Goal: Task Accomplishment & Management: Manage account settings

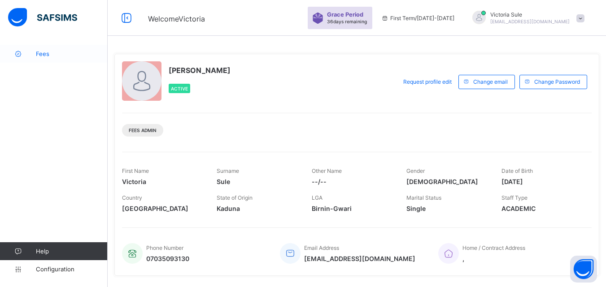
click at [45, 55] on span "Fees" at bounding box center [72, 53] width 72 height 7
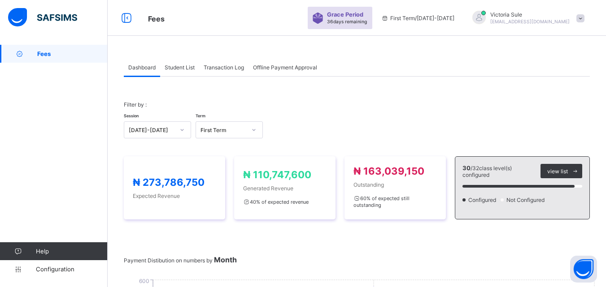
click at [184, 65] on span "Student List" at bounding box center [180, 67] width 30 height 7
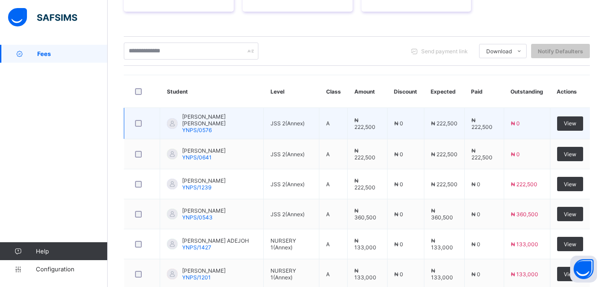
scroll to position [179, 0]
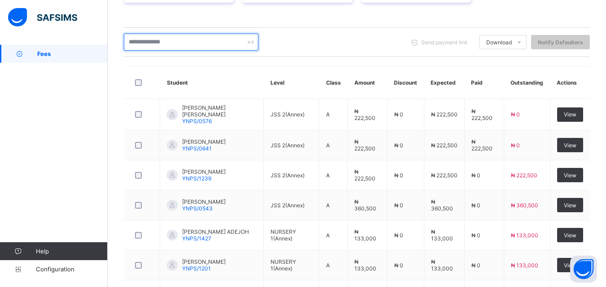
click at [178, 41] on input "text" at bounding box center [191, 42] width 134 height 17
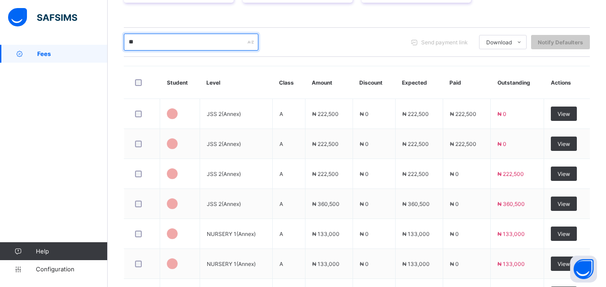
scroll to position [141, 0]
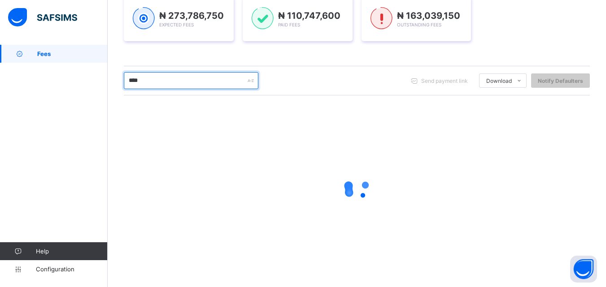
type input "*****"
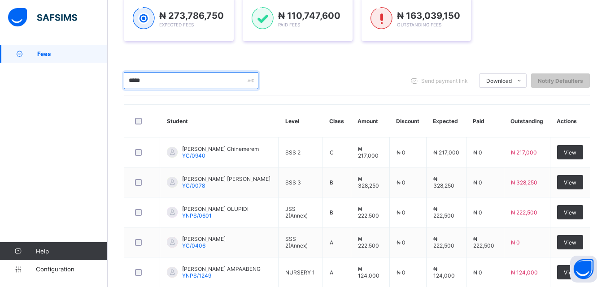
scroll to position [179, 0]
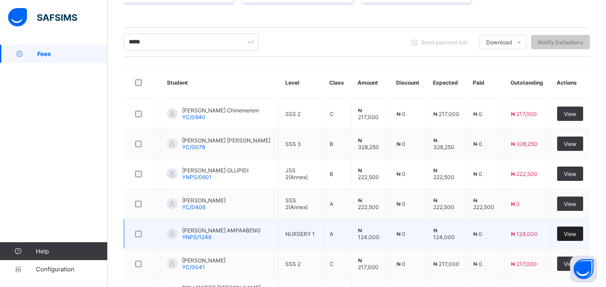
click at [570, 231] on span "View" at bounding box center [570, 234] width 13 height 7
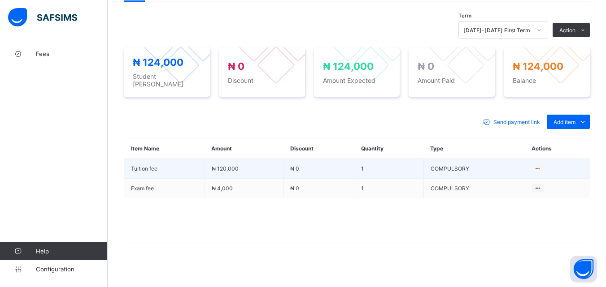
scroll to position [302, 0]
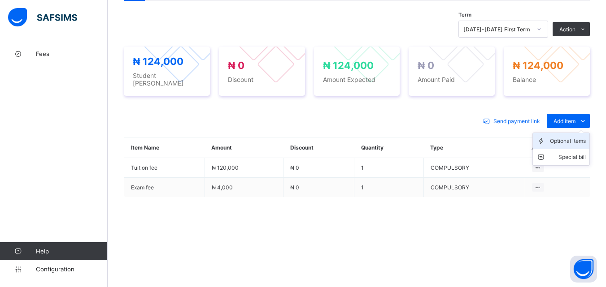
click at [575, 137] on div "Optional items" at bounding box center [568, 141] width 36 height 9
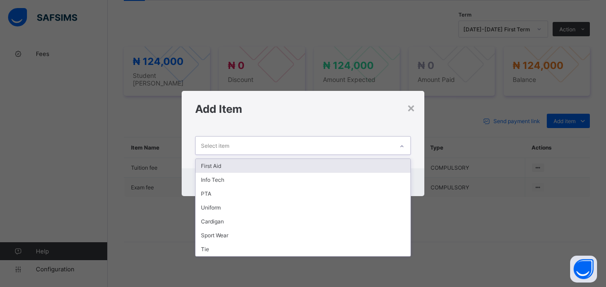
click at [404, 145] on icon at bounding box center [401, 146] width 5 height 9
click at [397, 163] on div "First Aid" at bounding box center [302, 166] width 214 height 14
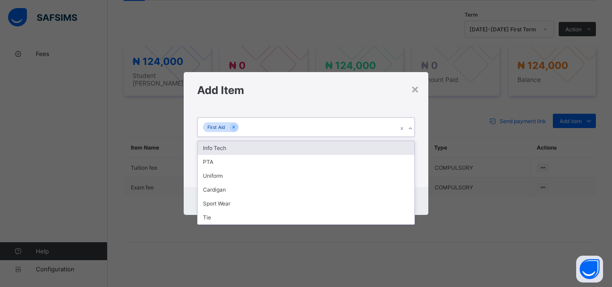
click at [336, 131] on div "First Aid" at bounding box center [298, 127] width 200 height 19
click at [341, 149] on div "Info Tech" at bounding box center [306, 148] width 217 height 14
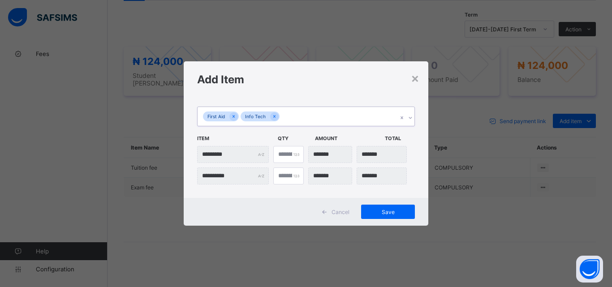
click at [348, 115] on div "First Aid Info Tech" at bounding box center [298, 116] width 200 height 19
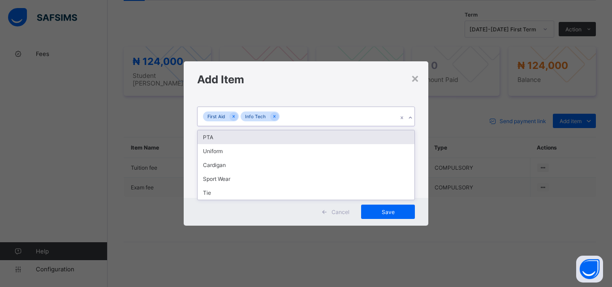
click at [348, 140] on div "PTA" at bounding box center [306, 137] width 217 height 14
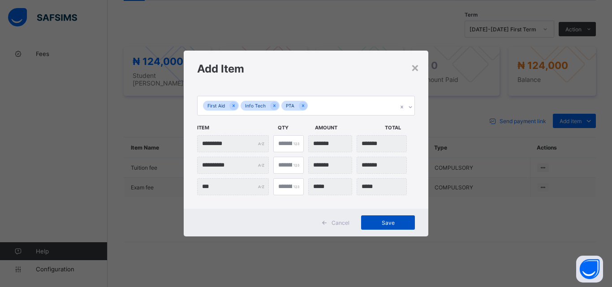
click at [395, 224] on span "Save" at bounding box center [388, 223] width 40 height 7
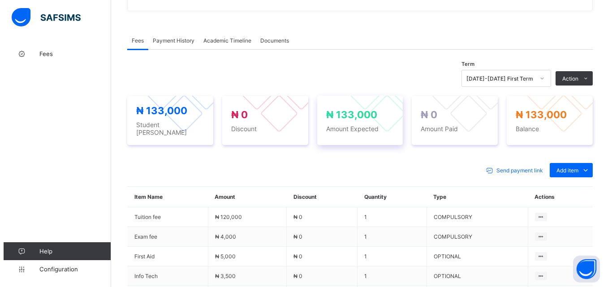
scroll to position [257, 0]
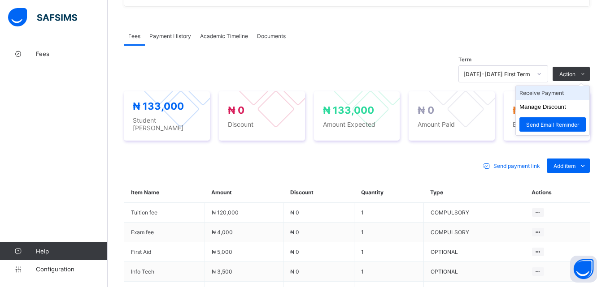
click at [545, 91] on li "Receive Payment" at bounding box center [553, 93] width 74 height 14
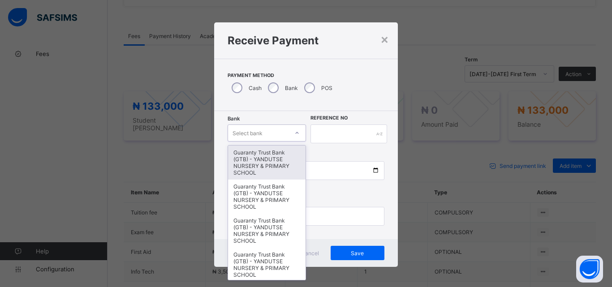
click at [295, 131] on icon at bounding box center [297, 133] width 5 height 9
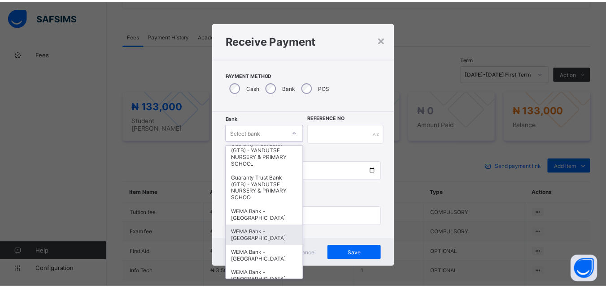
scroll to position [276, 0]
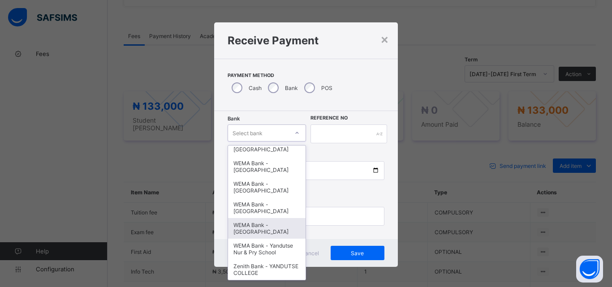
click at [259, 225] on div "WEMA Bank - [GEOGRAPHIC_DATA]" at bounding box center [267, 228] width 78 height 21
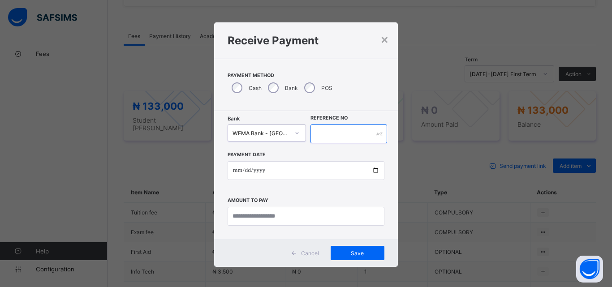
click at [325, 135] on input "text" at bounding box center [349, 134] width 77 height 19
type input "*********"
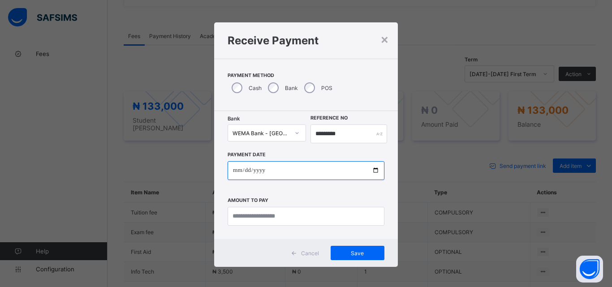
click at [373, 170] on input "date" at bounding box center [306, 170] width 157 height 19
type input "**********"
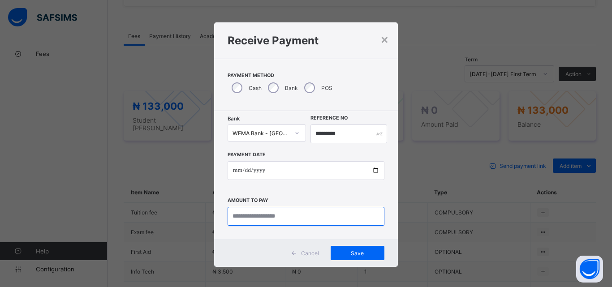
click at [239, 216] on input "currency" at bounding box center [306, 216] width 157 height 19
type input "*********"
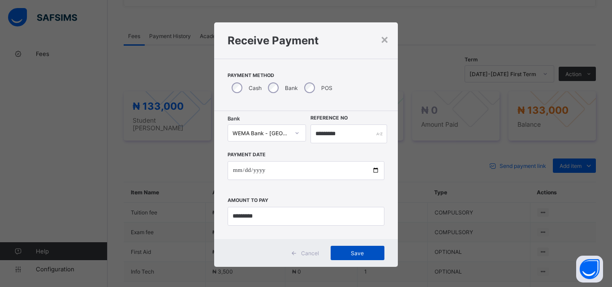
click at [350, 254] on span "Save" at bounding box center [358, 253] width 40 height 7
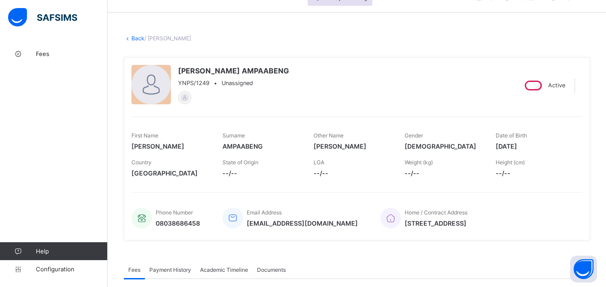
scroll to position [0, 0]
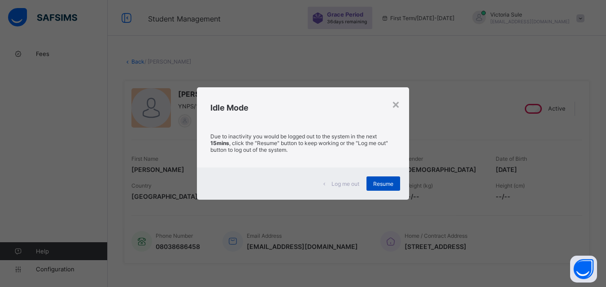
click at [390, 181] on span "Resume" at bounding box center [383, 184] width 20 height 7
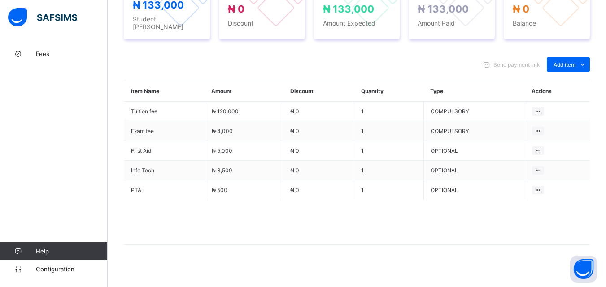
scroll to position [361, 0]
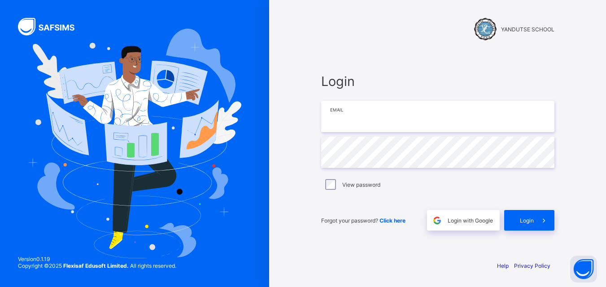
type input "**********"
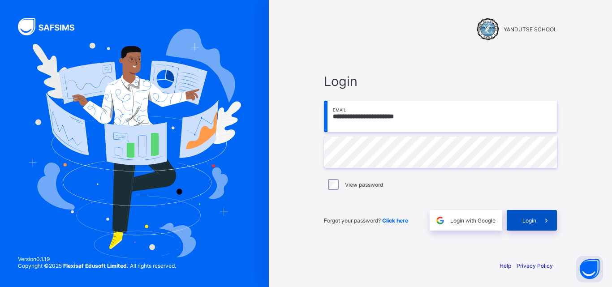
click at [532, 227] on div "Login" at bounding box center [532, 220] width 50 height 21
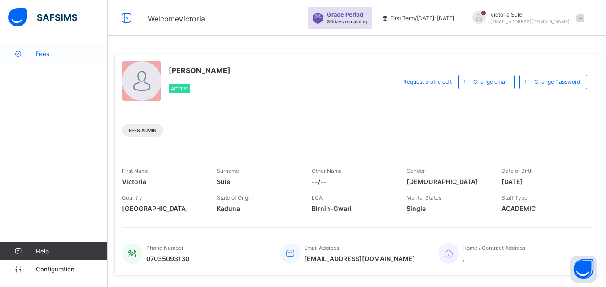
click at [41, 57] on span "Fees" at bounding box center [72, 53] width 72 height 7
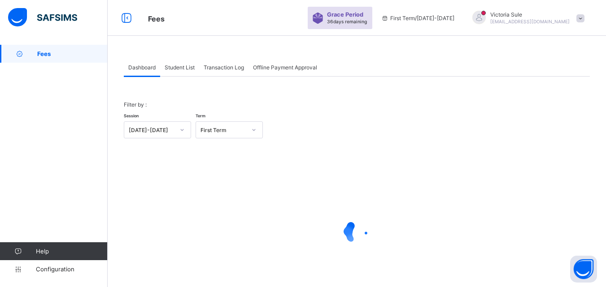
click at [183, 66] on span "Student List" at bounding box center [180, 67] width 30 height 7
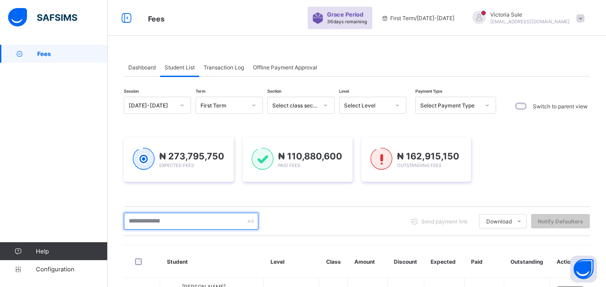
click at [171, 228] on input "text" at bounding box center [191, 221] width 134 height 17
click at [145, 220] on input "text" at bounding box center [191, 221] width 134 height 17
paste input "****"
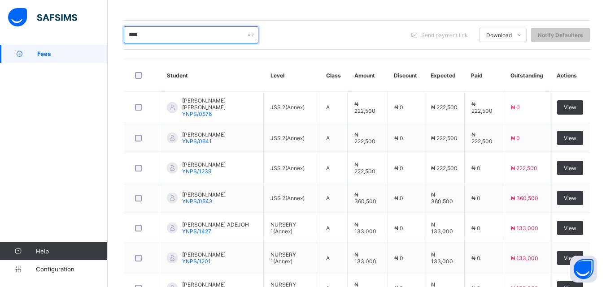
scroll to position [134, 0]
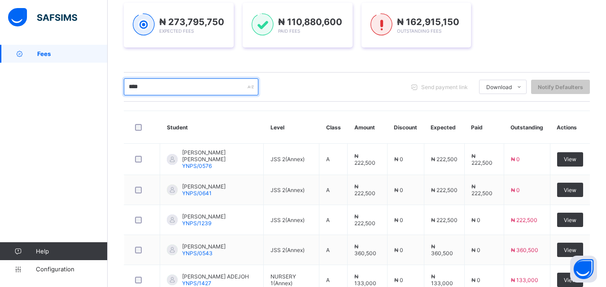
click at [193, 85] on input "****" at bounding box center [191, 86] width 134 height 17
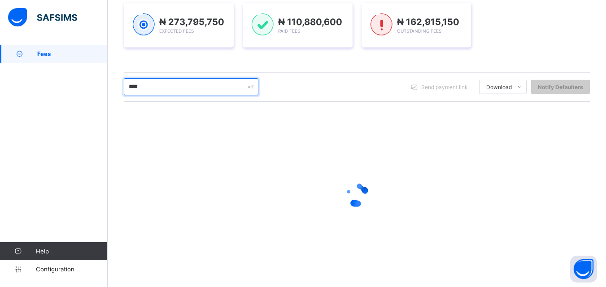
scroll to position [75, 0]
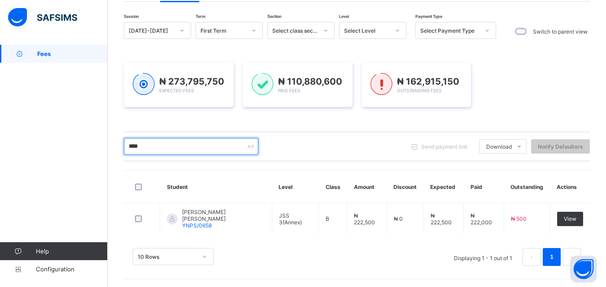
click at [146, 146] on input "****" at bounding box center [191, 146] width 134 height 17
type input "*"
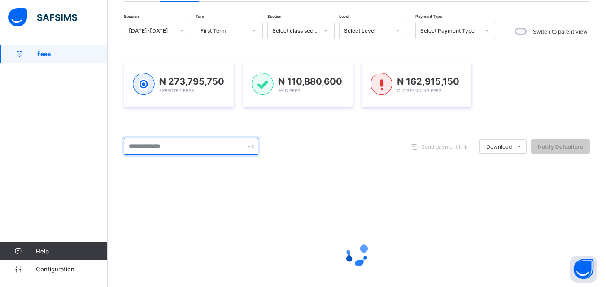
scroll to position [134, 0]
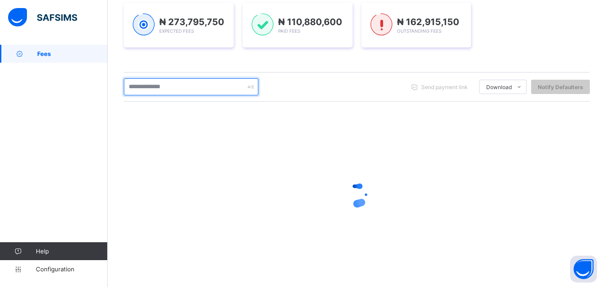
paste input "****"
type input "****"
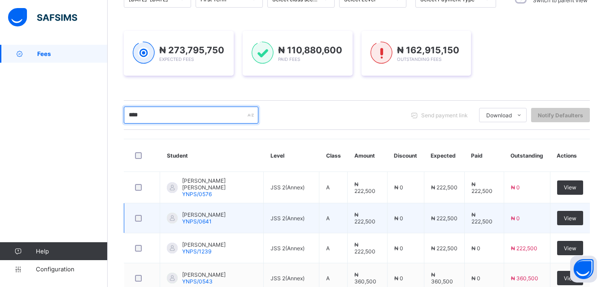
scroll to position [90, 0]
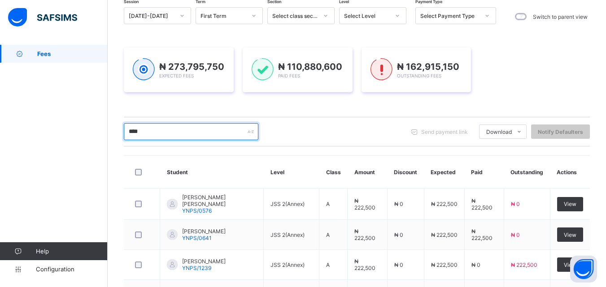
click at [189, 130] on input "****" at bounding box center [191, 131] width 134 height 17
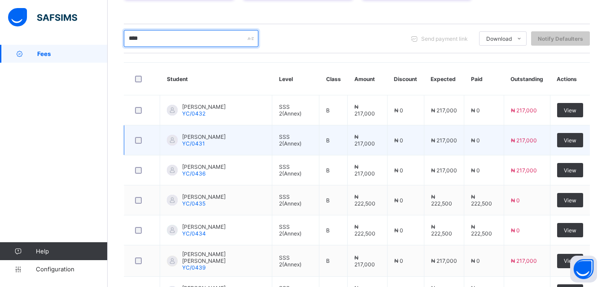
scroll to position [255, 0]
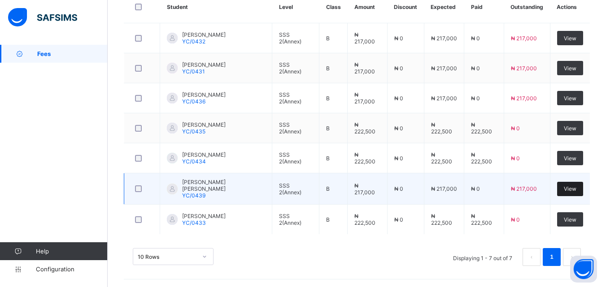
click at [574, 190] on span "View" at bounding box center [570, 189] width 13 height 7
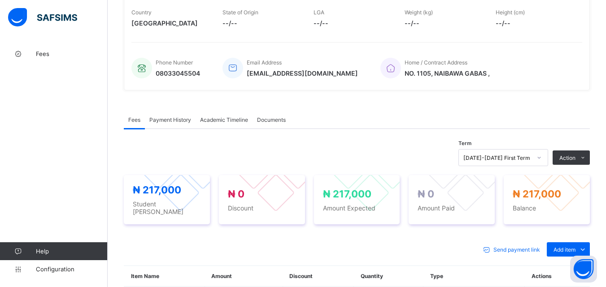
scroll to position [224, 0]
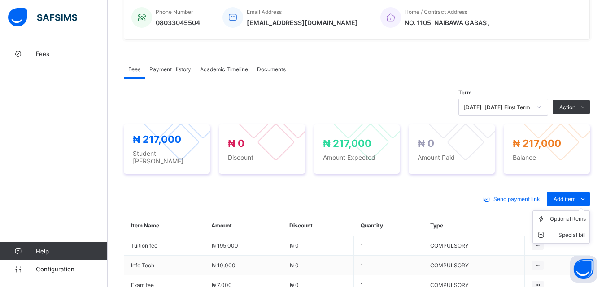
click at [564, 211] on ul "Optional items Special bill" at bounding box center [560, 227] width 57 height 33
click at [568, 215] on div "Optional items" at bounding box center [568, 219] width 36 height 9
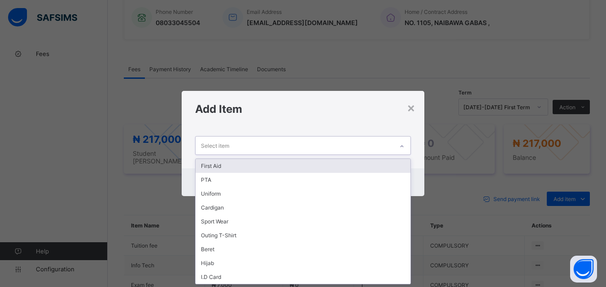
click at [406, 145] on div at bounding box center [401, 146] width 15 height 14
click at [389, 168] on div "First Aid" at bounding box center [302, 166] width 214 height 14
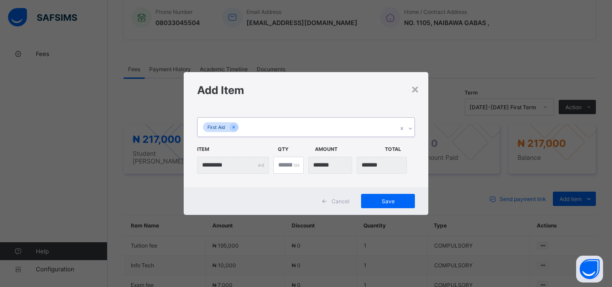
click at [410, 129] on icon at bounding box center [410, 128] width 5 height 9
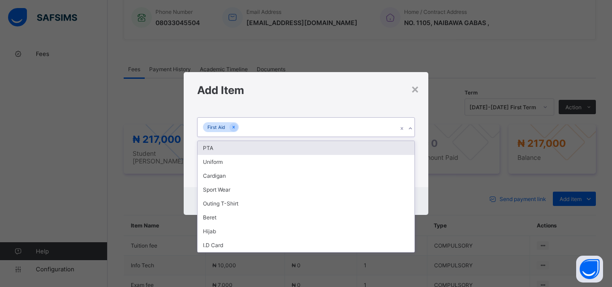
click at [409, 150] on div "PTA" at bounding box center [306, 148] width 217 height 14
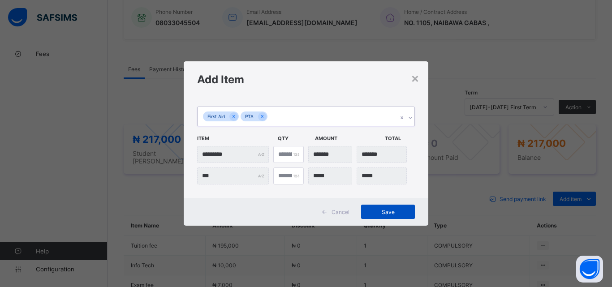
click at [397, 217] on div "Save" at bounding box center [388, 212] width 54 height 14
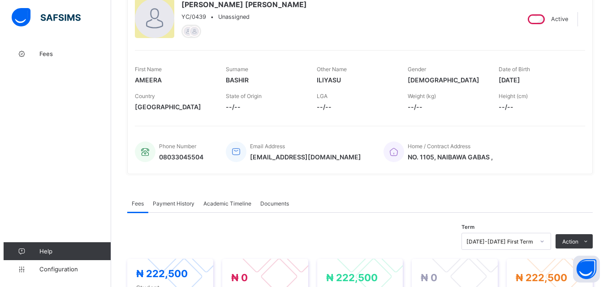
scroll to position [179, 0]
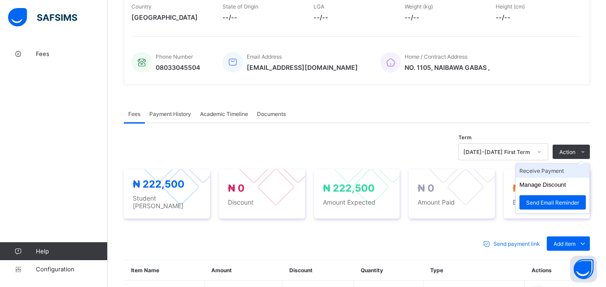
click at [555, 170] on li "Receive Payment" at bounding box center [553, 171] width 74 height 14
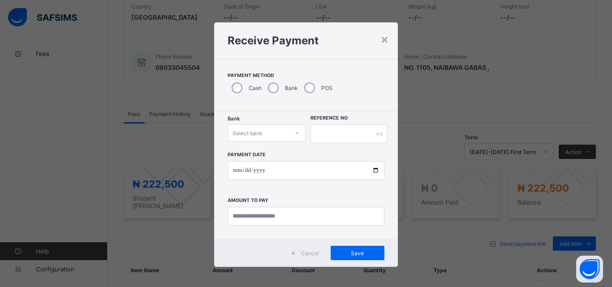
click at [291, 138] on div at bounding box center [297, 133] width 15 height 14
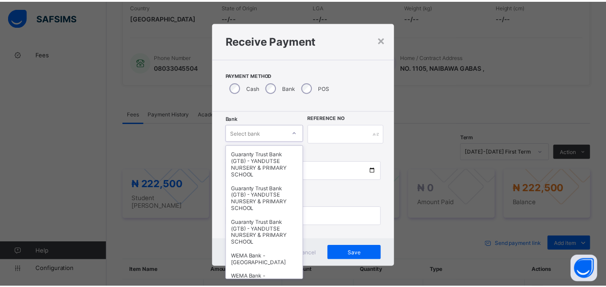
scroll to position [276, 0]
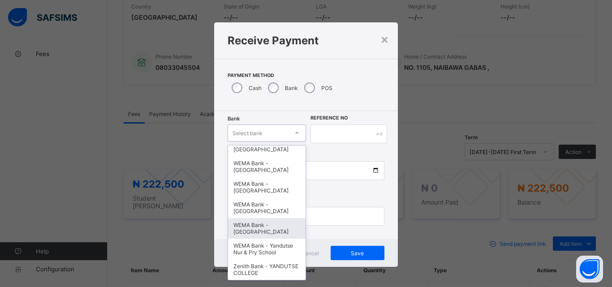
click at [273, 222] on div "WEMA Bank - [GEOGRAPHIC_DATA]" at bounding box center [267, 228] width 78 height 21
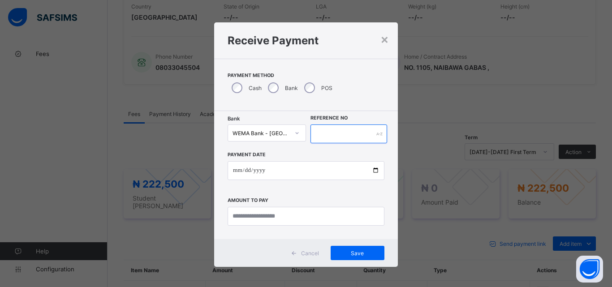
click at [339, 131] on input "text" at bounding box center [349, 134] width 77 height 19
type input "*********"
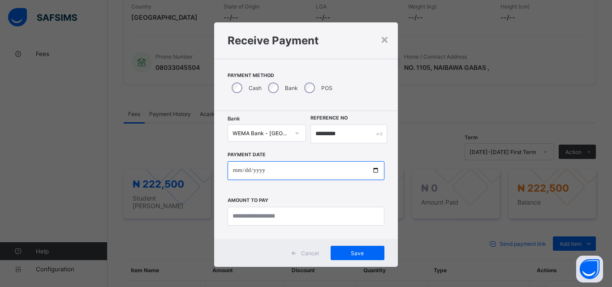
click at [374, 169] on input "date" at bounding box center [306, 170] width 157 height 19
type input "**********"
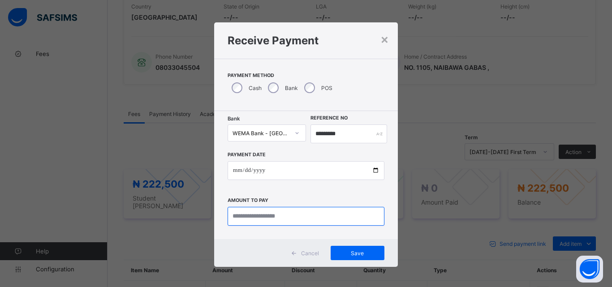
click at [259, 217] on input "currency" at bounding box center [306, 216] width 157 height 19
type input "*********"
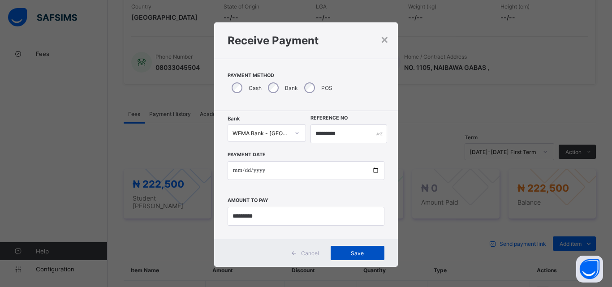
click at [348, 257] on div "Save" at bounding box center [358, 253] width 54 height 14
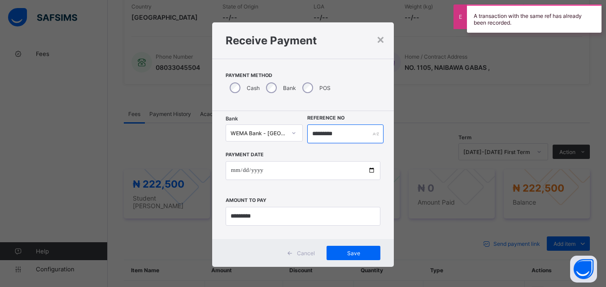
click at [343, 140] on input "*********" at bounding box center [345, 134] width 76 height 19
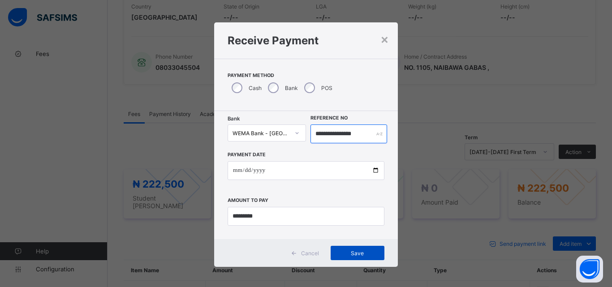
type input "**********"
click at [348, 249] on div "Save" at bounding box center [358, 253] width 54 height 14
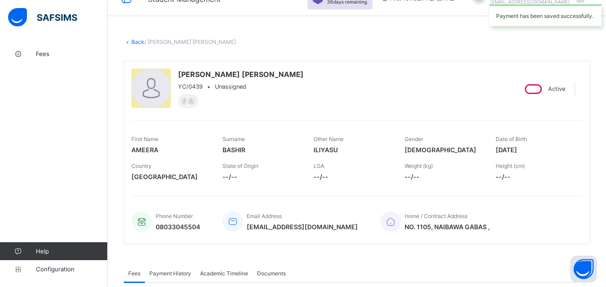
scroll to position [0, 0]
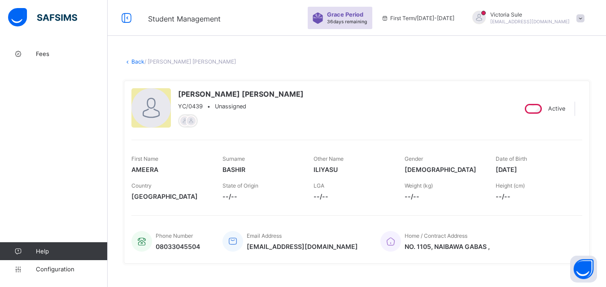
click at [135, 64] on link "Back" at bounding box center [137, 61] width 13 height 7
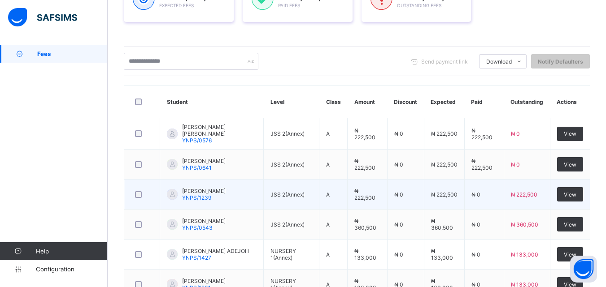
scroll to position [134, 0]
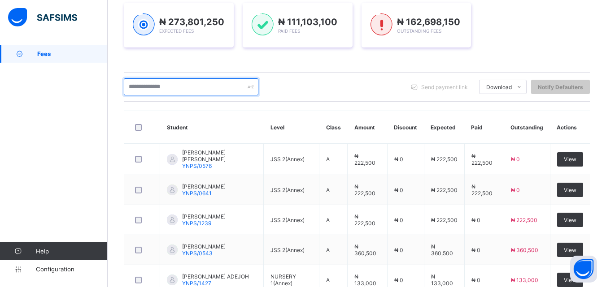
click at [163, 86] on input "text" at bounding box center [191, 86] width 134 height 17
paste input "****"
click at [195, 88] on input "****" at bounding box center [191, 86] width 134 height 17
type input "****"
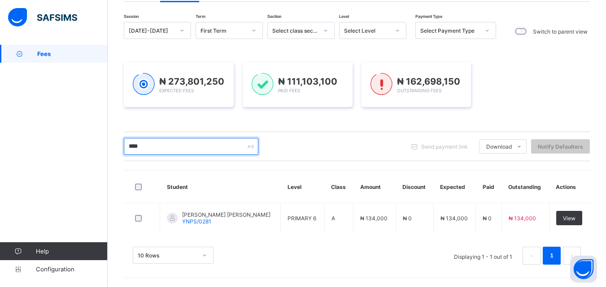
scroll to position [75, 0]
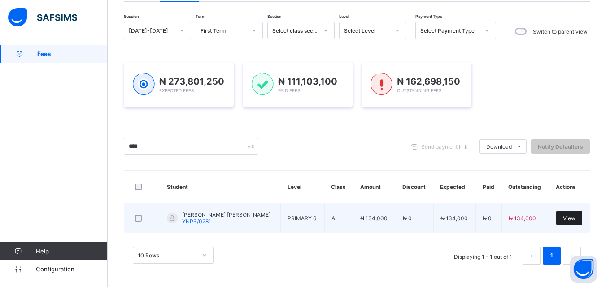
click at [573, 218] on span "View" at bounding box center [569, 218] width 13 height 7
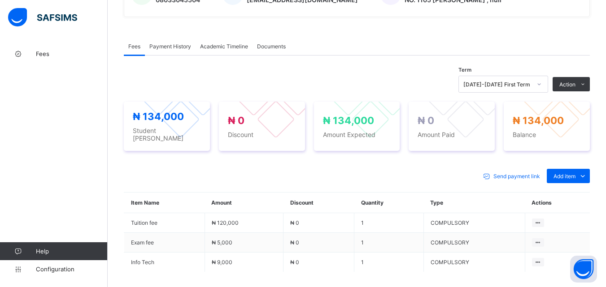
scroll to position [314, 0]
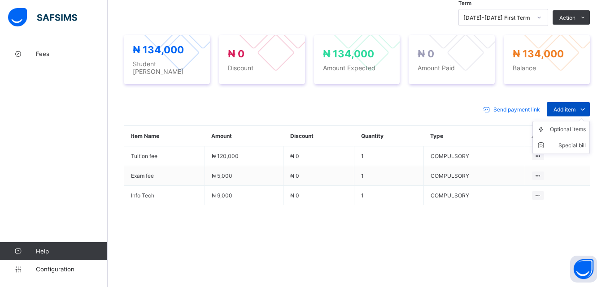
click at [575, 106] on span "Add item" at bounding box center [564, 109] width 22 height 7
click at [576, 126] on div "Optional items" at bounding box center [568, 129] width 36 height 9
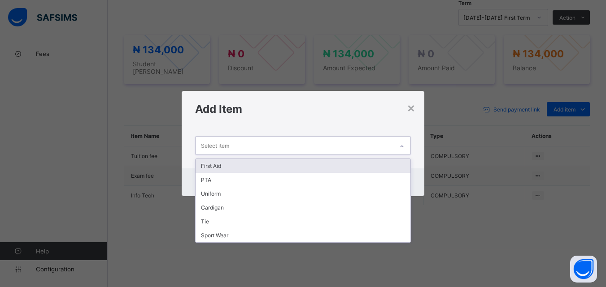
click at [405, 142] on div at bounding box center [401, 146] width 15 height 14
click at [394, 166] on div "First Aid" at bounding box center [302, 166] width 214 height 14
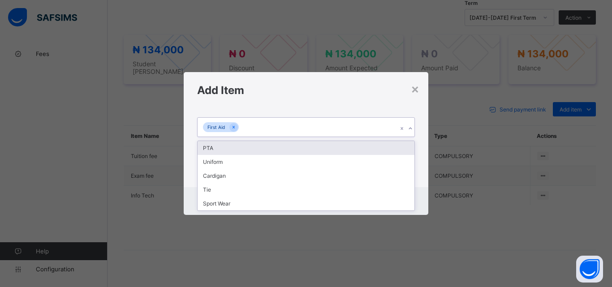
click at [383, 125] on div "First Aid" at bounding box center [298, 127] width 200 height 19
click at [381, 148] on div "PTA" at bounding box center [306, 148] width 217 height 14
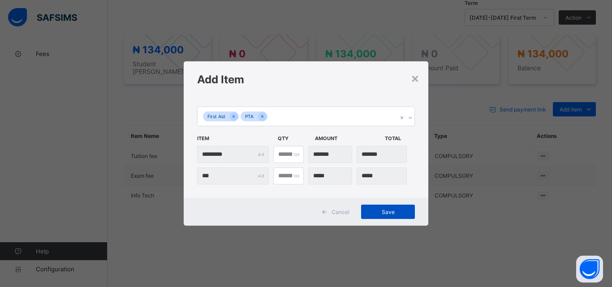
click at [397, 208] on div "Save" at bounding box center [388, 212] width 54 height 14
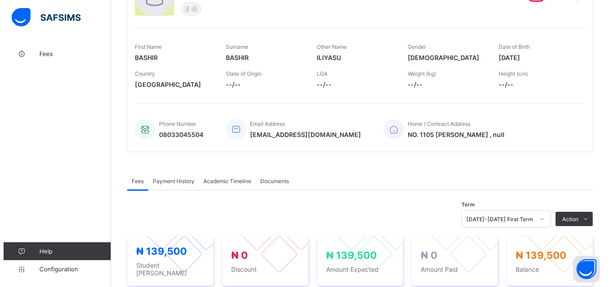
scroll to position [179, 0]
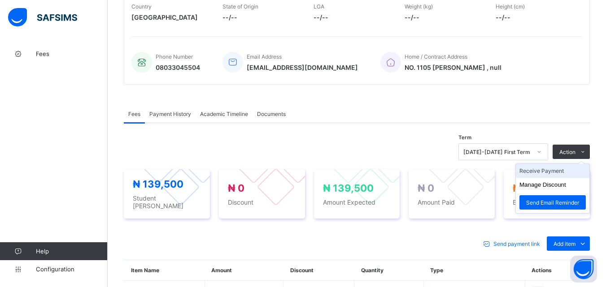
click at [567, 172] on li "Receive Payment" at bounding box center [553, 171] width 74 height 14
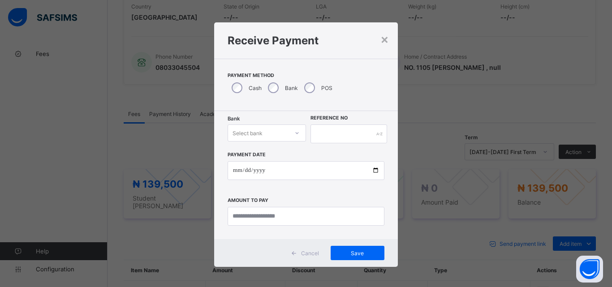
click at [295, 137] on div at bounding box center [297, 133] width 15 height 14
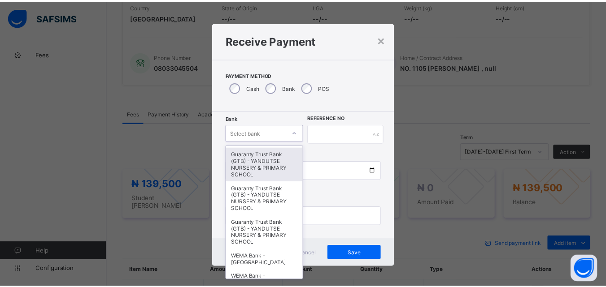
scroll to position [269, 0]
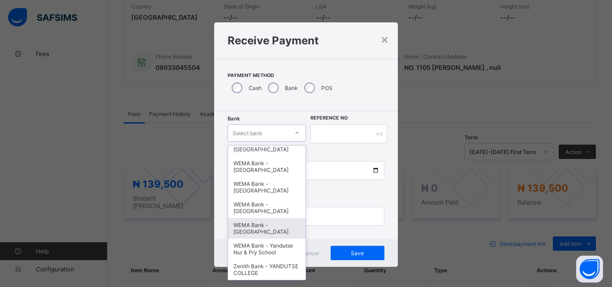
click at [257, 232] on div "WEMA Bank - [GEOGRAPHIC_DATA]" at bounding box center [267, 228] width 78 height 21
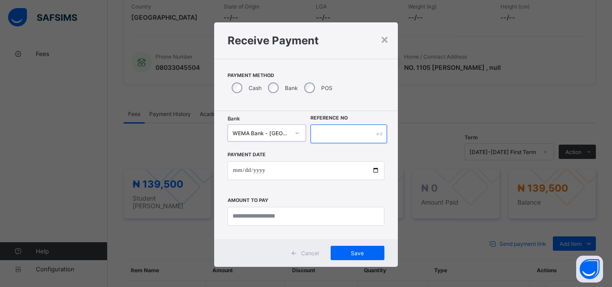
click at [350, 141] on input "text" at bounding box center [349, 134] width 77 height 19
type input "**********"
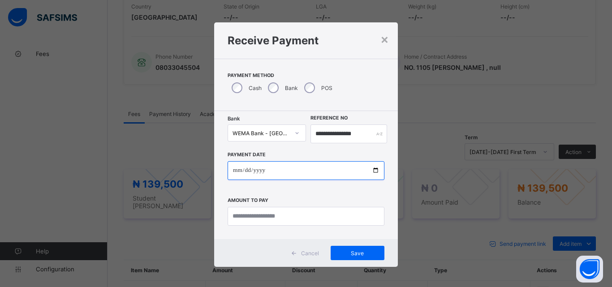
click at [374, 170] on input "date" at bounding box center [306, 170] width 157 height 19
type input "**********"
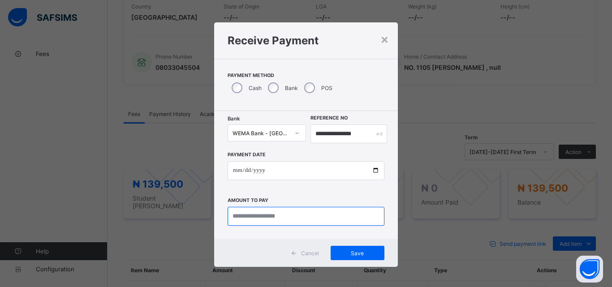
click at [245, 212] on input "currency" at bounding box center [306, 216] width 157 height 19
type input "*********"
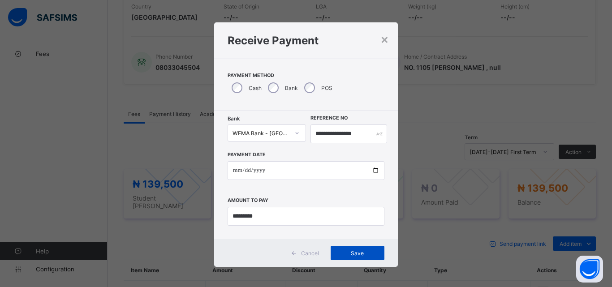
click at [362, 252] on span "Save" at bounding box center [358, 253] width 40 height 7
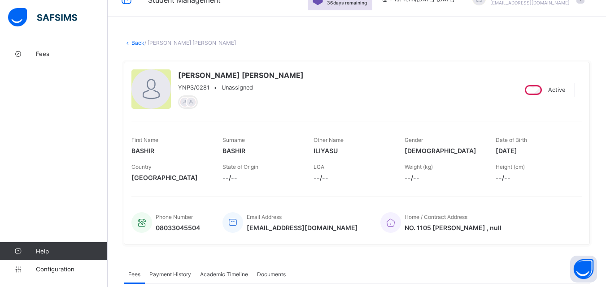
scroll to position [0, 0]
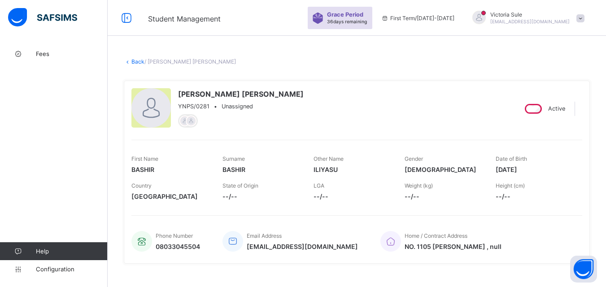
click at [143, 61] on link "Back" at bounding box center [137, 61] width 13 height 7
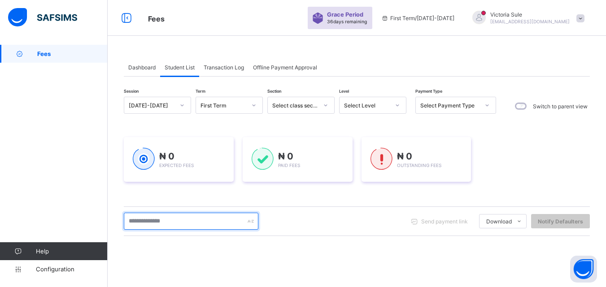
click at [175, 223] on input "text" at bounding box center [191, 221] width 134 height 17
type input "****"
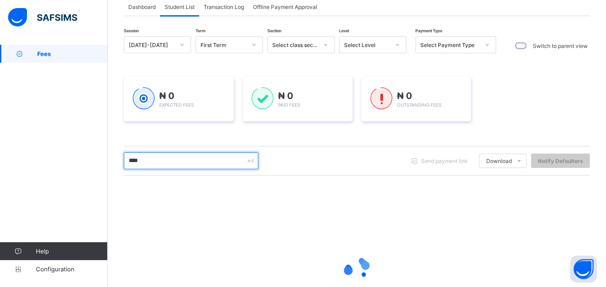
scroll to position [141, 0]
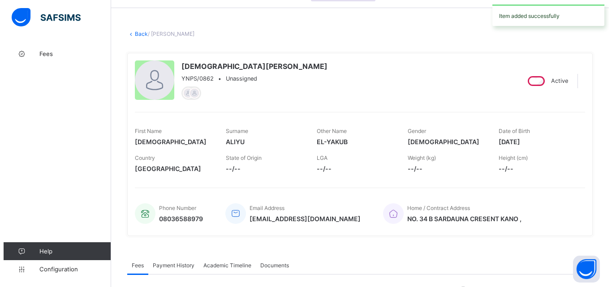
scroll to position [162, 0]
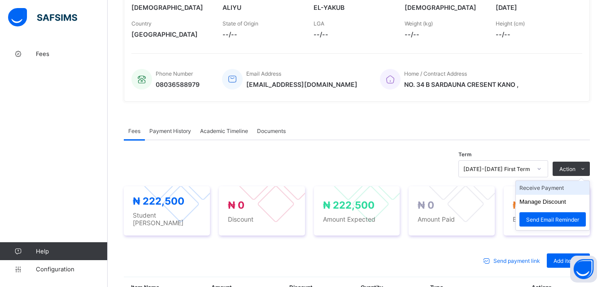
click at [543, 189] on li "Receive Payment" at bounding box center [553, 188] width 74 height 14
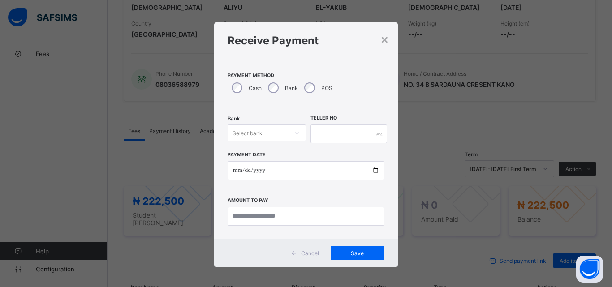
click at [293, 130] on div at bounding box center [297, 133] width 15 height 14
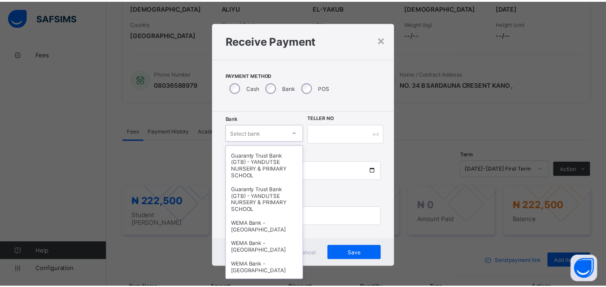
scroll to position [224, 0]
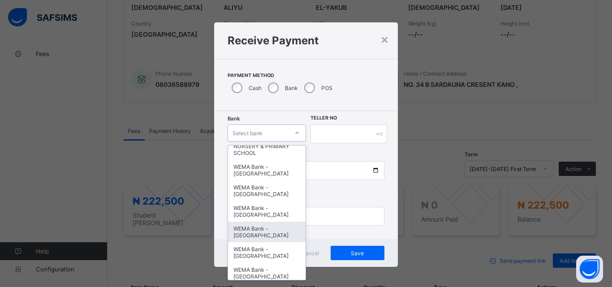
click at [259, 232] on div "WEMA Bank - [GEOGRAPHIC_DATA]" at bounding box center [267, 232] width 78 height 21
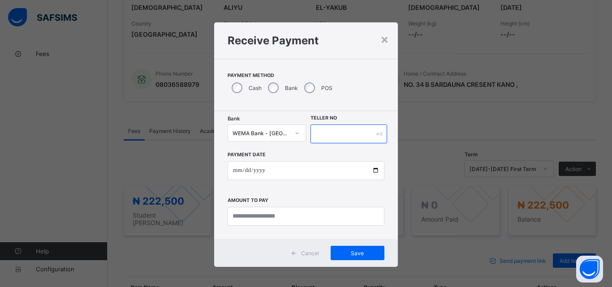
click at [340, 133] on input "text" at bounding box center [349, 134] width 77 height 19
type input "********"
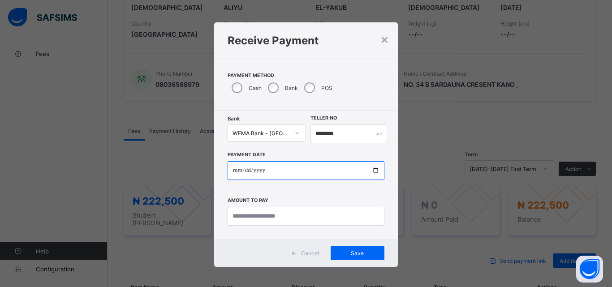
click at [372, 168] on input "date" at bounding box center [306, 170] width 157 height 19
type input "**********"
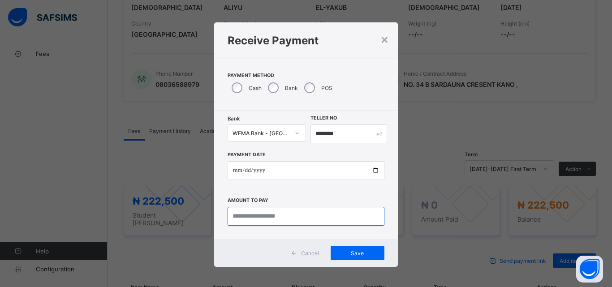
click at [243, 219] on input "currency" at bounding box center [306, 216] width 157 height 19
type input "*********"
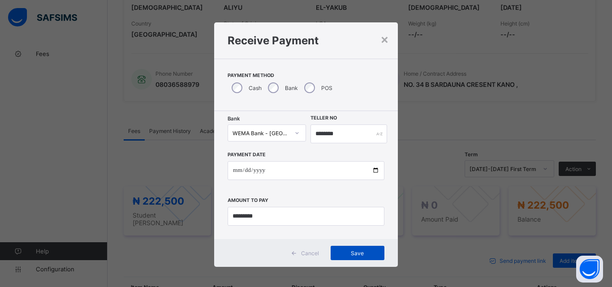
click at [351, 257] on div "Save" at bounding box center [358, 253] width 54 height 14
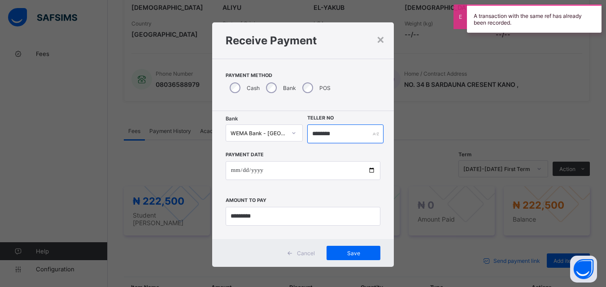
click at [347, 127] on input "********" at bounding box center [345, 134] width 76 height 19
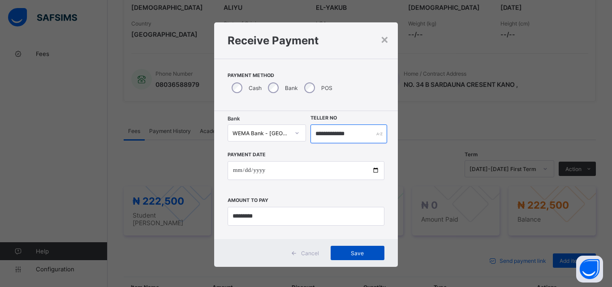
type input "**********"
click at [362, 251] on span "Save" at bounding box center [358, 253] width 40 height 7
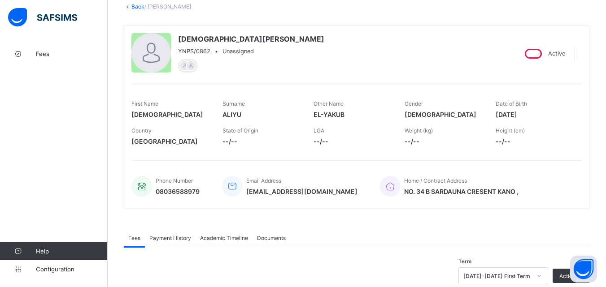
scroll to position [45, 0]
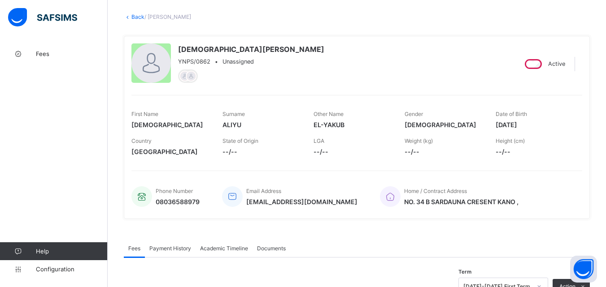
click at [136, 18] on link "Back" at bounding box center [137, 16] width 13 height 7
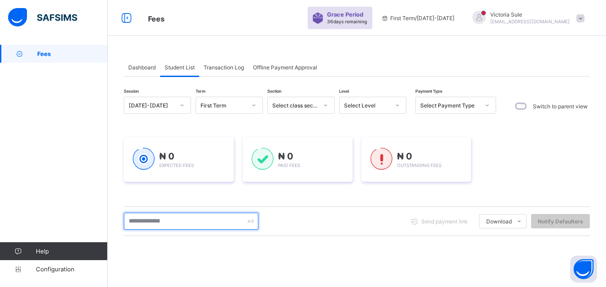
click at [205, 225] on input "text" at bounding box center [191, 221] width 134 height 17
type input "****"
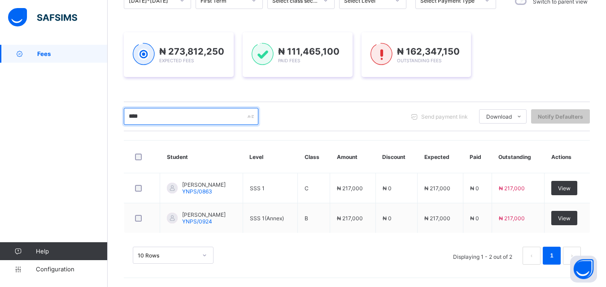
scroll to position [105, 0]
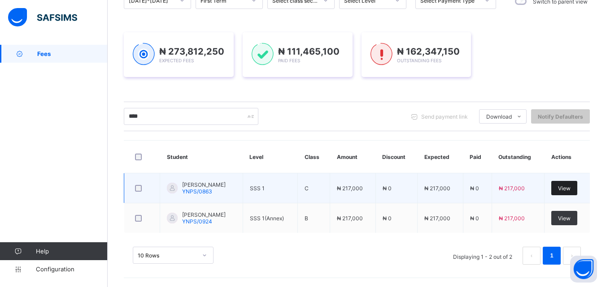
click at [576, 192] on div "View" at bounding box center [564, 188] width 26 height 14
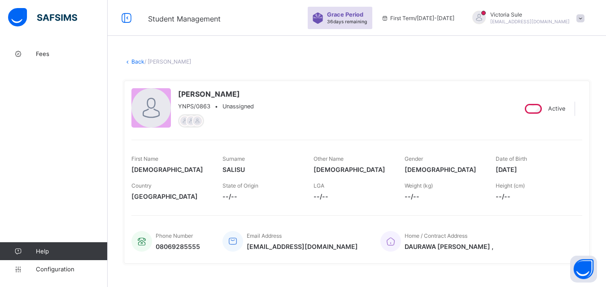
scroll to position [314, 0]
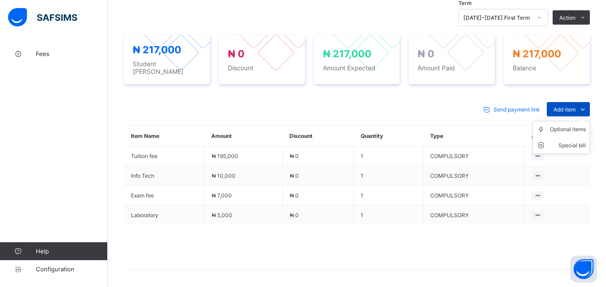
click at [567, 106] on span "Add item" at bounding box center [564, 109] width 22 height 7
click at [570, 125] on div "Optional items" at bounding box center [568, 129] width 36 height 9
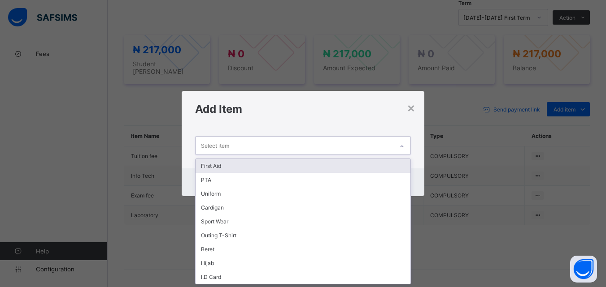
click at [402, 144] on icon at bounding box center [401, 146] width 5 height 9
click at [397, 167] on div "First Aid" at bounding box center [302, 166] width 214 height 14
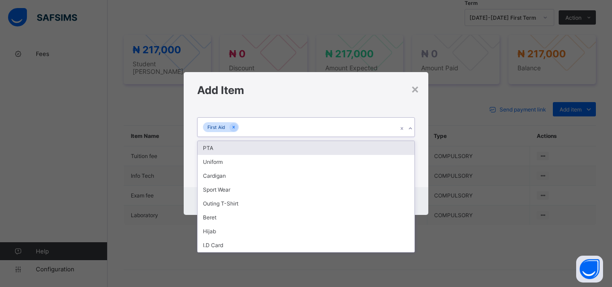
click at [407, 129] on div at bounding box center [410, 128] width 9 height 14
click at [407, 143] on div "PTA" at bounding box center [306, 148] width 217 height 14
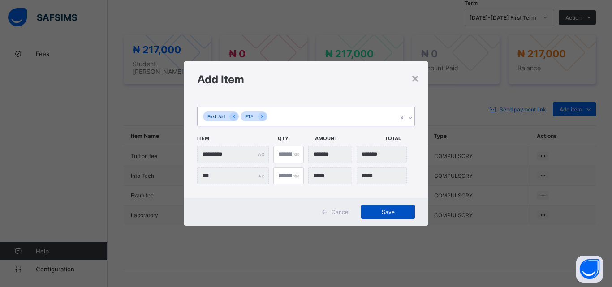
click at [383, 216] on div "Save" at bounding box center [388, 212] width 54 height 14
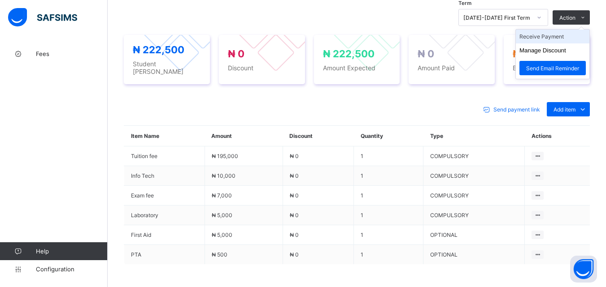
click at [572, 35] on li "Receive Payment" at bounding box center [553, 37] width 74 height 14
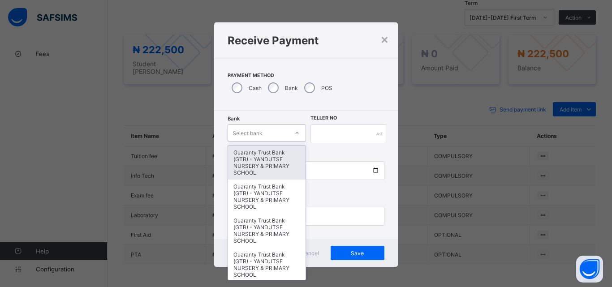
click at [279, 135] on div "Select bank" at bounding box center [258, 133] width 61 height 13
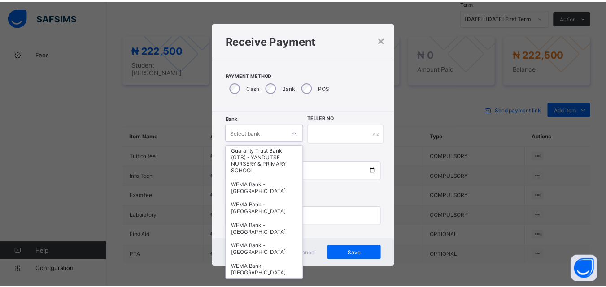
scroll to position [276, 0]
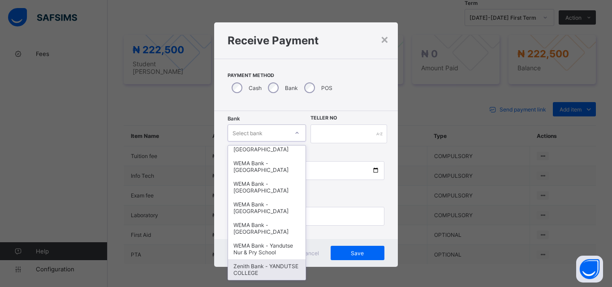
click at [269, 270] on div "Zenith Bank - YANDUTSE COLLEGE" at bounding box center [267, 270] width 78 height 21
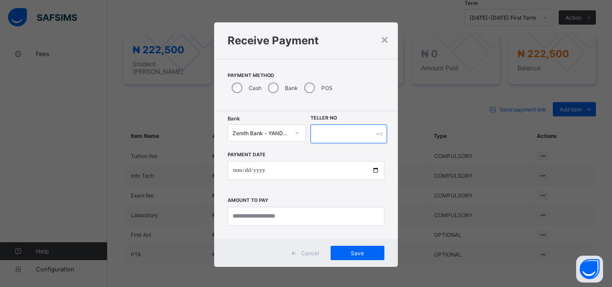
click at [328, 134] on input "text" at bounding box center [349, 134] width 77 height 19
type input "****"
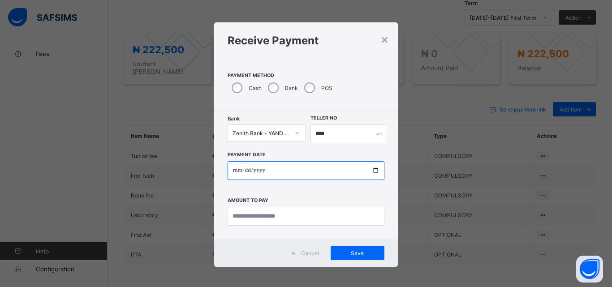
click at [373, 170] on input "date" at bounding box center [306, 170] width 157 height 19
type input "**********"
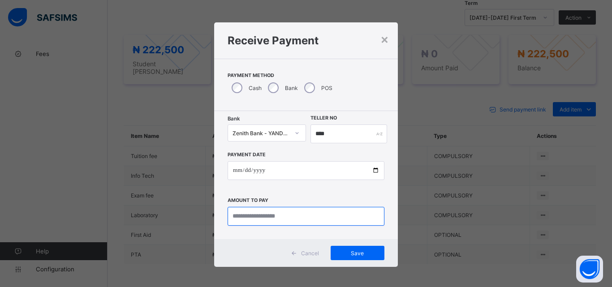
click at [257, 221] on input "currency" at bounding box center [306, 216] width 157 height 19
type input "*********"
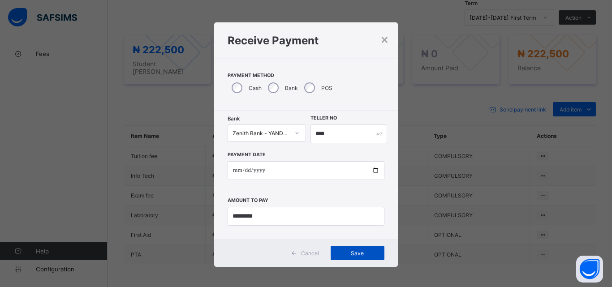
click at [356, 256] on span "Save" at bounding box center [358, 253] width 40 height 7
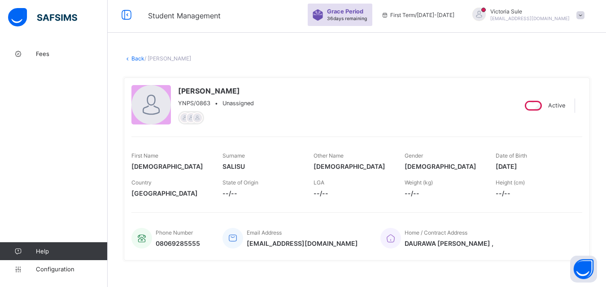
scroll to position [0, 0]
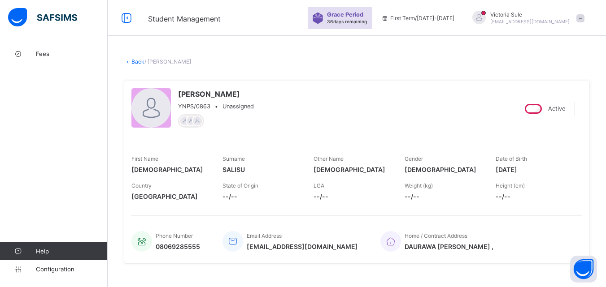
click at [137, 61] on link "Back" at bounding box center [137, 61] width 13 height 7
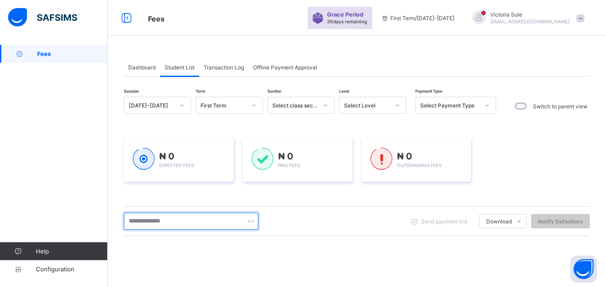
click at [193, 225] on input "text" at bounding box center [191, 221] width 134 height 17
type input "****"
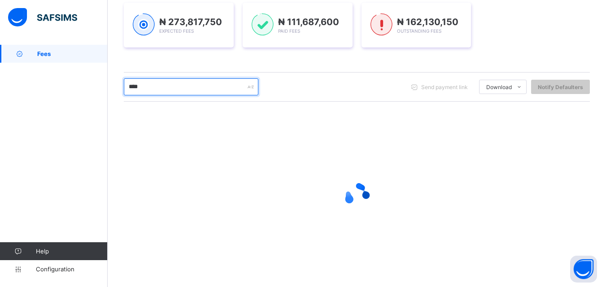
scroll to position [141, 0]
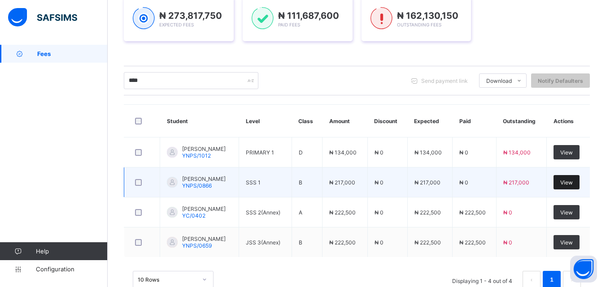
click at [579, 181] on div "View" at bounding box center [566, 182] width 26 height 14
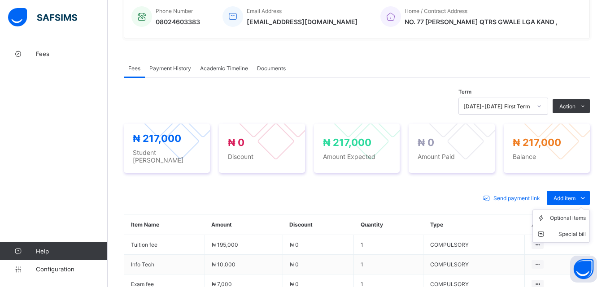
scroll to position [269, 0]
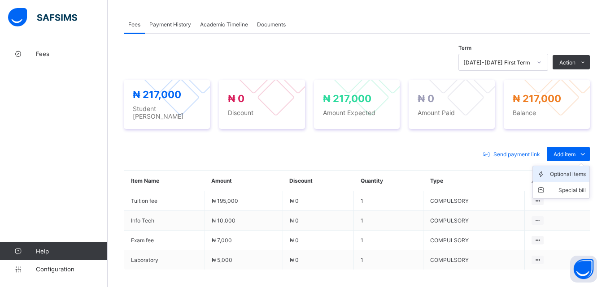
click at [579, 173] on div "Optional items" at bounding box center [568, 174] width 36 height 9
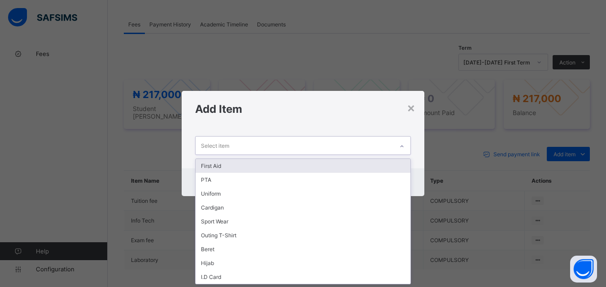
click at [405, 143] on div at bounding box center [401, 146] width 15 height 14
click at [398, 168] on div "First Aid" at bounding box center [302, 166] width 214 height 14
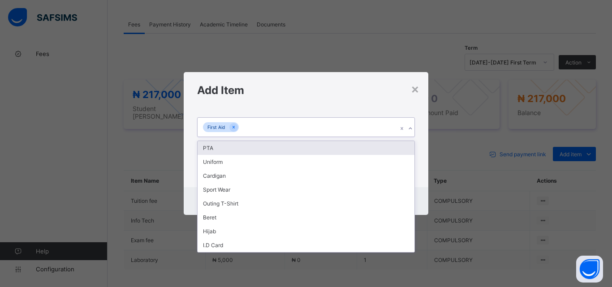
click at [410, 130] on icon at bounding box center [410, 128] width 5 height 9
click at [403, 146] on div "PTA" at bounding box center [306, 148] width 217 height 14
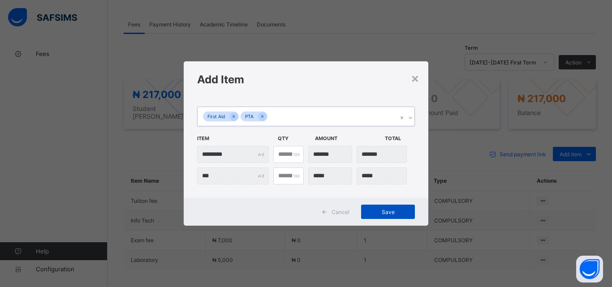
click at [395, 212] on span "Save" at bounding box center [388, 212] width 40 height 7
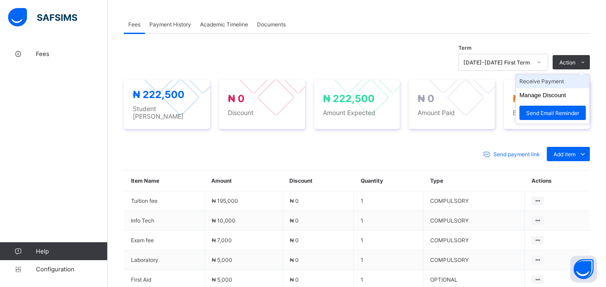
click at [557, 84] on li "Receive Payment" at bounding box center [553, 81] width 74 height 14
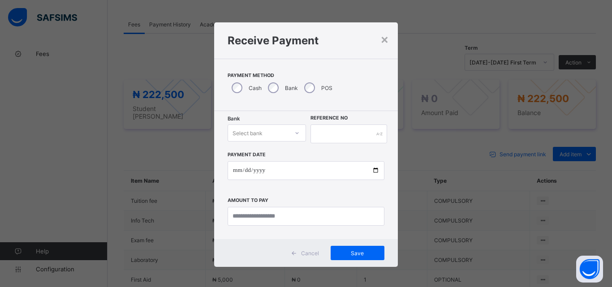
click at [296, 127] on div at bounding box center [297, 133] width 15 height 14
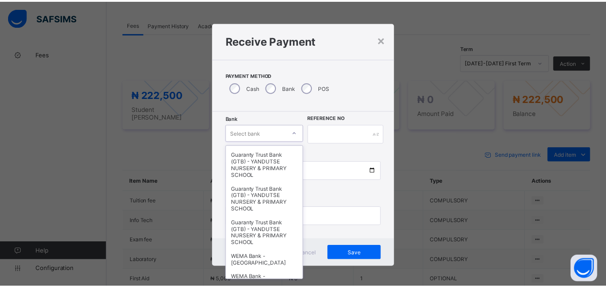
scroll to position [134, 0]
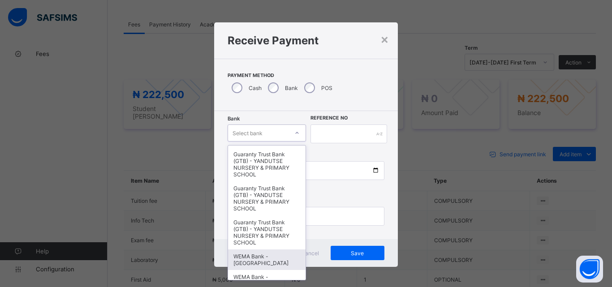
click at [268, 259] on div "WEMA Bank - [GEOGRAPHIC_DATA]" at bounding box center [267, 260] width 78 height 21
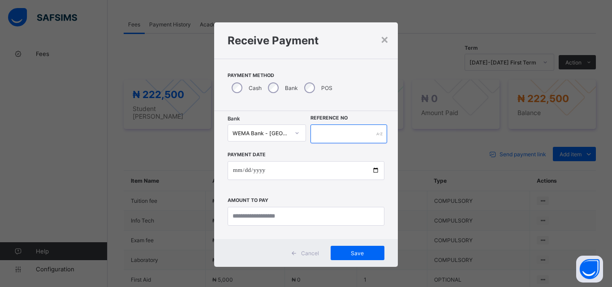
click at [337, 131] on input "text" at bounding box center [349, 134] width 77 height 19
type input "***"
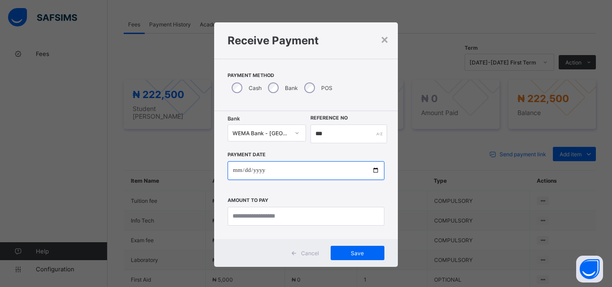
click at [371, 170] on input "date" at bounding box center [306, 170] width 157 height 19
type input "**********"
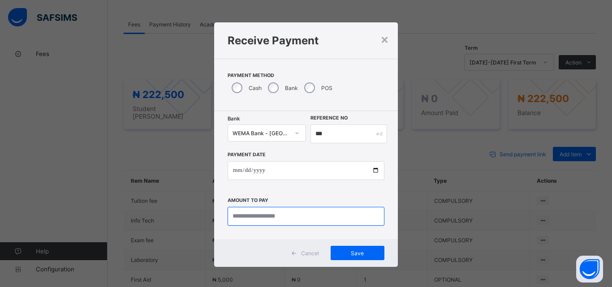
click at [247, 221] on input "currency" at bounding box center [306, 216] width 157 height 19
click at [249, 219] on input "currency" at bounding box center [306, 216] width 157 height 19
type input "*********"
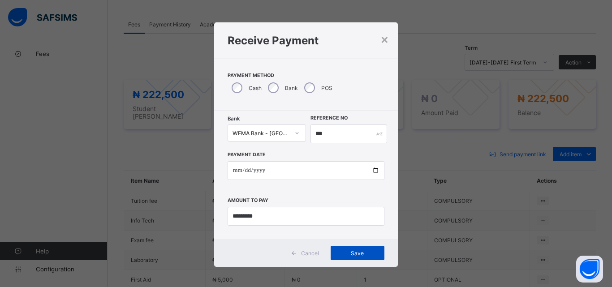
click at [351, 254] on span "Save" at bounding box center [358, 253] width 40 height 7
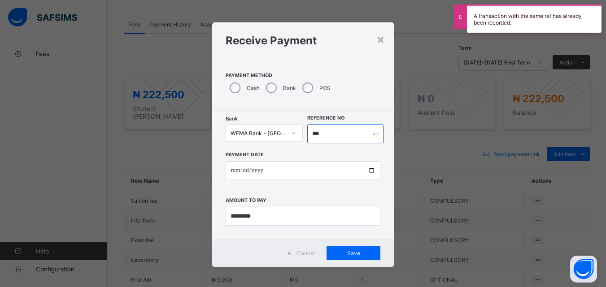
click at [331, 134] on input "***" at bounding box center [345, 134] width 76 height 19
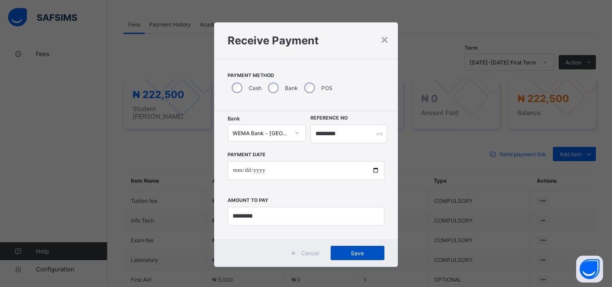
click at [348, 251] on span "Save" at bounding box center [358, 253] width 40 height 7
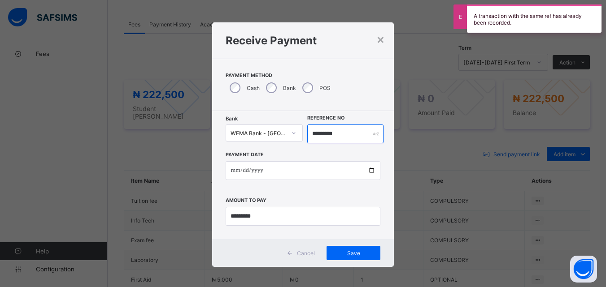
click at [349, 128] on input "*********" at bounding box center [345, 134] width 76 height 19
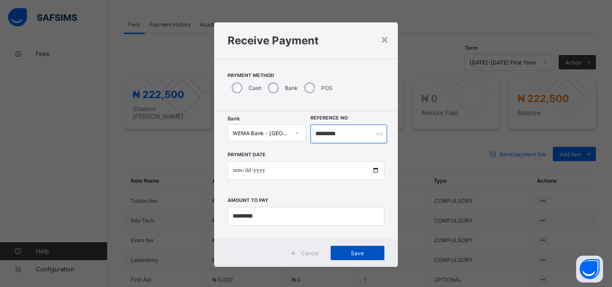
type input "*********"
click at [348, 253] on span "Save" at bounding box center [358, 253] width 40 height 7
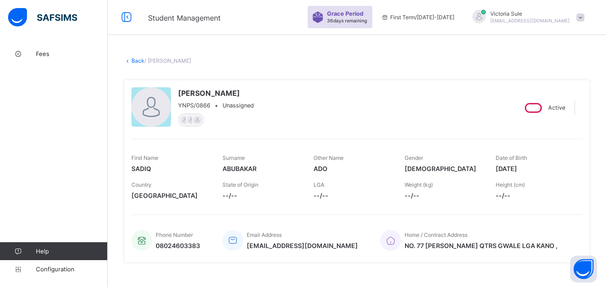
scroll to position [0, 0]
click at [136, 64] on link "Back" at bounding box center [137, 61] width 13 height 7
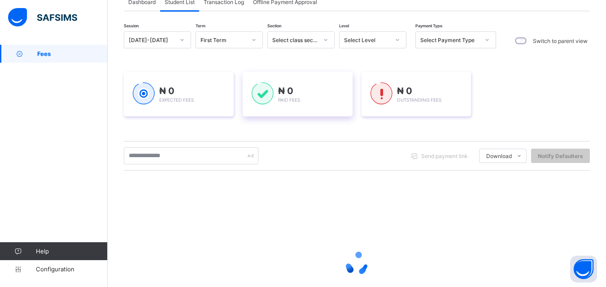
scroll to position [134, 0]
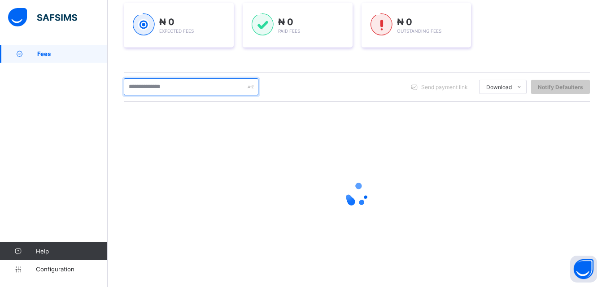
click at [165, 87] on input "text" at bounding box center [191, 86] width 134 height 17
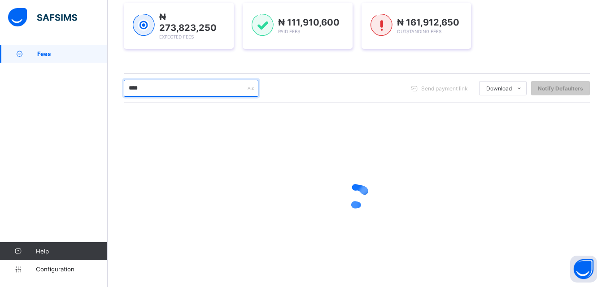
type input "****"
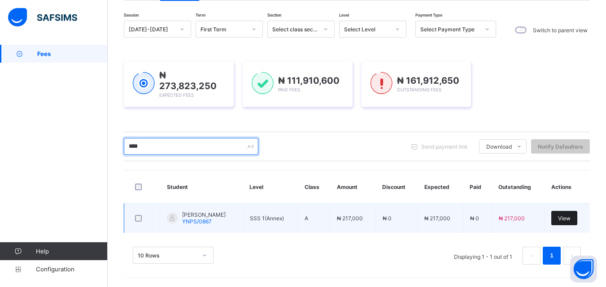
scroll to position [75, 0]
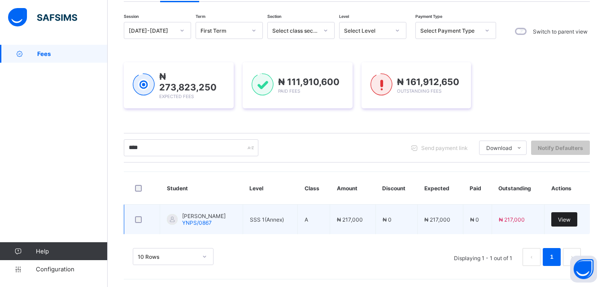
click at [570, 219] on span "View" at bounding box center [564, 220] width 13 height 7
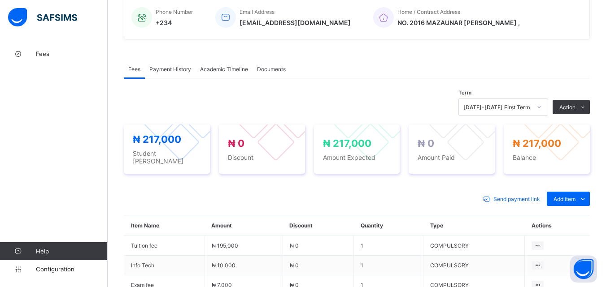
scroll to position [314, 0]
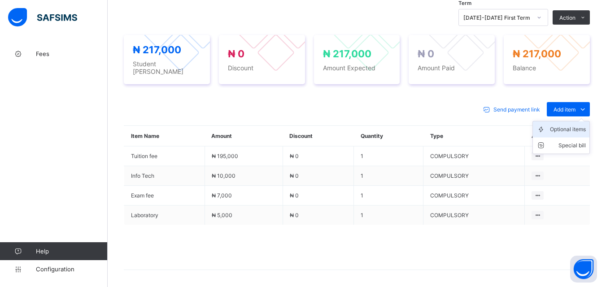
click at [572, 125] on div "Optional items" at bounding box center [568, 129] width 36 height 9
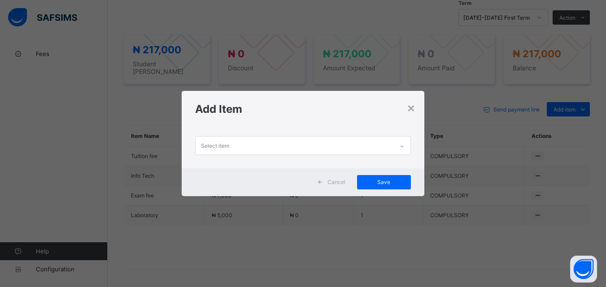
click at [404, 144] on icon at bounding box center [401, 146] width 5 height 9
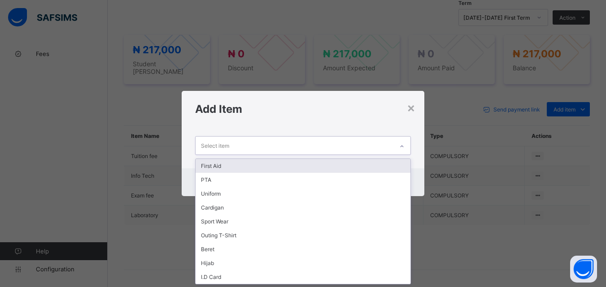
click at [395, 162] on div "First Aid" at bounding box center [302, 166] width 214 height 14
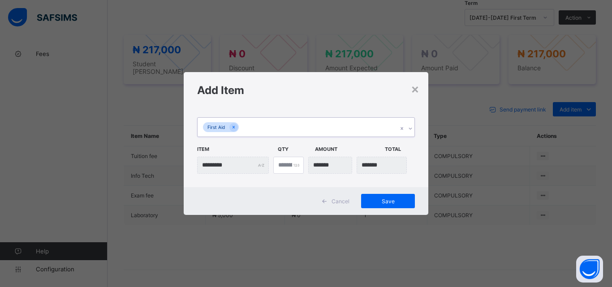
click at [408, 126] on icon at bounding box center [410, 128] width 5 height 9
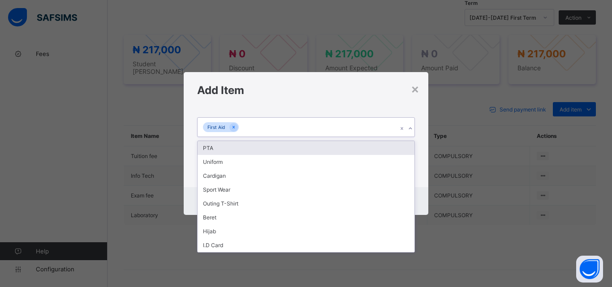
click at [403, 145] on div "PTA" at bounding box center [306, 148] width 217 height 14
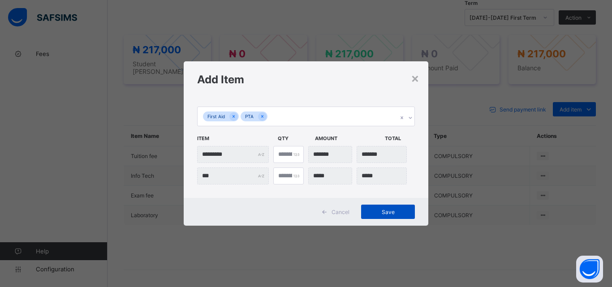
click at [390, 212] on span "Save" at bounding box center [388, 212] width 40 height 7
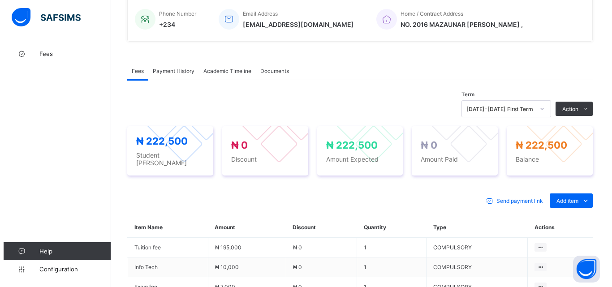
scroll to position [224, 0]
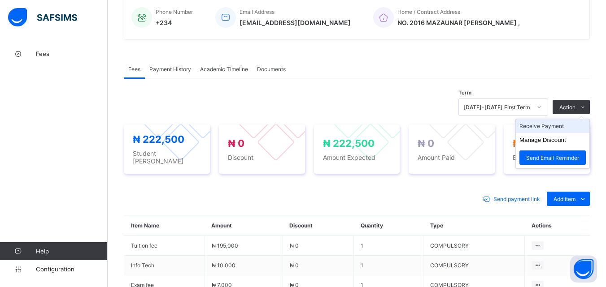
click at [557, 126] on li "Receive Payment" at bounding box center [553, 126] width 74 height 14
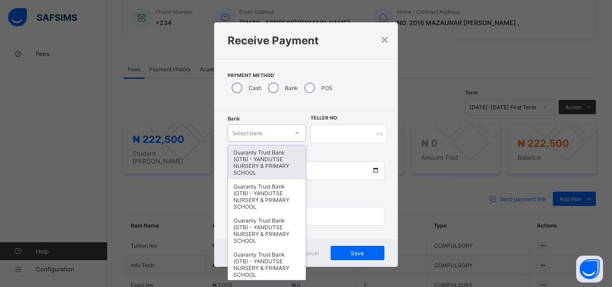
click at [290, 134] on div at bounding box center [297, 133] width 15 height 14
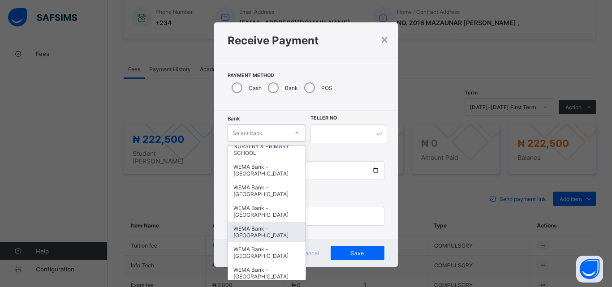
click at [266, 234] on div "WEMA Bank - [GEOGRAPHIC_DATA]" at bounding box center [267, 232] width 78 height 21
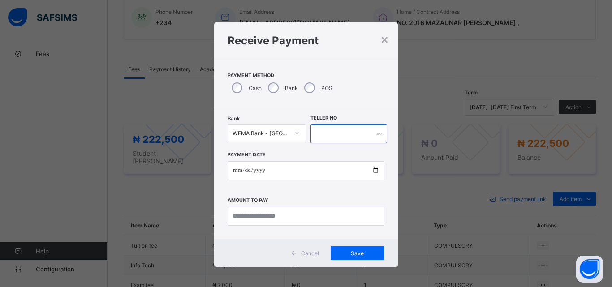
click at [344, 135] on input "text" at bounding box center [349, 134] width 77 height 19
type input "****"
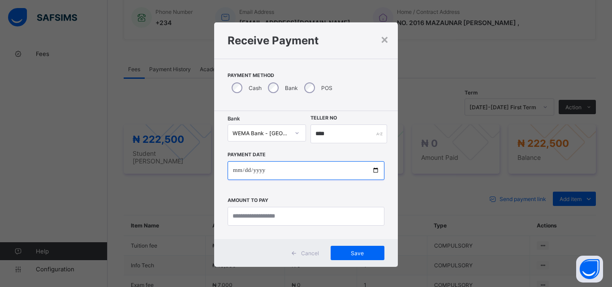
click at [372, 169] on input "date" at bounding box center [306, 170] width 157 height 19
type input "**********"
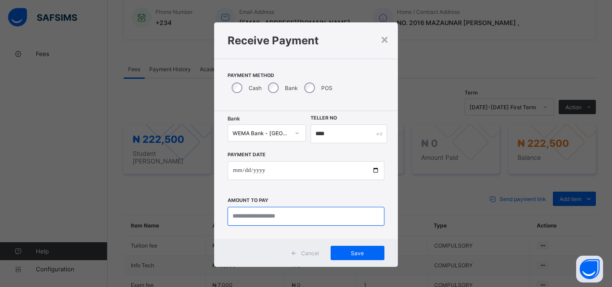
click at [254, 217] on input "currency" at bounding box center [306, 216] width 157 height 19
type input "*********"
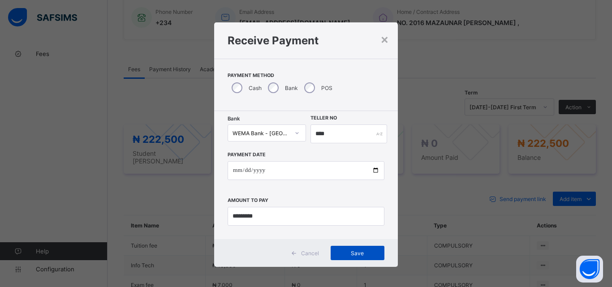
click at [342, 254] on span "Save" at bounding box center [358, 253] width 40 height 7
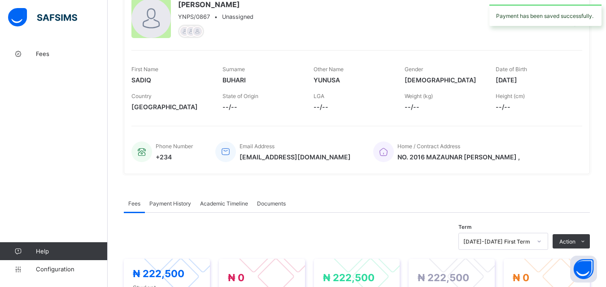
scroll to position [59, 0]
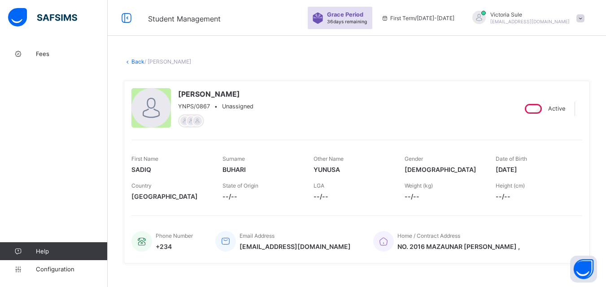
click at [136, 64] on link "Back" at bounding box center [137, 61] width 13 height 7
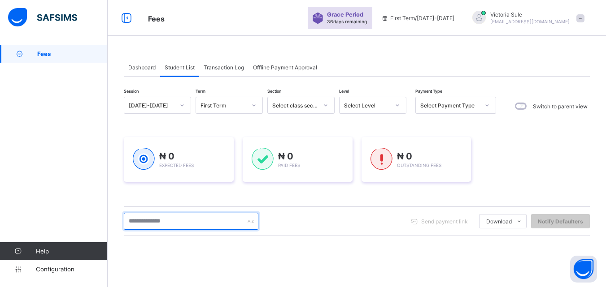
click at [173, 218] on input "text" at bounding box center [191, 221] width 134 height 17
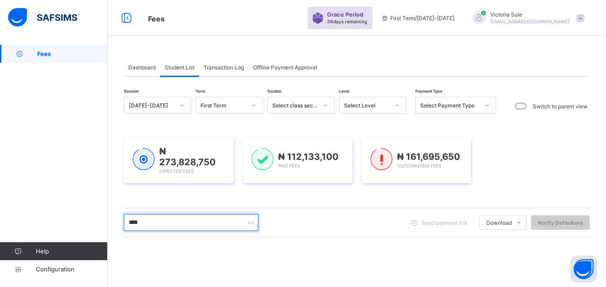
type input "****"
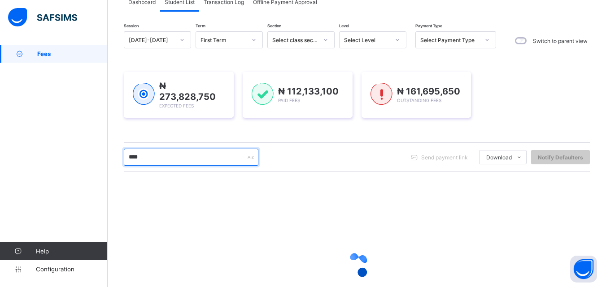
scroll to position [141, 0]
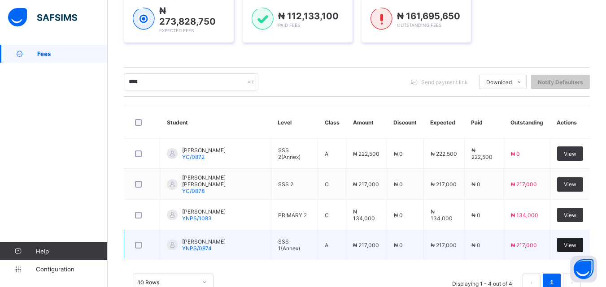
click at [576, 243] on span "View" at bounding box center [570, 245] width 13 height 7
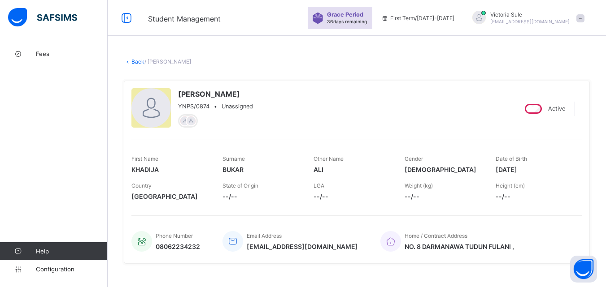
scroll to position [269, 0]
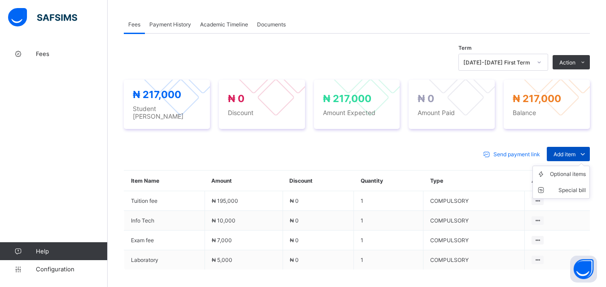
click at [568, 147] on div "Add item" at bounding box center [567, 154] width 43 height 14
click at [567, 170] on div "Optional items" at bounding box center [568, 174] width 36 height 9
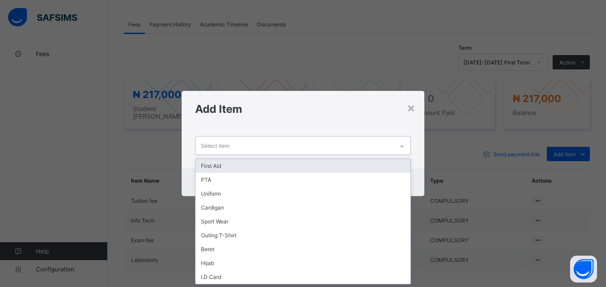
click at [403, 144] on icon at bounding box center [401, 146] width 5 height 9
click at [382, 162] on div "First Aid" at bounding box center [302, 166] width 214 height 14
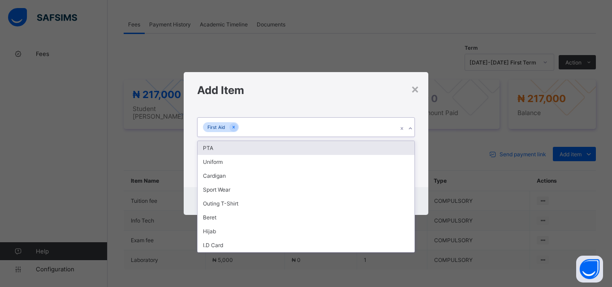
click at [368, 131] on div "First Aid" at bounding box center [298, 127] width 200 height 19
click at [364, 146] on div "PTA" at bounding box center [306, 148] width 217 height 14
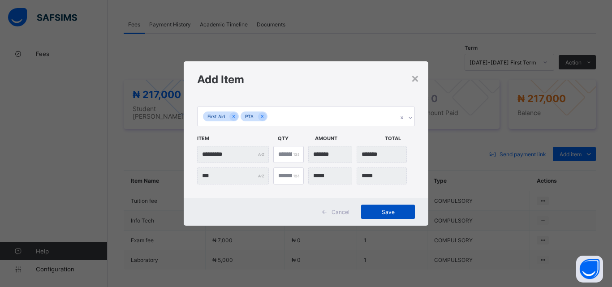
click at [369, 210] on span "Save" at bounding box center [388, 212] width 40 height 7
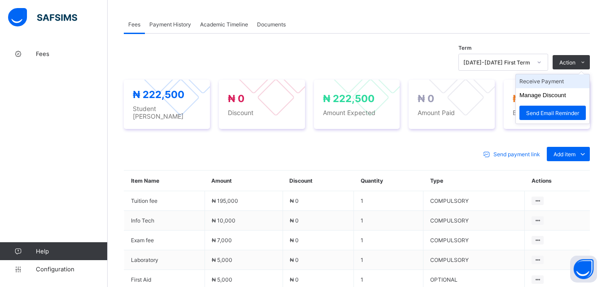
click at [553, 87] on li "Receive Payment" at bounding box center [553, 81] width 74 height 14
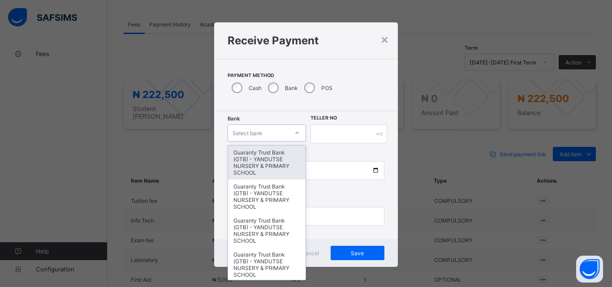
click at [284, 137] on div "Select bank" at bounding box center [258, 133] width 61 height 13
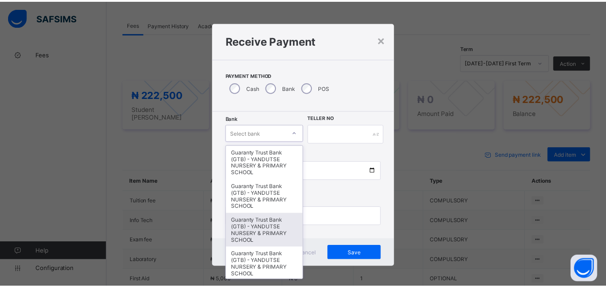
scroll to position [179, 0]
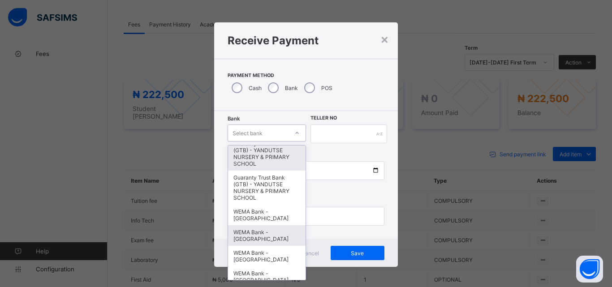
click at [275, 242] on div "WEMA Bank - [GEOGRAPHIC_DATA]" at bounding box center [267, 235] width 78 height 21
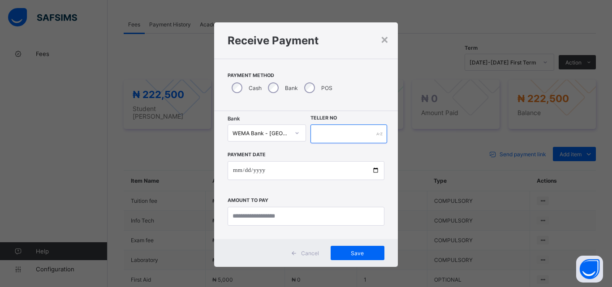
click at [332, 136] on input "text" at bounding box center [349, 134] width 77 height 19
type input "**********"
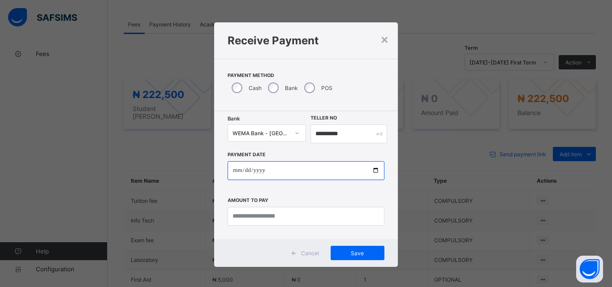
click at [374, 174] on input "date" at bounding box center [306, 170] width 157 height 19
type input "**********"
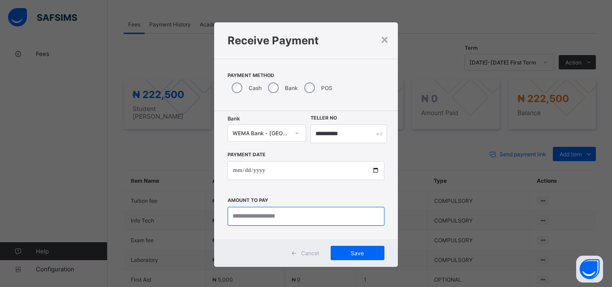
click at [263, 223] on input "currency" at bounding box center [306, 216] width 157 height 19
type input "*********"
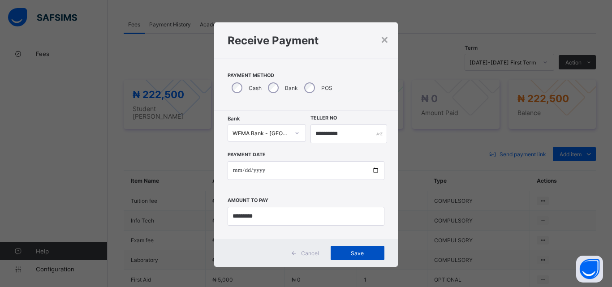
click at [361, 253] on span "Save" at bounding box center [358, 253] width 40 height 7
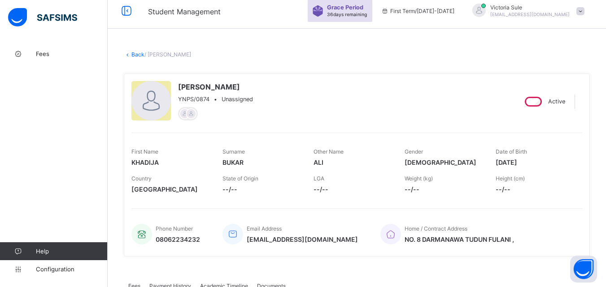
scroll to position [0, 0]
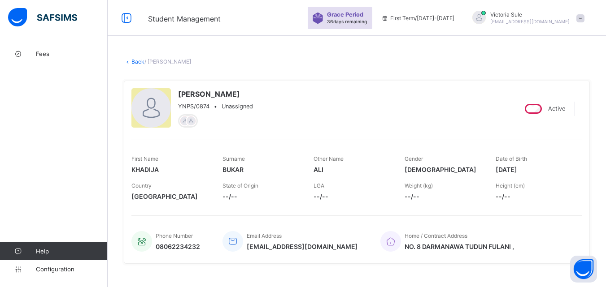
click at [140, 60] on link "Back" at bounding box center [137, 61] width 13 height 7
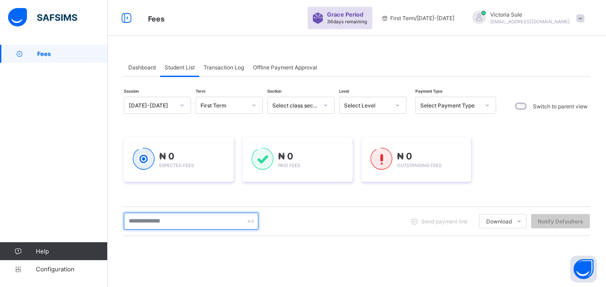
click at [176, 222] on input "text" at bounding box center [191, 221] width 134 height 17
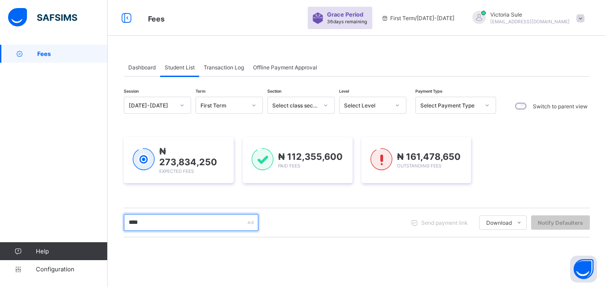
type input "****"
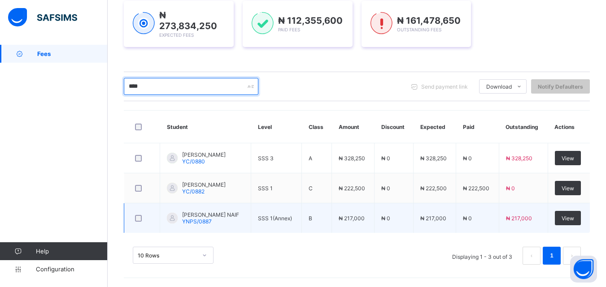
scroll to position [135, 0]
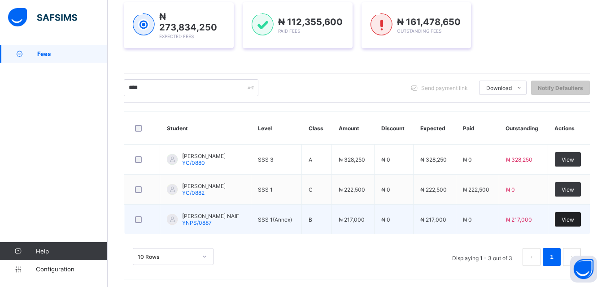
click at [568, 217] on span "View" at bounding box center [567, 220] width 13 height 7
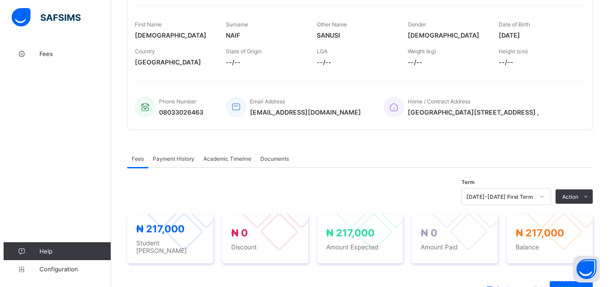
scroll to position [269, 0]
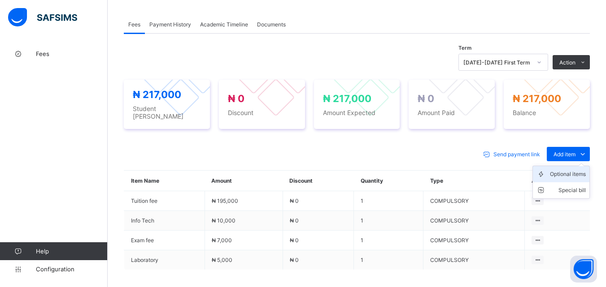
click at [571, 170] on div "Optional items" at bounding box center [568, 174] width 36 height 9
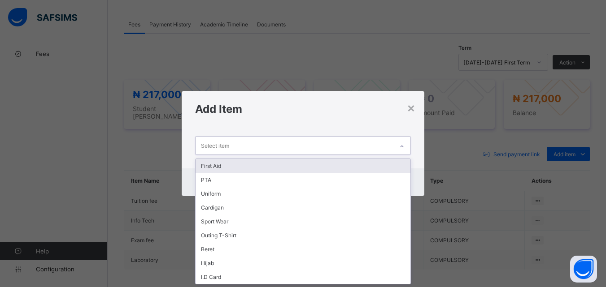
click at [401, 144] on icon at bounding box center [401, 146] width 5 height 9
click at [364, 166] on div "First Aid" at bounding box center [302, 166] width 214 height 14
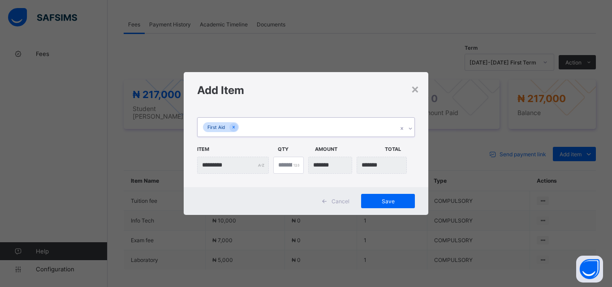
click at [359, 126] on div "First Aid" at bounding box center [298, 127] width 200 height 19
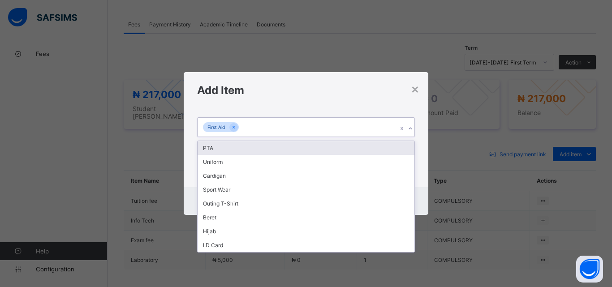
click at [351, 145] on div "PTA" at bounding box center [306, 148] width 217 height 14
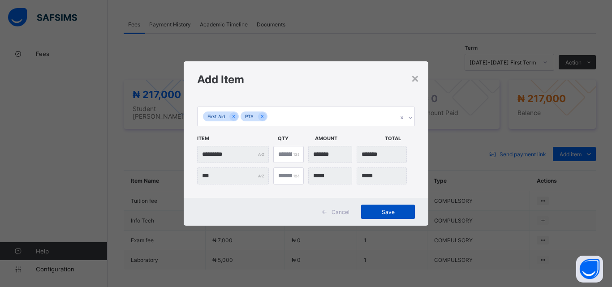
click at [391, 214] on span "Save" at bounding box center [388, 212] width 40 height 7
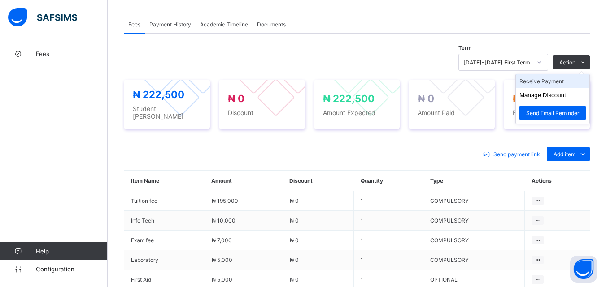
click at [544, 82] on li "Receive Payment" at bounding box center [553, 81] width 74 height 14
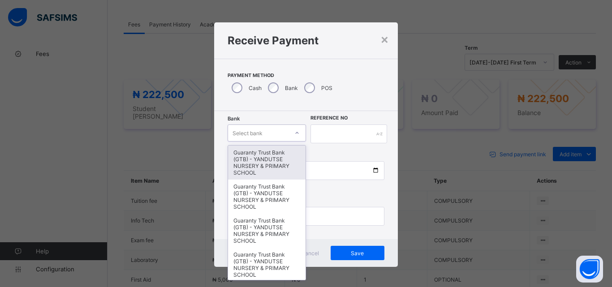
click at [298, 130] on div at bounding box center [297, 133] width 15 height 14
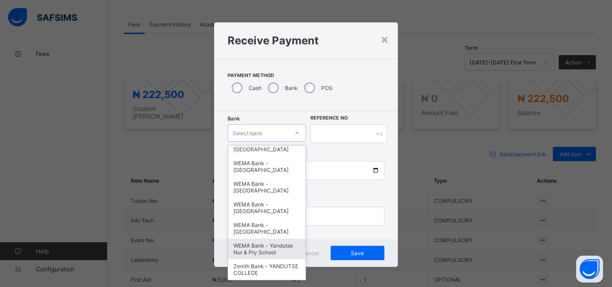
click at [261, 245] on div "WEMA Bank - Yandutse Nur & Pry School" at bounding box center [267, 249] width 78 height 21
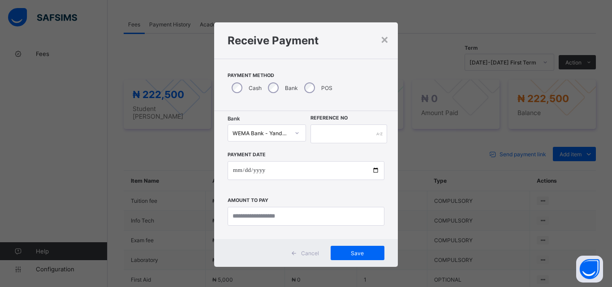
click at [283, 124] on div "Bank WEMA Bank - Yandutse Nur & Pry School Reference No Payment Date Amount to …" at bounding box center [306, 175] width 184 height 128
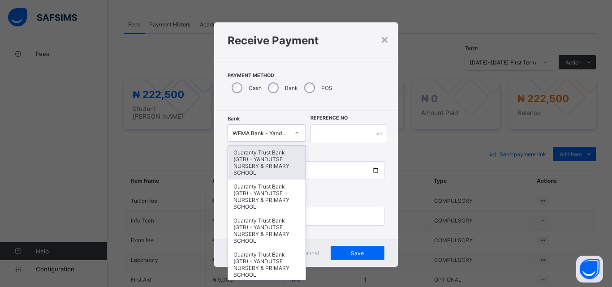
click at [284, 129] on div "WEMA Bank - Yandutse Nur & Pry School" at bounding box center [258, 133] width 61 height 13
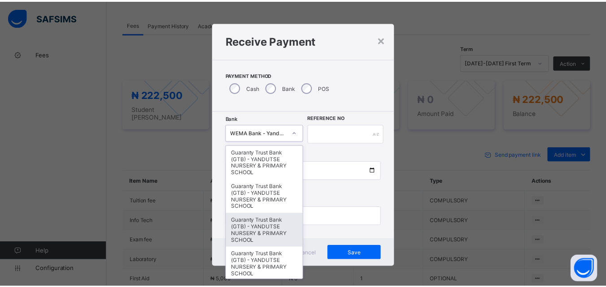
scroll to position [224, 0]
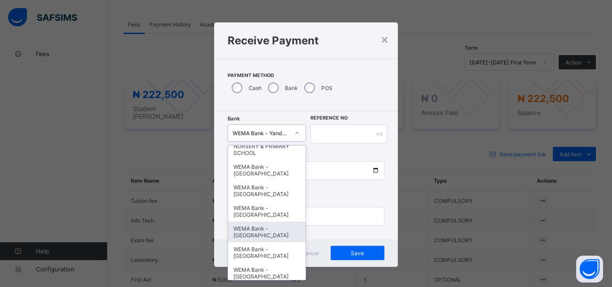
click at [267, 238] on div "WEMA Bank - [GEOGRAPHIC_DATA]" at bounding box center [267, 232] width 78 height 21
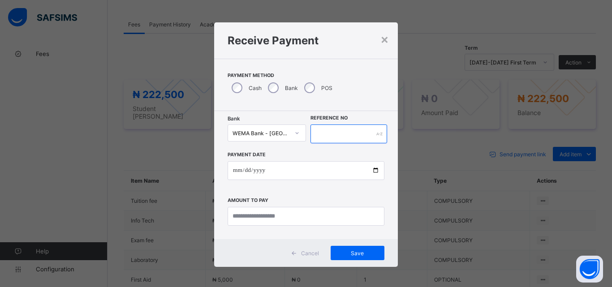
click at [330, 125] on input "text" at bounding box center [349, 134] width 77 height 19
type input "*********"
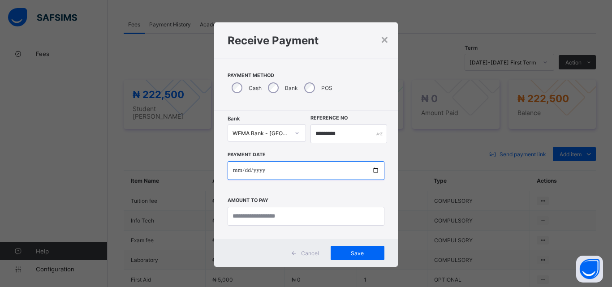
click at [373, 172] on input "date" at bounding box center [306, 170] width 157 height 19
type input "**********"
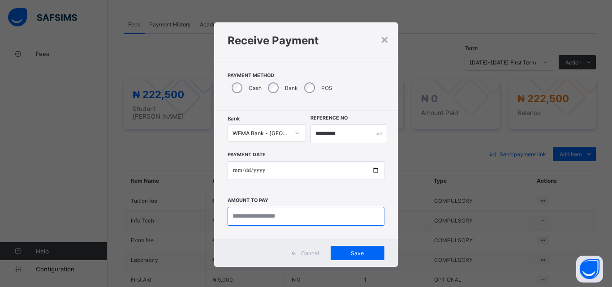
click at [243, 218] on input "currency" at bounding box center [306, 216] width 157 height 19
type input "*********"
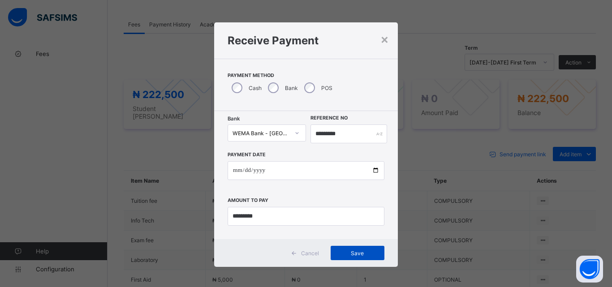
click at [350, 249] on div "Save" at bounding box center [358, 253] width 54 height 14
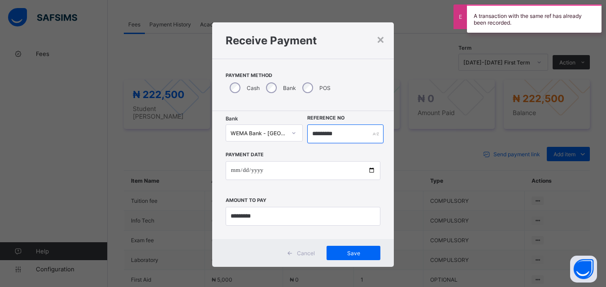
click at [344, 138] on input "*********" at bounding box center [345, 134] width 76 height 19
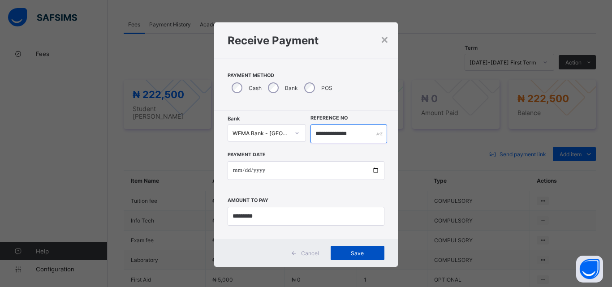
type input "**********"
click at [364, 249] on div "Save" at bounding box center [358, 253] width 54 height 14
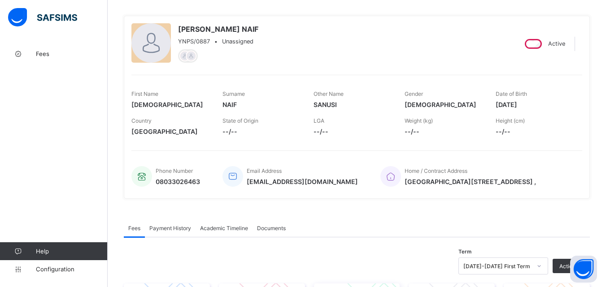
scroll to position [0, 0]
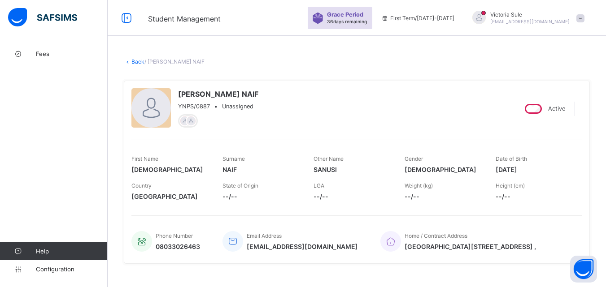
click at [138, 61] on link "Back" at bounding box center [137, 61] width 13 height 7
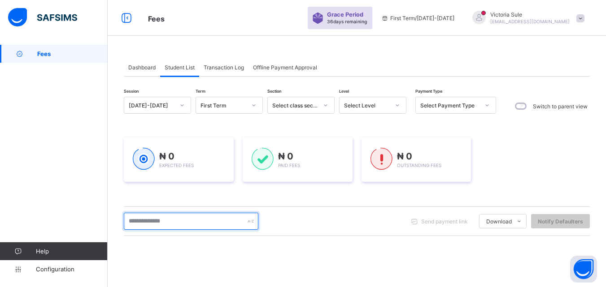
click at [155, 221] on input "text" at bounding box center [191, 221] width 134 height 17
type input "*****"
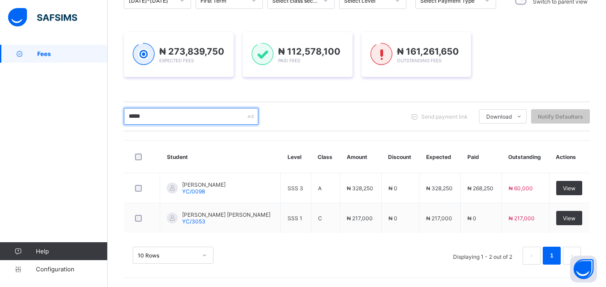
scroll to position [105, 0]
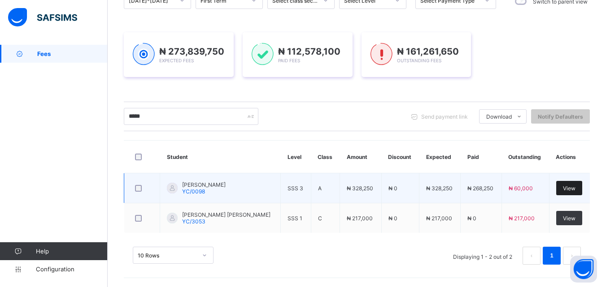
click at [571, 192] on div "View" at bounding box center [569, 188] width 26 height 14
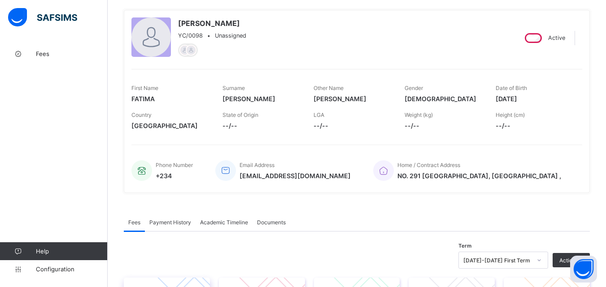
scroll to position [269, 0]
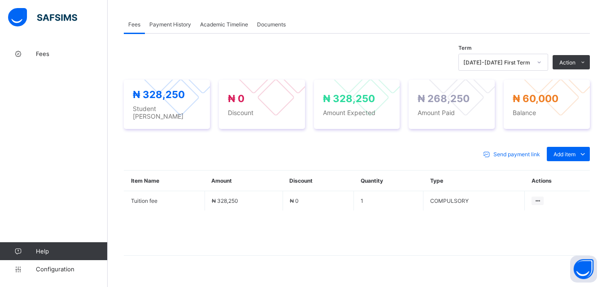
click at [175, 21] on span "Payment History" at bounding box center [170, 24] width 42 height 7
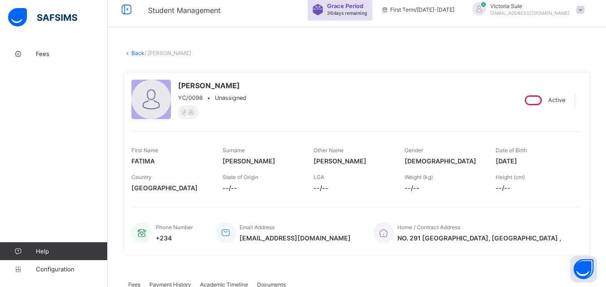
scroll to position [0, 0]
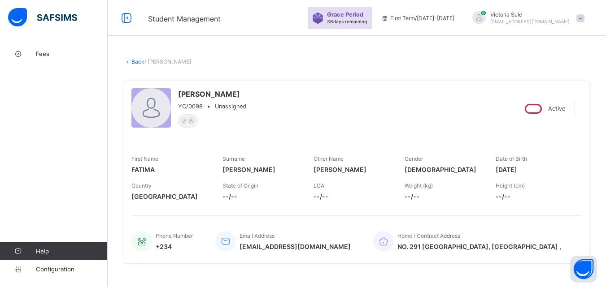
click at [137, 62] on link "Back" at bounding box center [137, 61] width 13 height 7
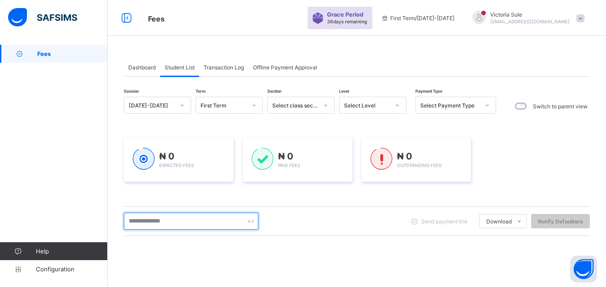
click at [166, 222] on input "text" at bounding box center [191, 221] width 134 height 17
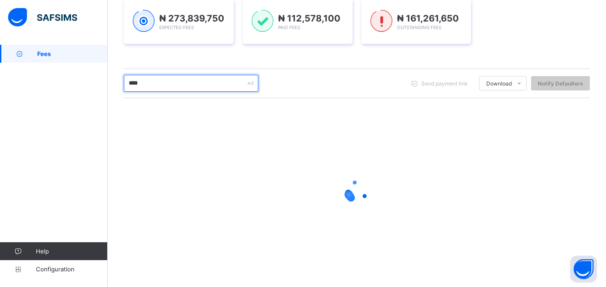
scroll to position [141, 0]
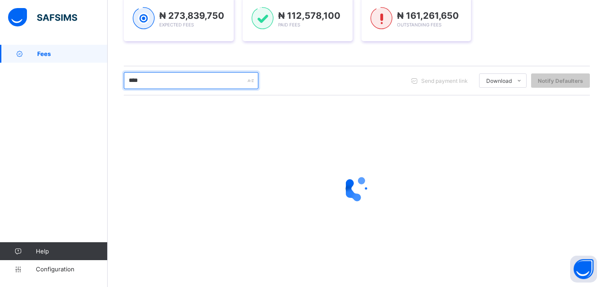
type input "****"
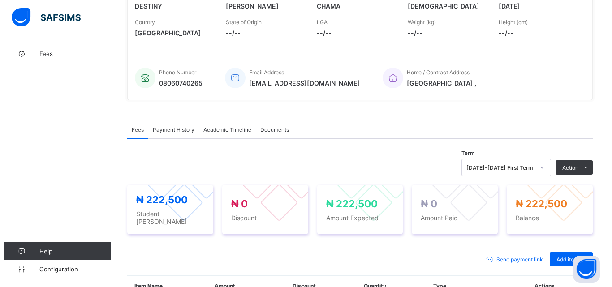
scroll to position [161, 0]
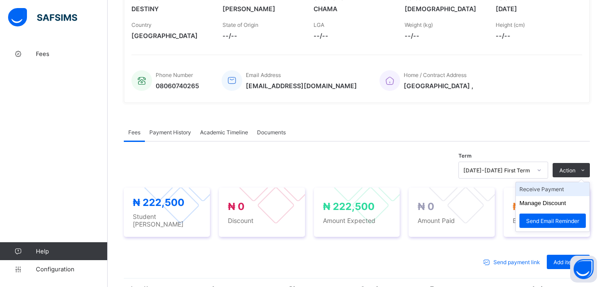
drag, startPoint x: 584, startPoint y: 169, endPoint x: 575, endPoint y: 189, distance: 22.3
click at [584, 169] on span at bounding box center [582, 170] width 14 height 14
click at [569, 193] on li "Receive Payment" at bounding box center [553, 189] width 74 height 14
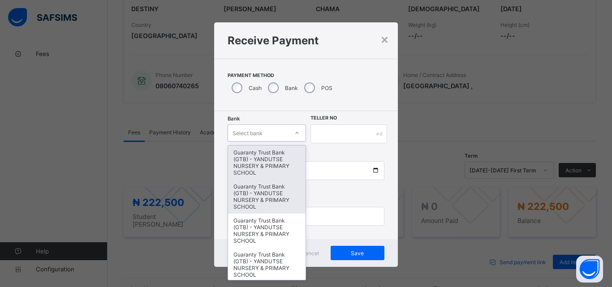
drag, startPoint x: 292, startPoint y: 134, endPoint x: 282, endPoint y: 196, distance: 62.6
click at [292, 138] on div at bounding box center [297, 133] width 15 height 14
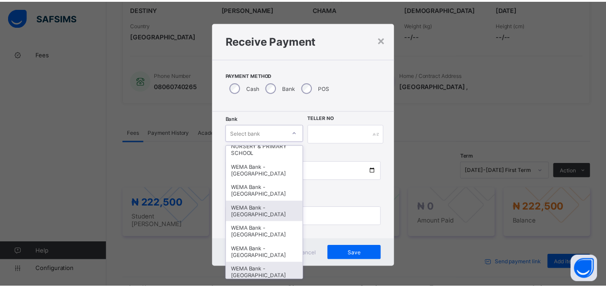
scroll to position [276, 0]
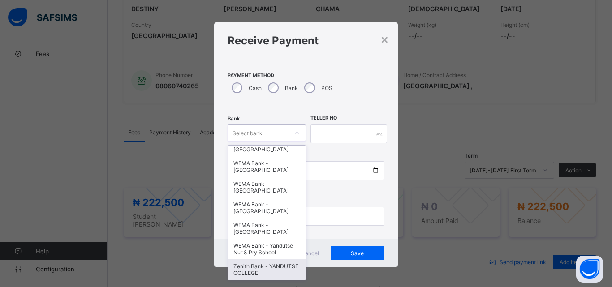
click at [263, 272] on div "Zenith Bank - YANDUTSE COLLEGE" at bounding box center [267, 270] width 78 height 21
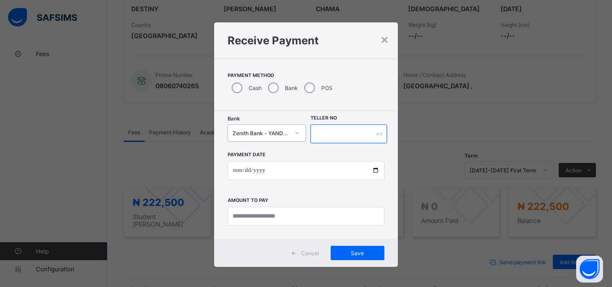
click at [323, 133] on input "text" at bounding box center [349, 134] width 77 height 19
click at [345, 132] on input "**********" at bounding box center [349, 134] width 77 height 19
type input "**********"
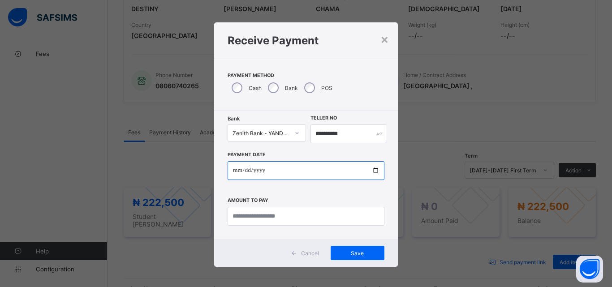
click at [373, 168] on input "date" at bounding box center [306, 170] width 157 height 19
type input "**********"
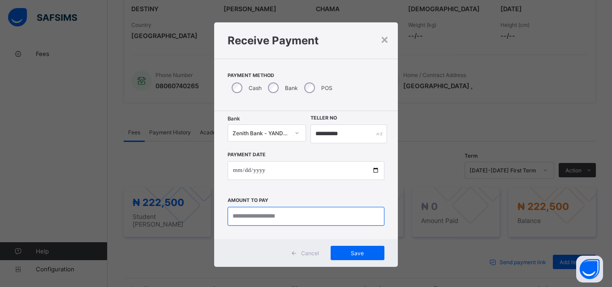
click at [265, 219] on input "currency" at bounding box center [306, 216] width 157 height 19
click at [246, 215] on input "currency" at bounding box center [306, 216] width 157 height 19
type input "*********"
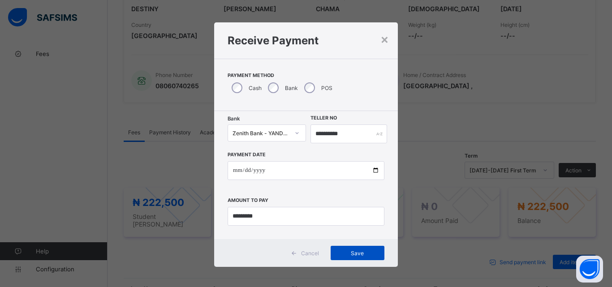
click at [369, 254] on span "Save" at bounding box center [358, 253] width 40 height 7
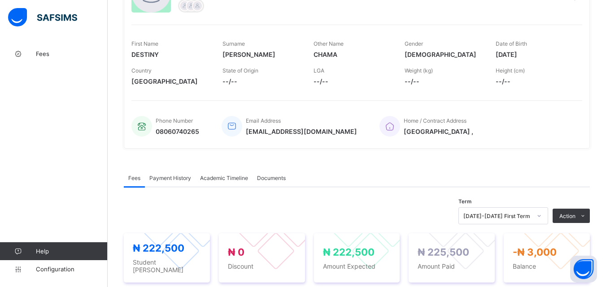
scroll to position [0, 0]
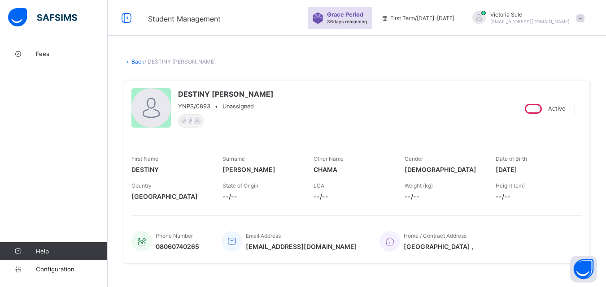
click at [134, 61] on link "Back" at bounding box center [137, 61] width 13 height 7
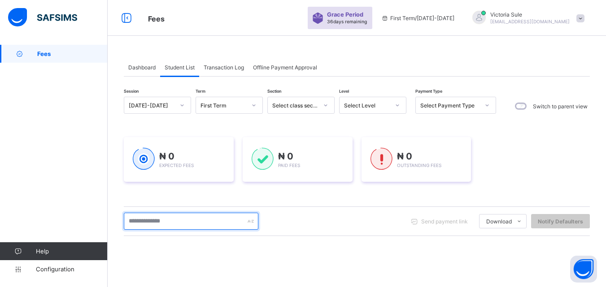
click at [200, 225] on input "text" at bounding box center [191, 221] width 134 height 17
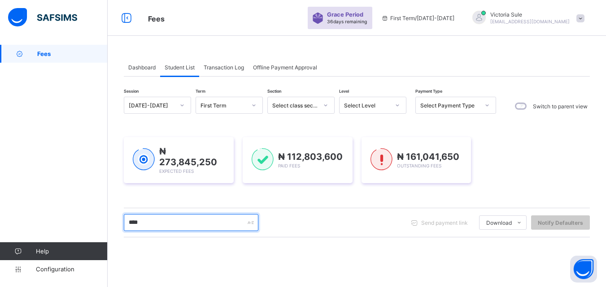
type input "****"
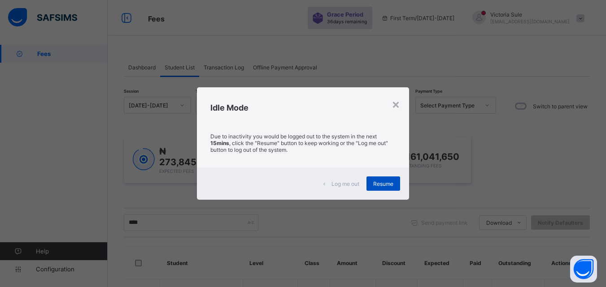
click at [381, 186] on span "Resume" at bounding box center [383, 184] width 20 height 7
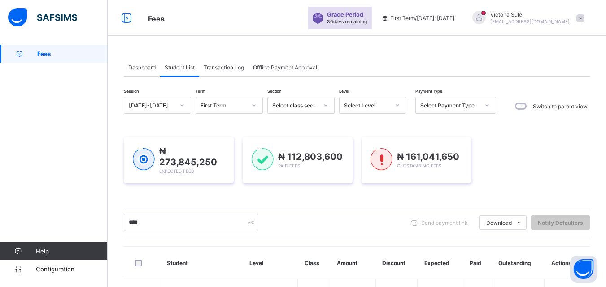
scroll to position [75, 0]
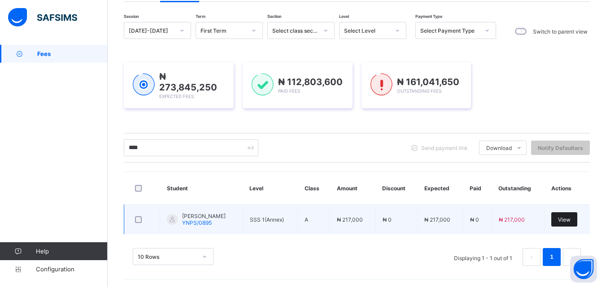
click at [577, 219] on div "View" at bounding box center [564, 219] width 26 height 14
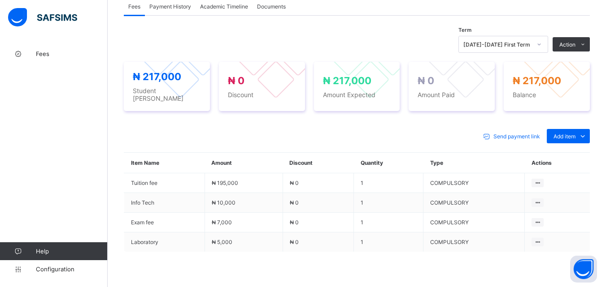
scroll to position [314, 0]
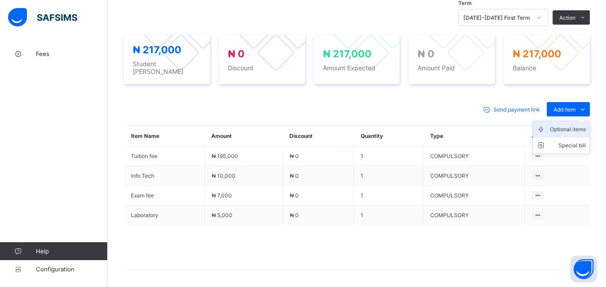
click at [569, 125] on div "Optional items" at bounding box center [568, 129] width 36 height 9
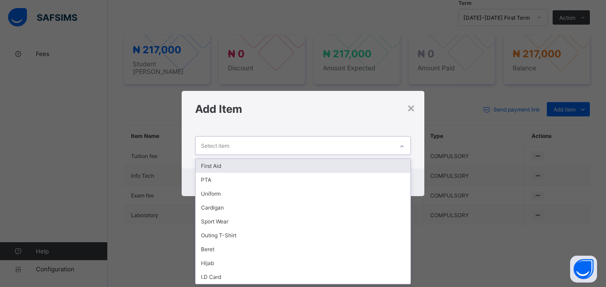
click at [405, 145] on div at bounding box center [401, 146] width 15 height 14
click at [381, 165] on div "First Aid" at bounding box center [302, 166] width 214 height 14
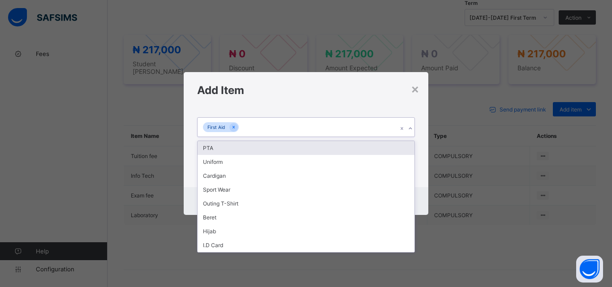
click at [411, 129] on icon at bounding box center [410, 128] width 5 height 9
click at [404, 147] on div "PTA" at bounding box center [306, 148] width 217 height 14
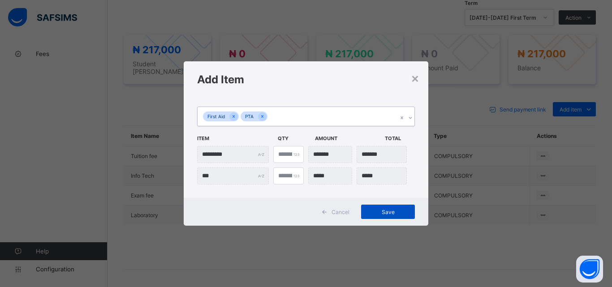
click at [390, 216] on div "Save" at bounding box center [388, 212] width 54 height 14
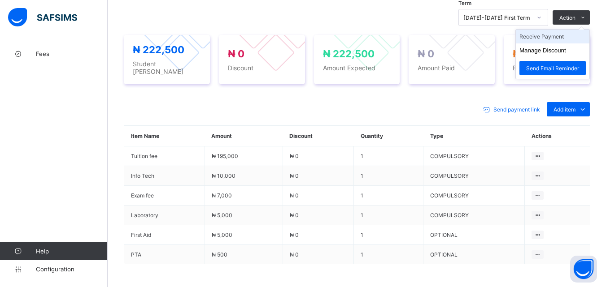
click at [554, 35] on li "Receive Payment" at bounding box center [553, 37] width 74 height 14
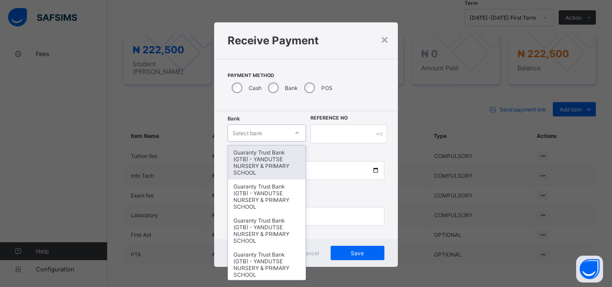
click at [295, 135] on icon at bounding box center [297, 133] width 5 height 9
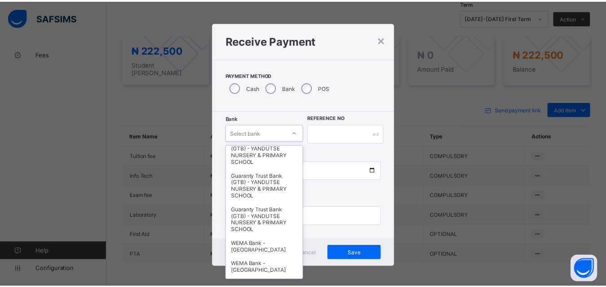
scroll to position [179, 0]
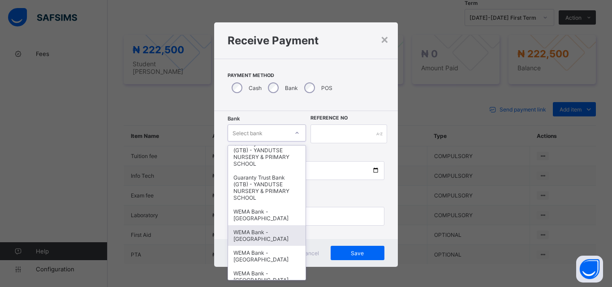
click at [269, 239] on div "WEMA Bank - [GEOGRAPHIC_DATA]" at bounding box center [267, 235] width 78 height 21
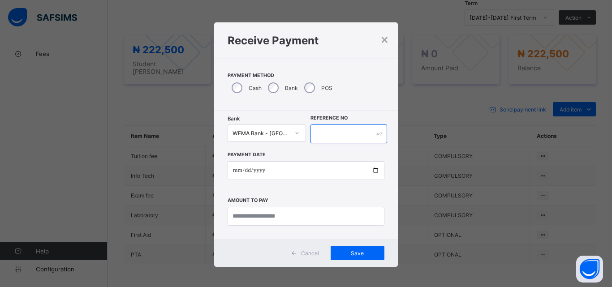
click at [328, 136] on input "text" at bounding box center [349, 134] width 77 height 19
type input "**********"
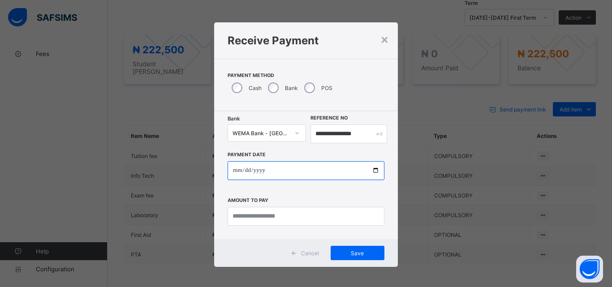
click at [376, 169] on input "date" at bounding box center [306, 170] width 157 height 19
type input "**********"
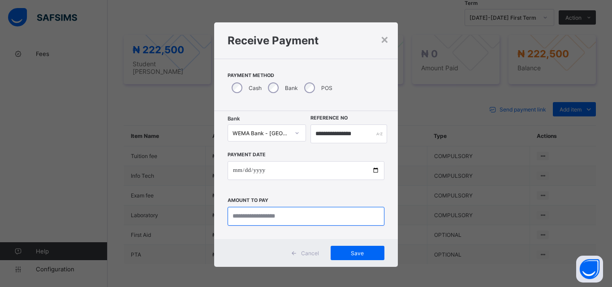
click at [254, 213] on input "currency" at bounding box center [306, 216] width 157 height 19
type input "*********"
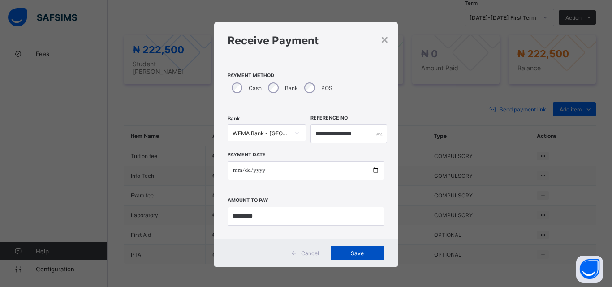
click at [353, 254] on span "Save" at bounding box center [358, 253] width 40 height 7
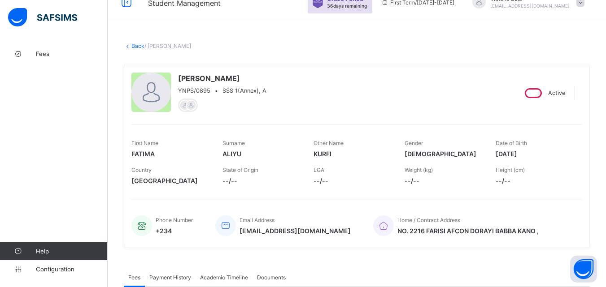
scroll to position [0, 0]
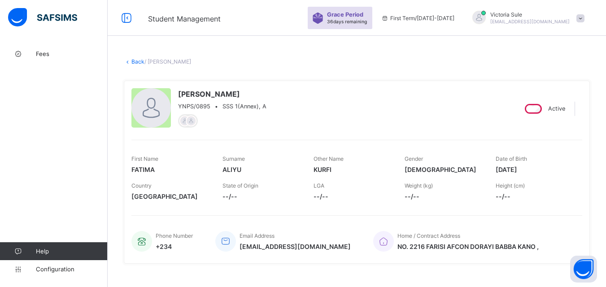
drag, startPoint x: 139, startPoint y: 61, endPoint x: 240, endPoint y: 125, distance: 119.7
click at [139, 61] on link "Back" at bounding box center [137, 61] width 13 height 7
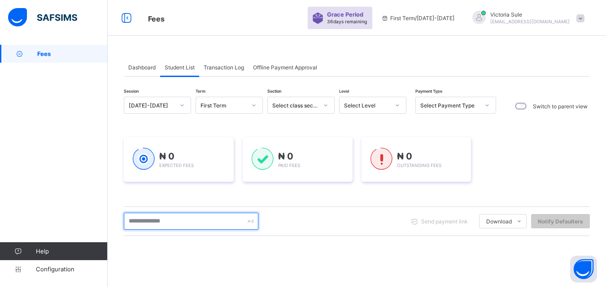
click at [199, 225] on input "text" at bounding box center [191, 221] width 134 height 17
type input "****"
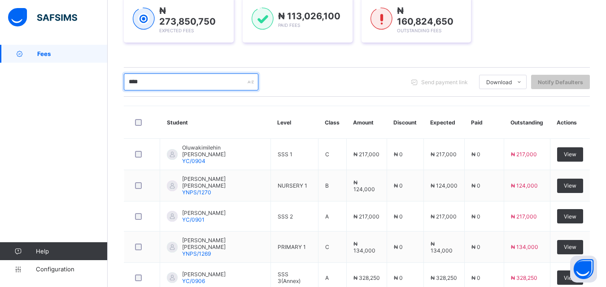
scroll to position [275, 0]
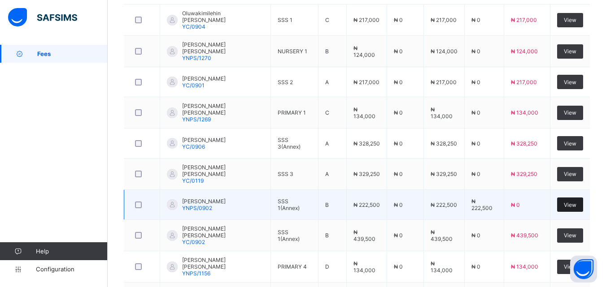
click at [576, 202] on span "View" at bounding box center [570, 205] width 13 height 7
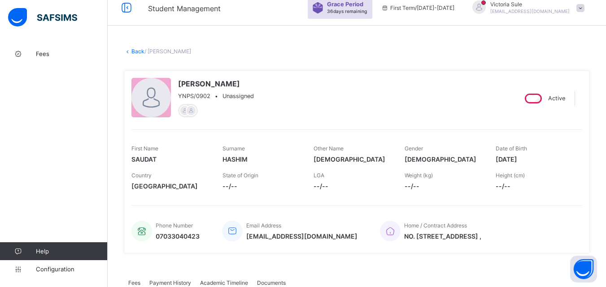
scroll to position [179, 0]
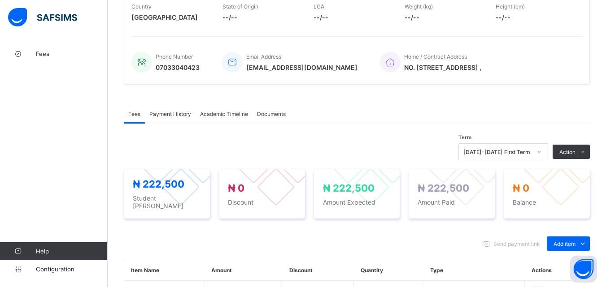
click at [179, 115] on span "Payment History" at bounding box center [170, 114] width 42 height 7
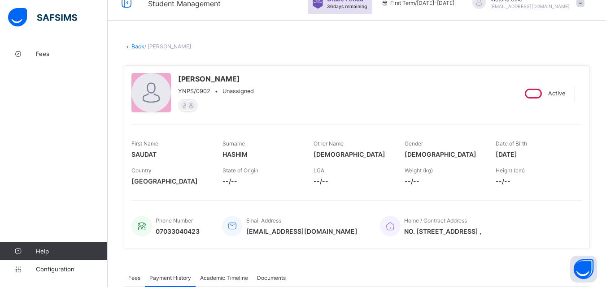
scroll to position [5, 0]
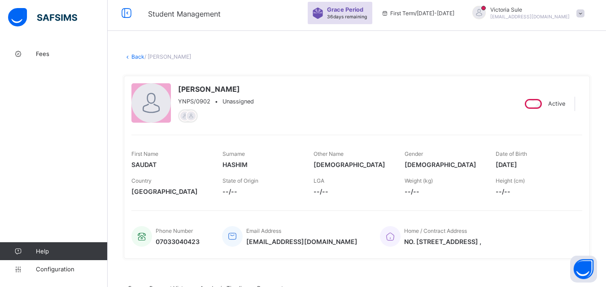
click at [135, 57] on link "Back" at bounding box center [137, 56] width 13 height 7
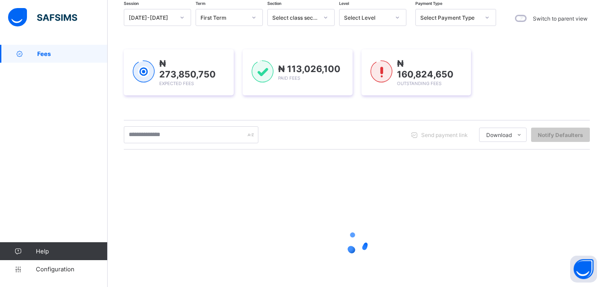
scroll to position [45, 0]
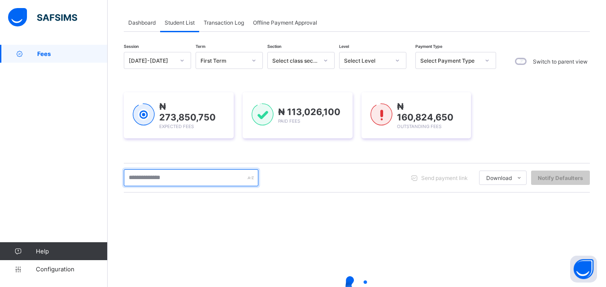
click at [149, 177] on input "text" at bounding box center [191, 177] width 134 height 17
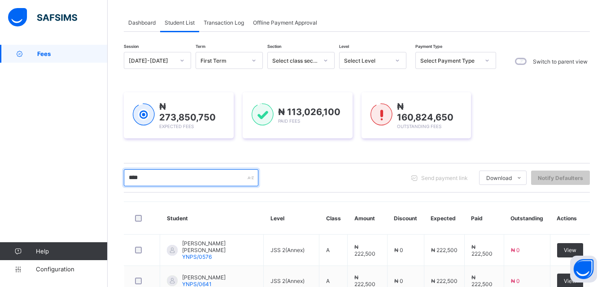
type input "****"
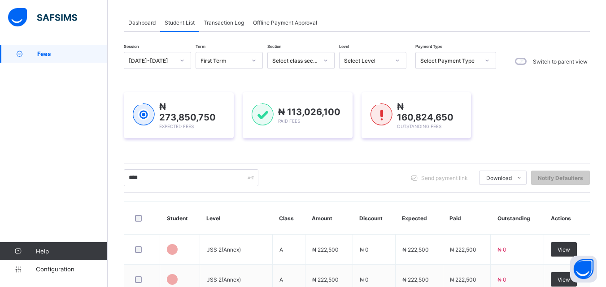
click at [155, 84] on div "₦ 273,850,750 Expected Fees ₦ 113,026,100 Paid Fees ₦ 160,824,650 Outstanding F…" at bounding box center [357, 115] width 466 height 73
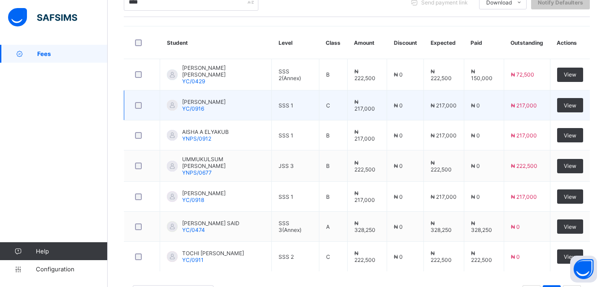
scroll to position [256, 0]
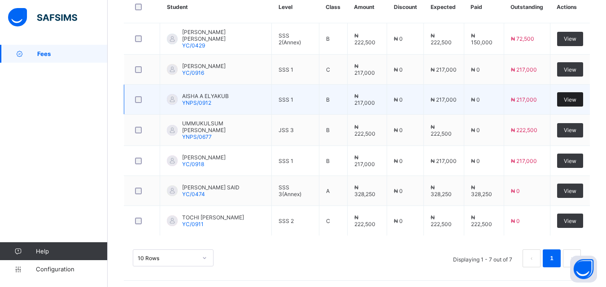
click at [583, 96] on div "View" at bounding box center [570, 99] width 26 height 14
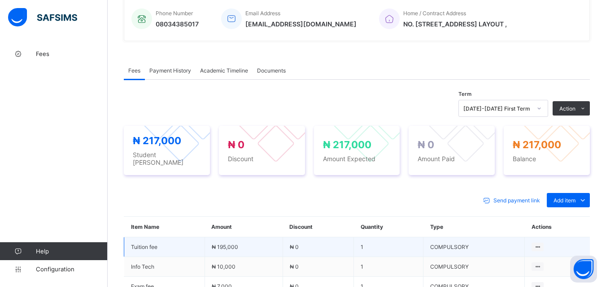
scroll to position [342, 0]
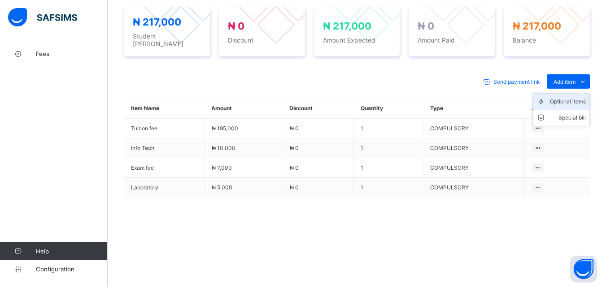
click at [578, 101] on div "Optional items" at bounding box center [568, 101] width 36 height 9
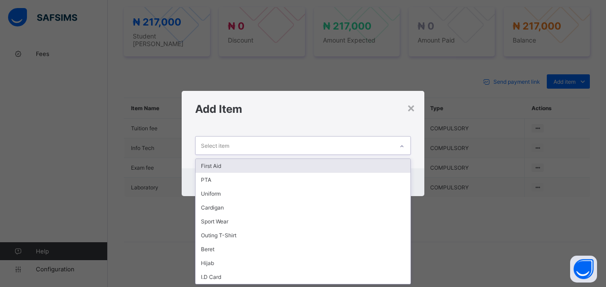
click at [401, 144] on icon at bounding box center [401, 146] width 5 height 9
click at [390, 167] on div "First Aid" at bounding box center [302, 166] width 214 height 14
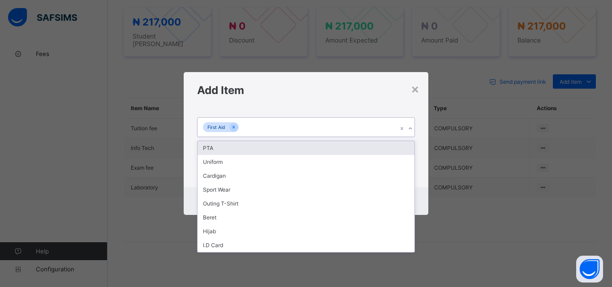
click at [410, 126] on icon at bounding box center [410, 128] width 5 height 9
click at [402, 147] on div "PTA" at bounding box center [306, 148] width 217 height 14
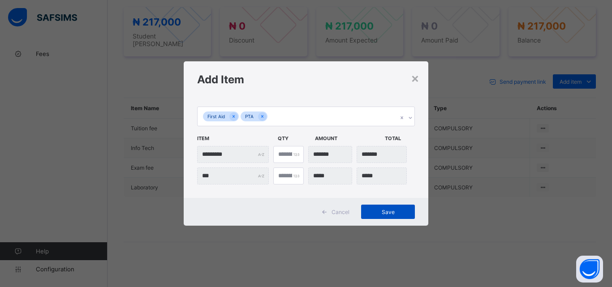
click at [378, 210] on span "Save" at bounding box center [388, 212] width 40 height 7
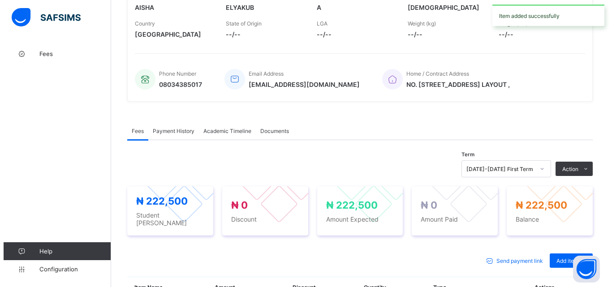
scroll to position [207, 0]
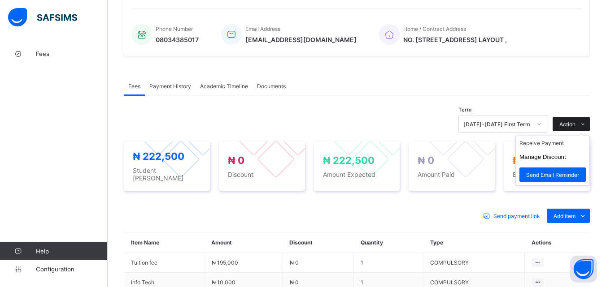
click at [580, 118] on div "Action" at bounding box center [570, 124] width 37 height 14
click at [563, 143] on li "Receive Payment" at bounding box center [553, 143] width 74 height 14
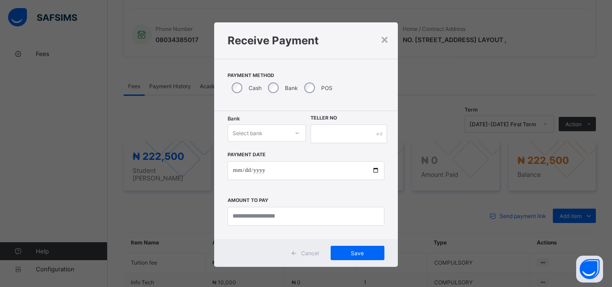
click at [295, 135] on icon at bounding box center [297, 133] width 5 height 9
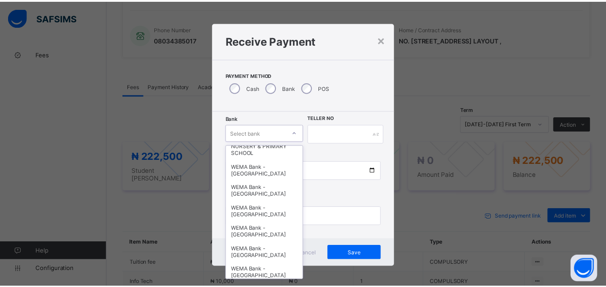
scroll to position [276, 0]
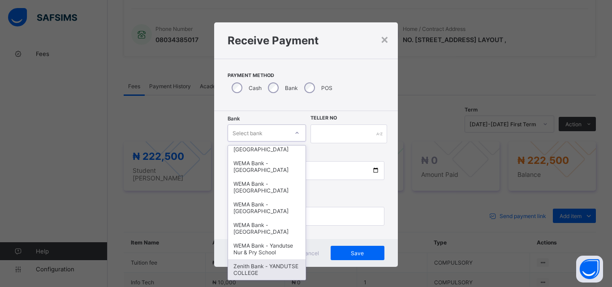
click at [268, 267] on div "Zenith Bank - YANDUTSE COLLEGE" at bounding box center [267, 270] width 78 height 21
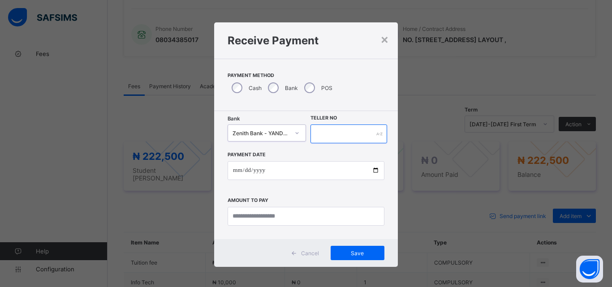
click at [325, 140] on input "text" at bounding box center [349, 134] width 77 height 19
type input "**********"
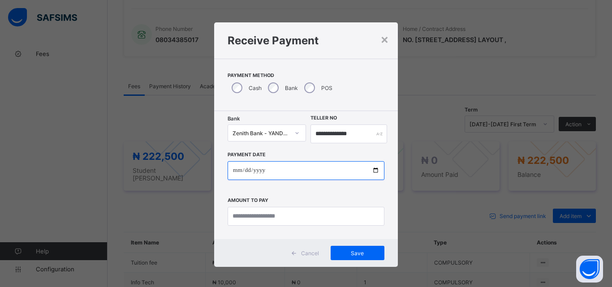
click at [372, 169] on input "date" at bounding box center [306, 170] width 157 height 19
type input "**********"
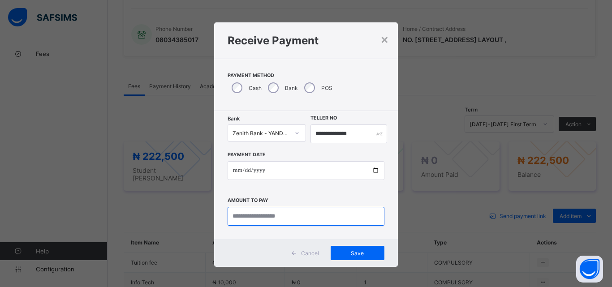
click at [252, 215] on input "currency" at bounding box center [306, 216] width 157 height 19
type input "*********"
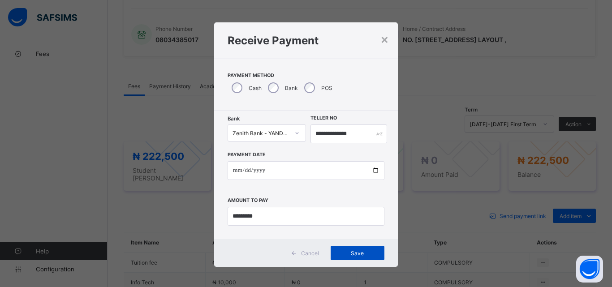
click at [358, 251] on span "Save" at bounding box center [358, 253] width 40 height 7
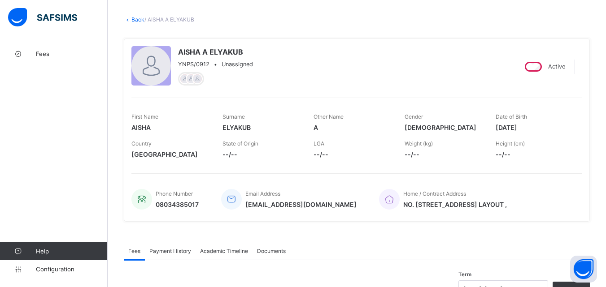
scroll to position [0, 0]
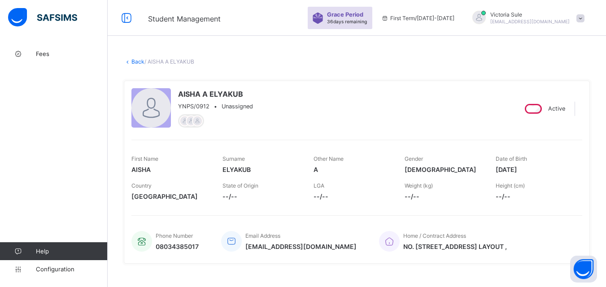
drag, startPoint x: 139, startPoint y: 61, endPoint x: 255, endPoint y: 147, distance: 144.4
click at [139, 61] on link "Back" at bounding box center [137, 61] width 13 height 7
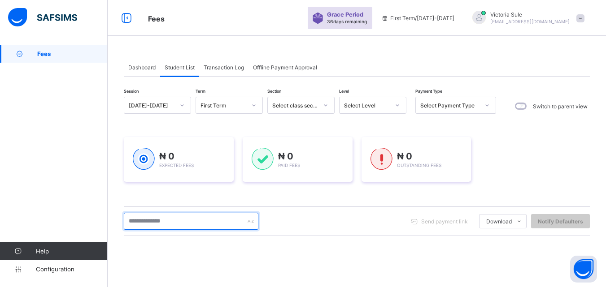
click at [206, 225] on input "text" at bounding box center [191, 221] width 134 height 17
type input "****"
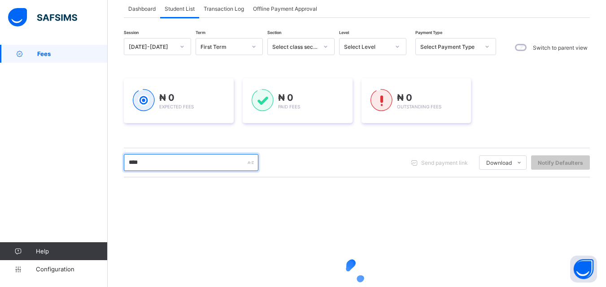
scroll to position [134, 0]
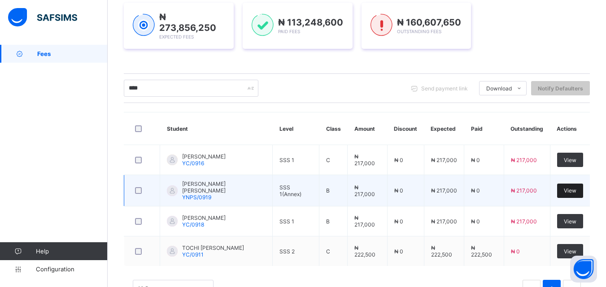
click at [576, 190] on span "View" at bounding box center [570, 190] width 13 height 7
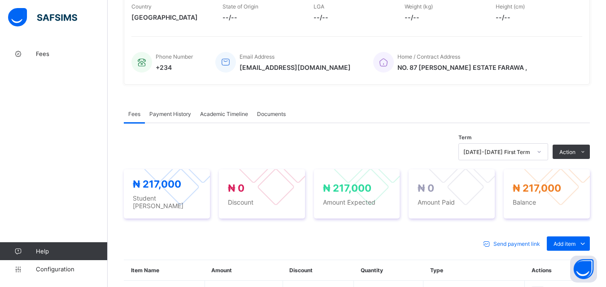
scroll to position [314, 0]
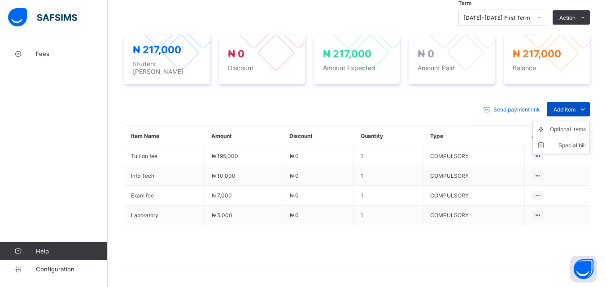
click at [573, 106] on span "Add item" at bounding box center [564, 109] width 22 height 7
click at [572, 127] on div "Optional items" at bounding box center [568, 129] width 36 height 9
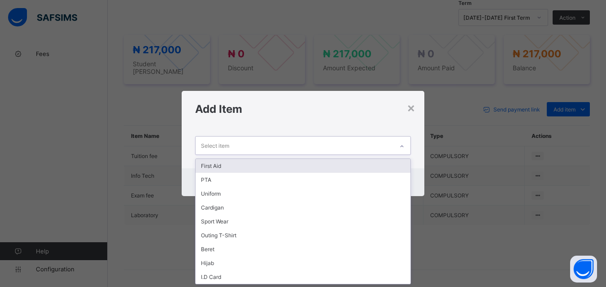
click at [404, 144] on icon at bounding box center [401, 146] width 5 height 9
click at [390, 167] on div "First Aid" at bounding box center [302, 166] width 214 height 14
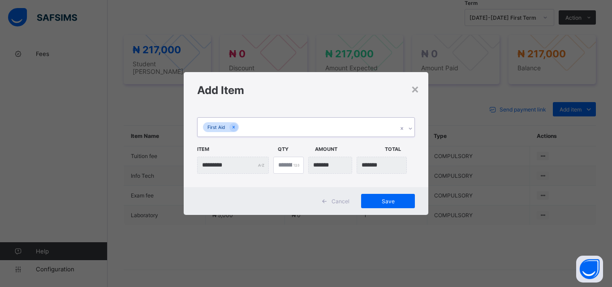
click at [363, 127] on div "First Aid" at bounding box center [298, 127] width 200 height 19
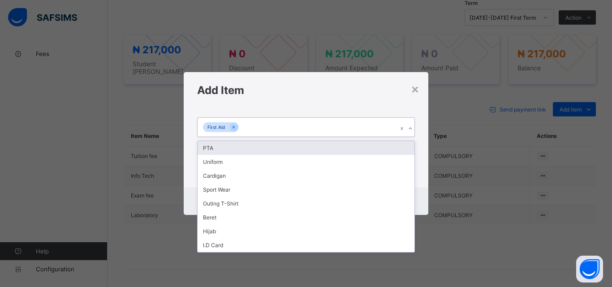
click at [358, 150] on div "PTA" at bounding box center [306, 148] width 217 height 14
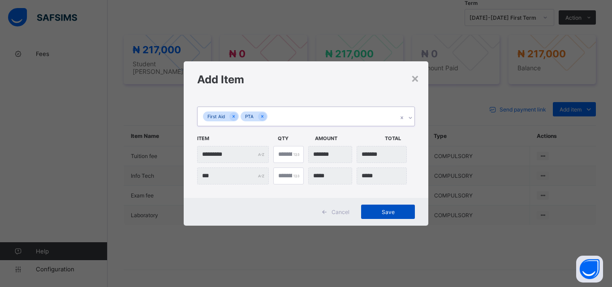
click at [376, 212] on span "Save" at bounding box center [388, 212] width 40 height 7
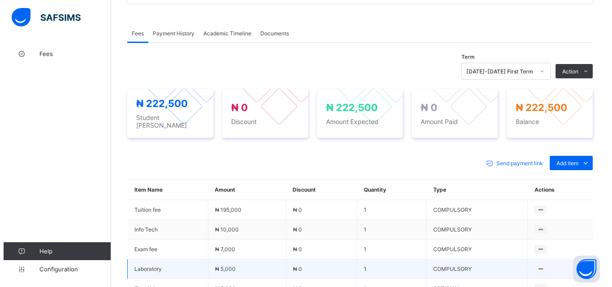
scroll to position [269, 0]
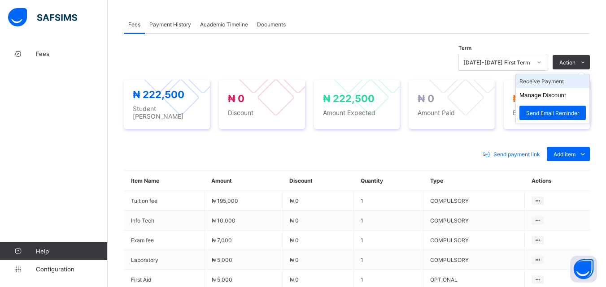
click at [554, 83] on li "Receive Payment" at bounding box center [553, 81] width 74 height 14
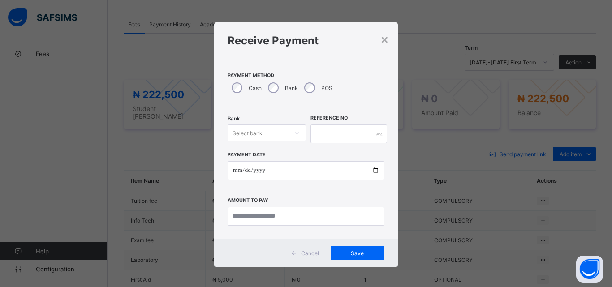
click at [296, 133] on icon at bounding box center [297, 133] width 5 height 9
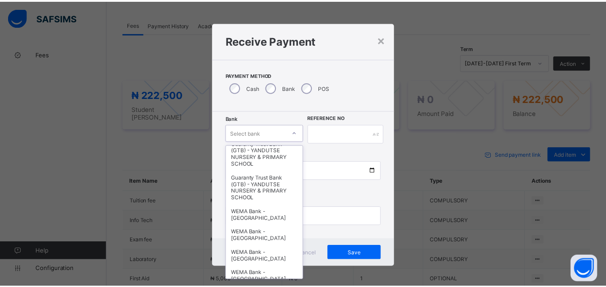
scroll to position [276, 0]
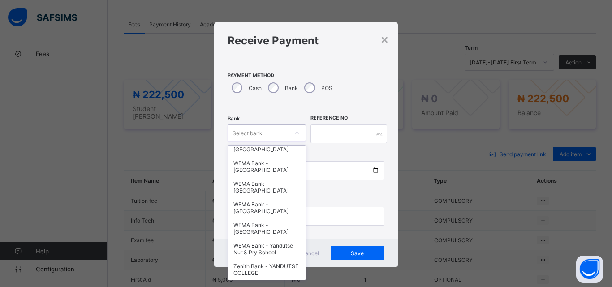
click at [272, 218] on div "WEMA Bank - [GEOGRAPHIC_DATA]" at bounding box center [267, 228] width 78 height 21
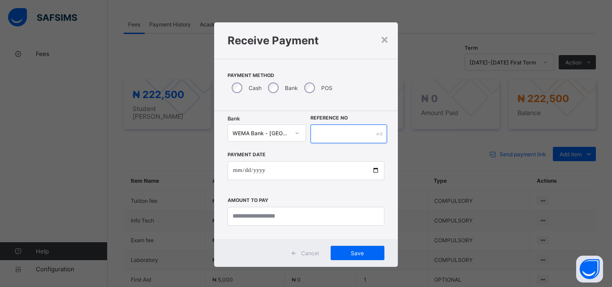
click at [323, 137] on input "text" at bounding box center [349, 134] width 77 height 19
type input "*"
type input "**********"
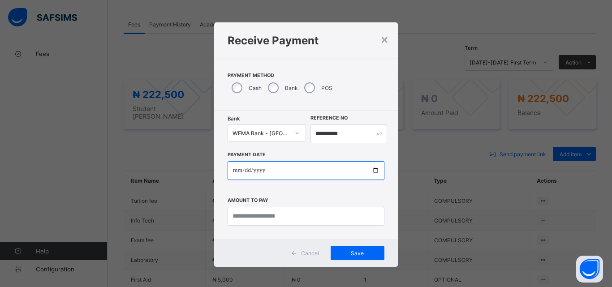
click at [373, 170] on input "date" at bounding box center [306, 170] width 157 height 19
type input "**********"
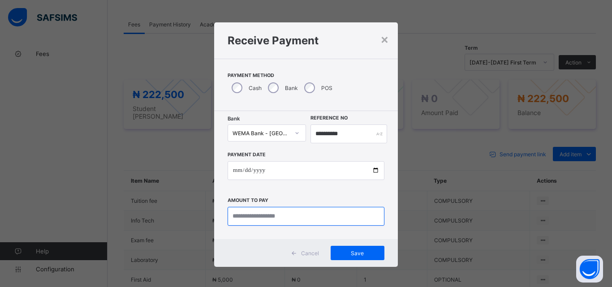
click at [258, 217] on input "currency" at bounding box center [306, 216] width 157 height 19
type input "*********"
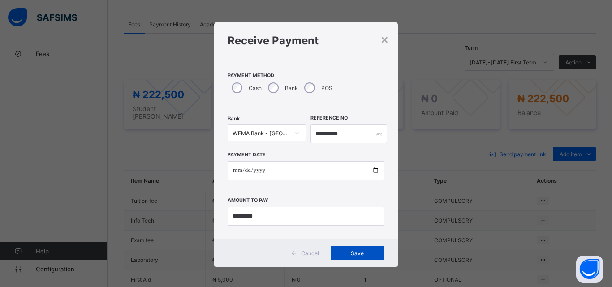
click at [351, 253] on span "Save" at bounding box center [358, 253] width 40 height 7
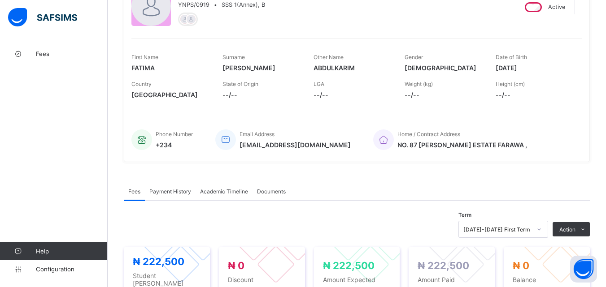
scroll to position [0, 0]
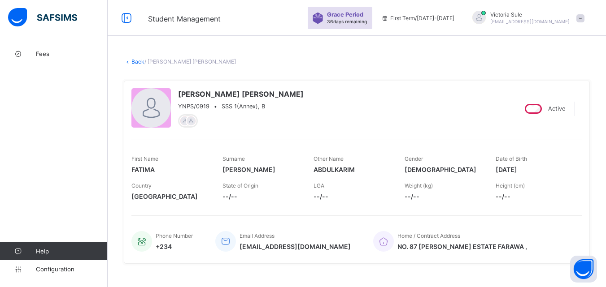
click at [137, 59] on link "Back" at bounding box center [137, 61] width 13 height 7
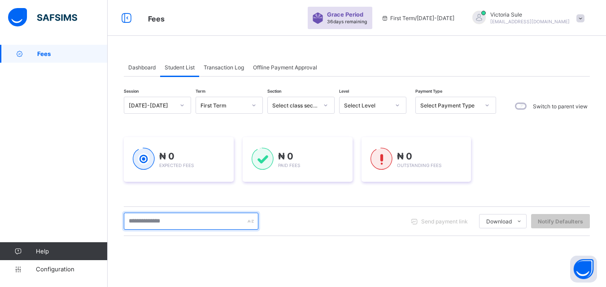
click at [174, 225] on input "text" at bounding box center [191, 221] width 134 height 17
type input "****"
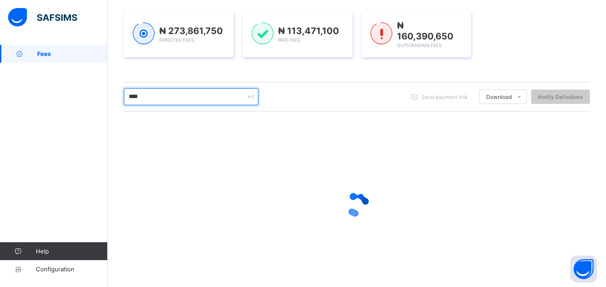
scroll to position [141, 0]
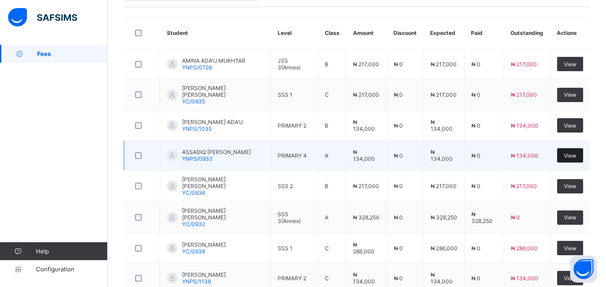
scroll to position [230, 0]
click at [331, 160] on td "A" at bounding box center [332, 156] width 28 height 30
click at [571, 155] on span "View" at bounding box center [570, 155] width 13 height 7
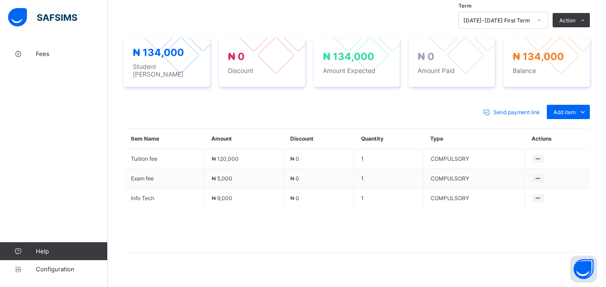
scroll to position [314, 0]
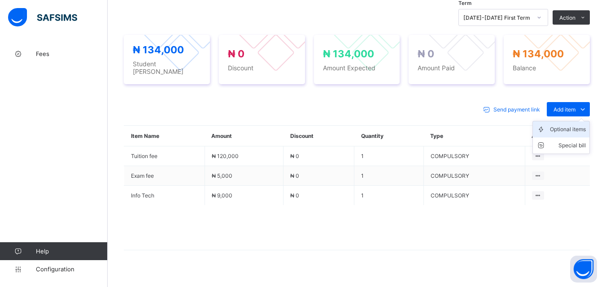
click at [564, 125] on div "Optional items" at bounding box center [568, 129] width 36 height 9
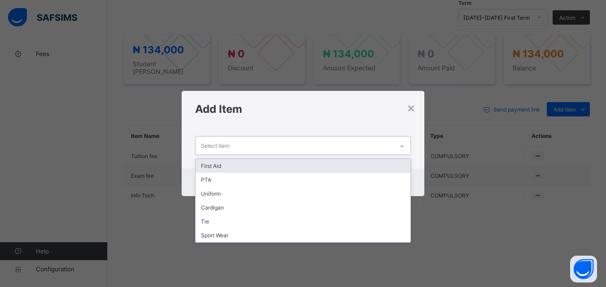
click at [405, 143] on div at bounding box center [401, 146] width 15 height 14
click at [390, 162] on div "First Aid" at bounding box center [302, 166] width 214 height 14
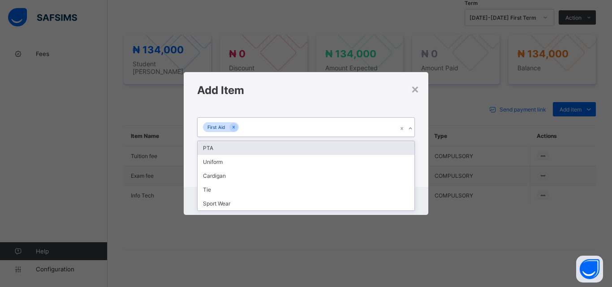
click at [410, 126] on icon at bounding box center [410, 128] width 5 height 9
click at [401, 147] on div "PTA" at bounding box center [306, 148] width 217 height 14
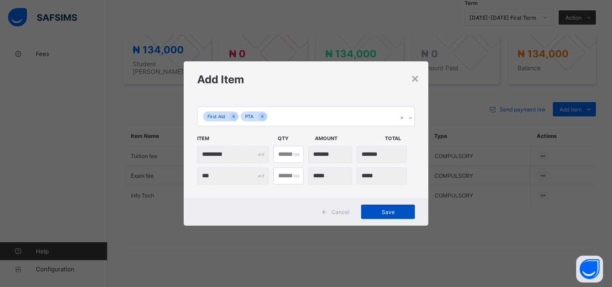
click at [384, 211] on span "Save" at bounding box center [388, 212] width 40 height 7
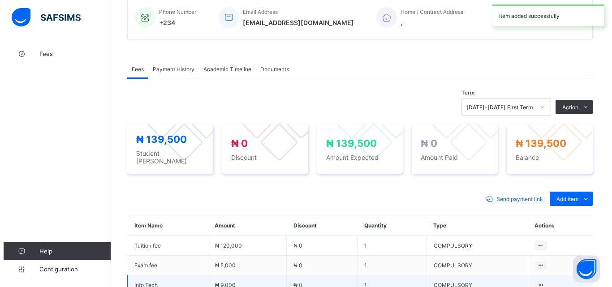
scroll to position [179, 0]
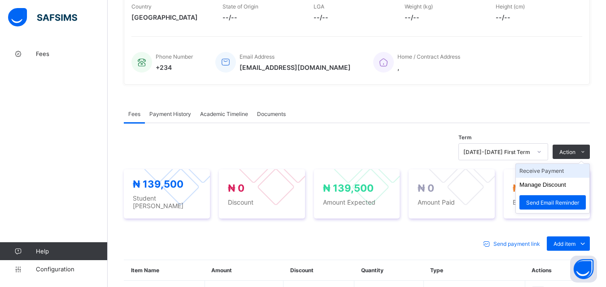
click at [549, 171] on li "Receive Payment" at bounding box center [553, 171] width 74 height 14
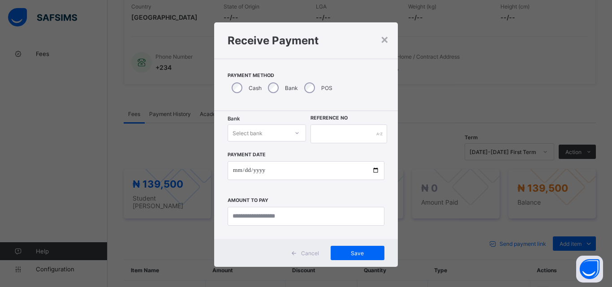
click at [295, 135] on icon at bounding box center [297, 133] width 5 height 9
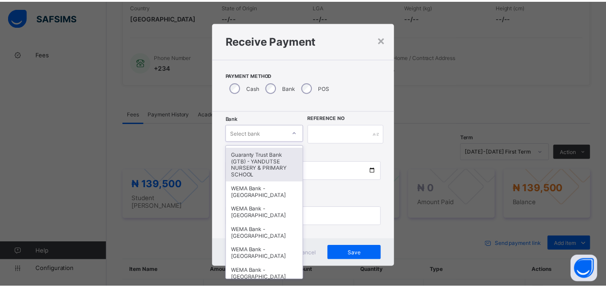
scroll to position [224, 0]
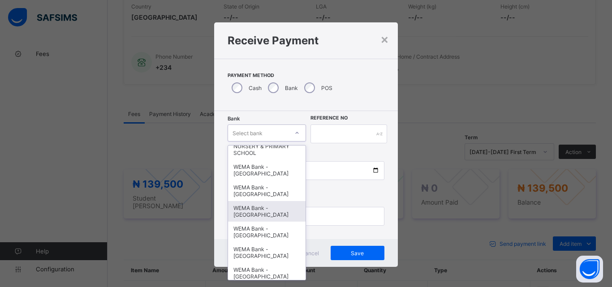
click at [256, 213] on div "WEMA Bank - [GEOGRAPHIC_DATA]" at bounding box center [267, 211] width 78 height 21
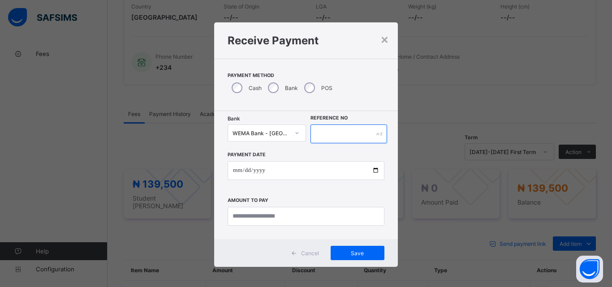
click at [340, 134] on input "text" at bounding box center [349, 134] width 77 height 19
type input "*********"
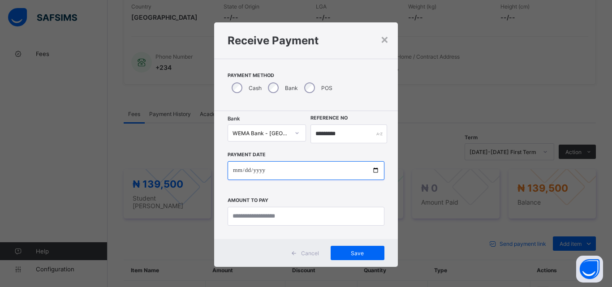
click at [375, 169] on input "date" at bounding box center [306, 170] width 157 height 19
type input "**********"
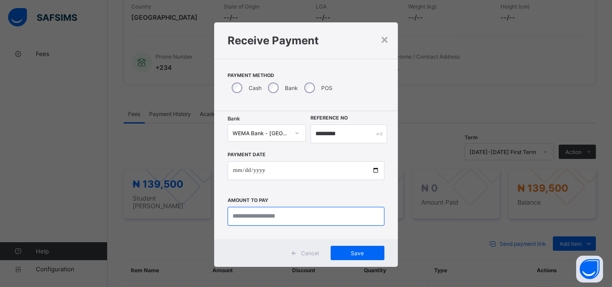
click at [252, 216] on input "currency" at bounding box center [306, 216] width 157 height 19
type input "*********"
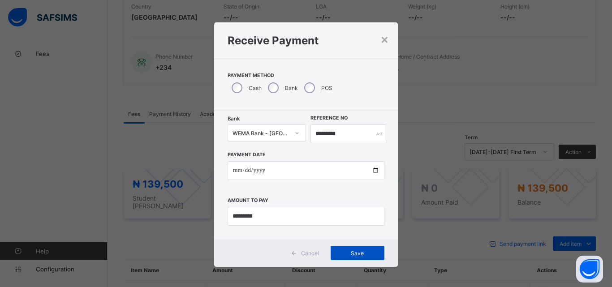
click at [355, 254] on span "Save" at bounding box center [358, 253] width 40 height 7
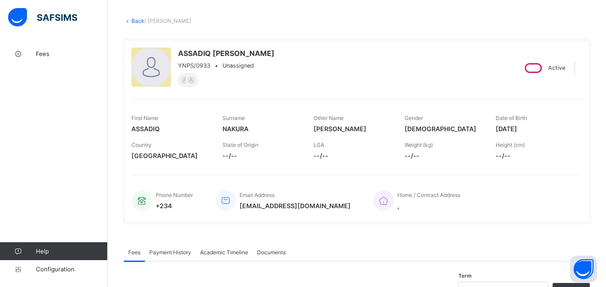
scroll to position [0, 0]
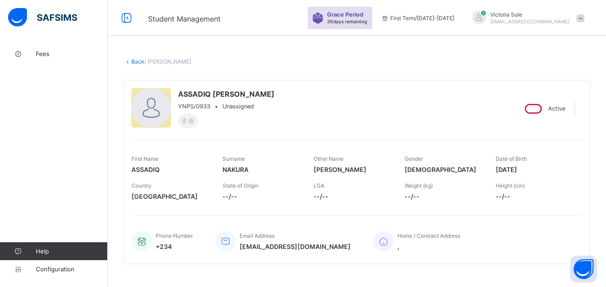
click at [136, 59] on link "Back" at bounding box center [137, 61] width 13 height 7
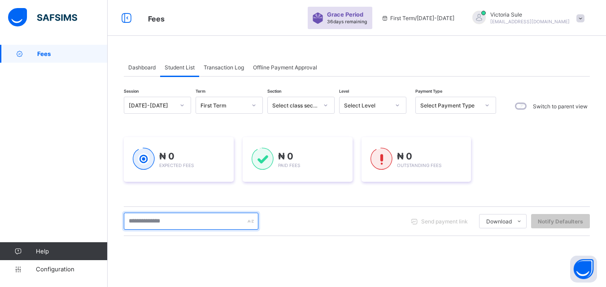
click at [167, 225] on input "text" at bounding box center [191, 221] width 134 height 17
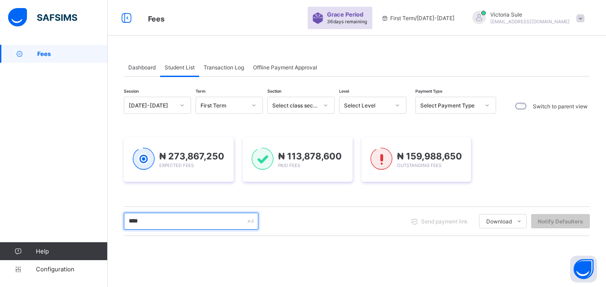
type input "****"
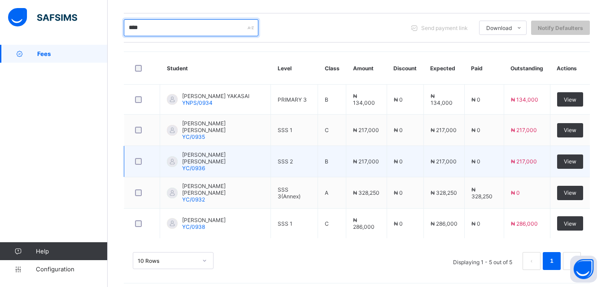
scroll to position [195, 0]
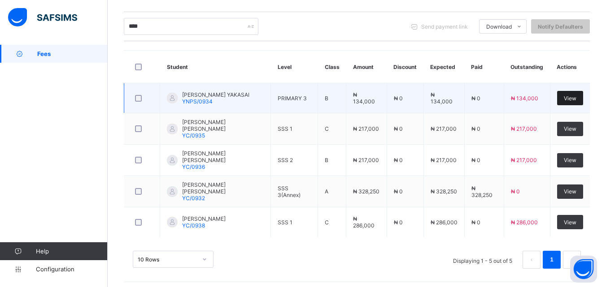
click at [572, 102] on div "View" at bounding box center [570, 98] width 26 height 14
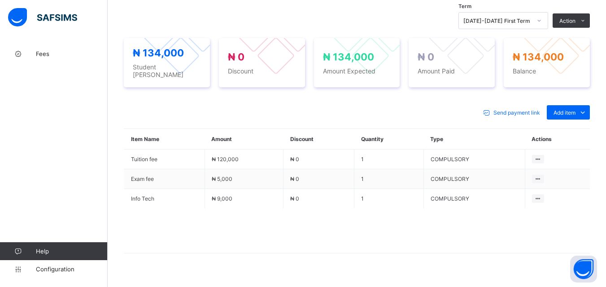
scroll to position [314, 0]
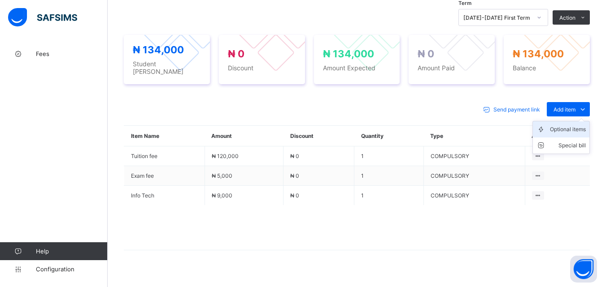
click at [576, 125] on div "Optional items" at bounding box center [568, 129] width 36 height 9
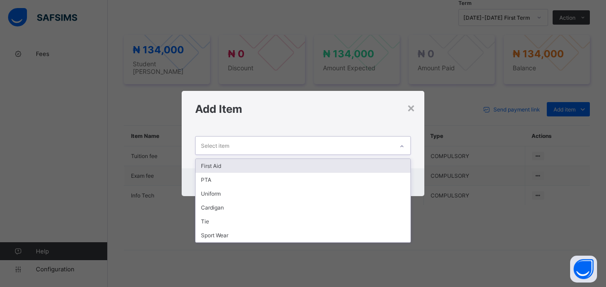
click at [403, 145] on icon at bounding box center [401, 146] width 5 height 9
click at [383, 164] on div "First Aid" at bounding box center [302, 166] width 214 height 14
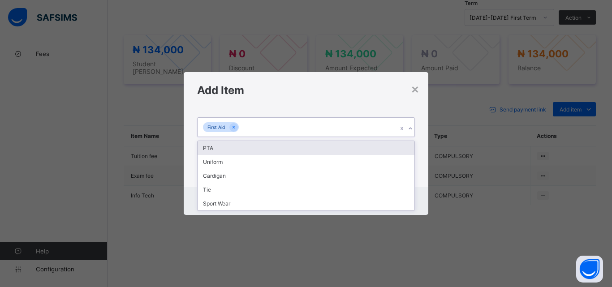
click at [409, 129] on icon at bounding box center [410, 128] width 5 height 9
click at [399, 151] on div "PTA" at bounding box center [306, 148] width 217 height 14
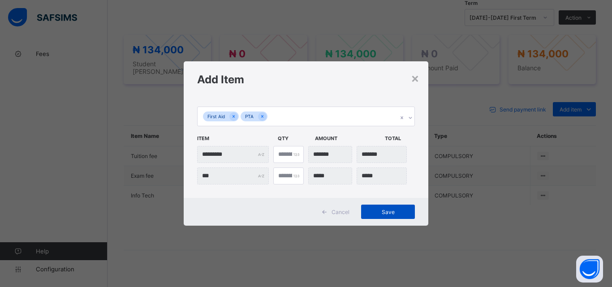
click at [397, 212] on span "Save" at bounding box center [388, 212] width 40 height 7
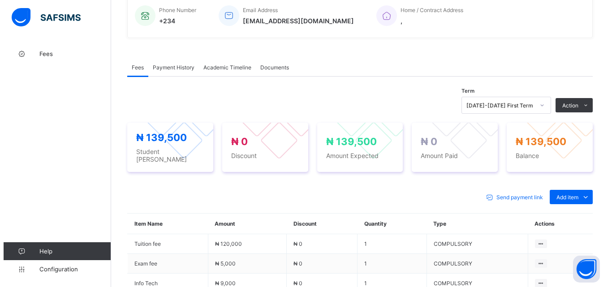
scroll to position [269, 0]
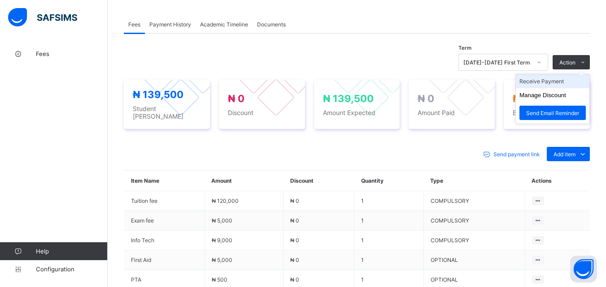
click at [564, 84] on li "Receive Payment" at bounding box center [553, 81] width 74 height 14
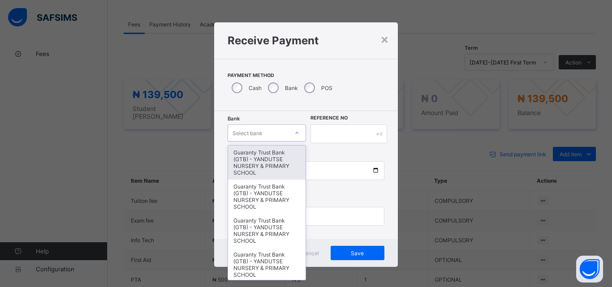
click at [296, 137] on div at bounding box center [297, 133] width 15 height 14
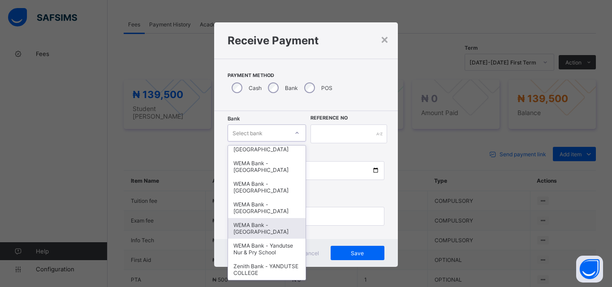
click at [268, 227] on div "WEMA Bank - [GEOGRAPHIC_DATA]" at bounding box center [267, 228] width 78 height 21
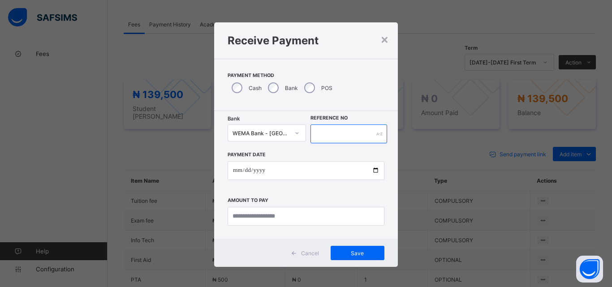
click at [334, 130] on input "text" at bounding box center [349, 134] width 77 height 19
type input "**********"
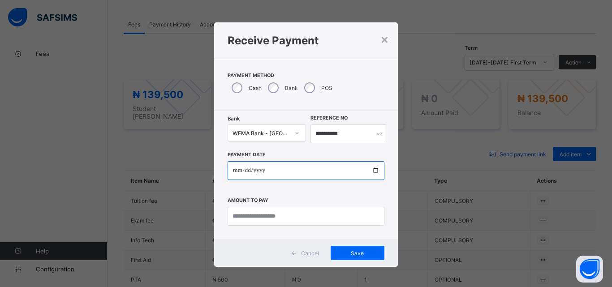
click at [373, 173] on input "date" at bounding box center [306, 170] width 157 height 19
type input "**********"
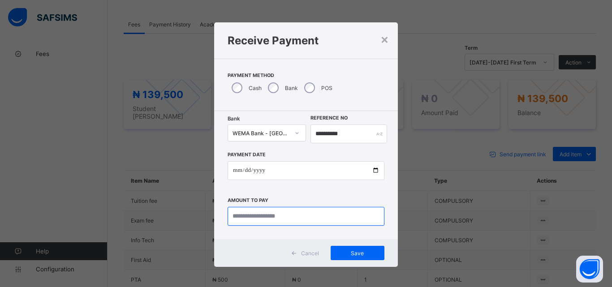
click at [261, 224] on input "currency" at bounding box center [306, 216] width 157 height 19
type input "*********"
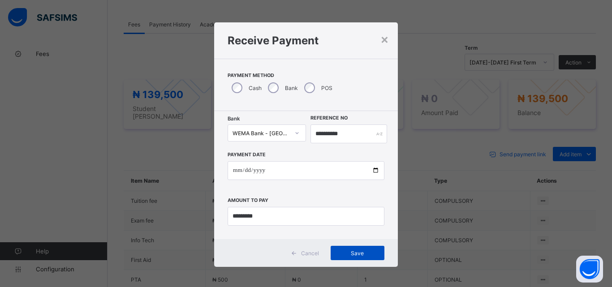
click at [363, 256] on span "Save" at bounding box center [358, 253] width 40 height 7
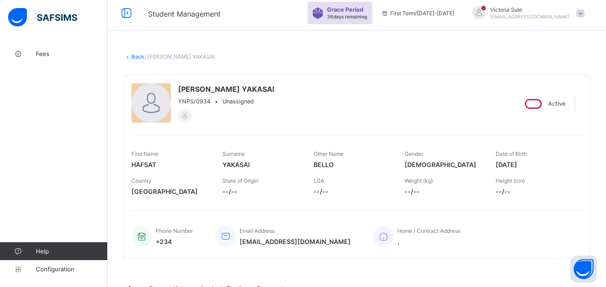
scroll to position [0, 0]
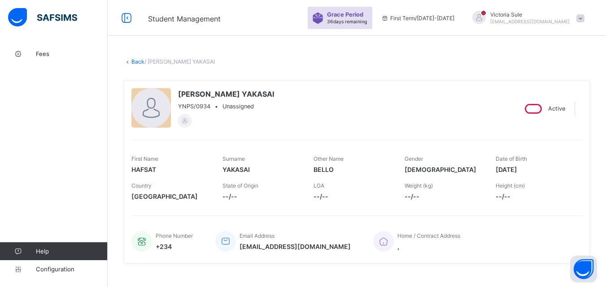
click at [139, 62] on link "Back" at bounding box center [137, 61] width 13 height 7
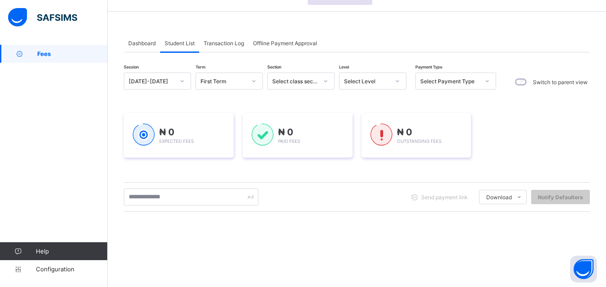
scroll to position [134, 0]
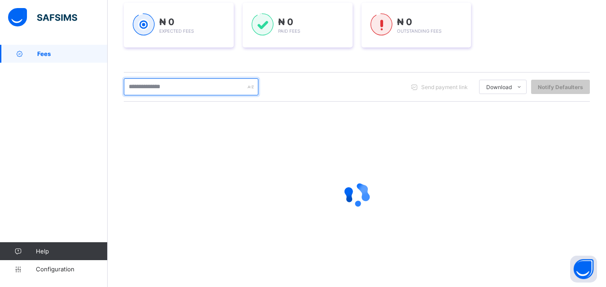
click at [145, 87] on input "text" at bounding box center [191, 86] width 134 height 17
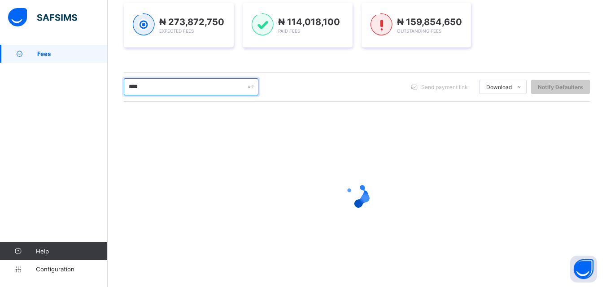
type input "****"
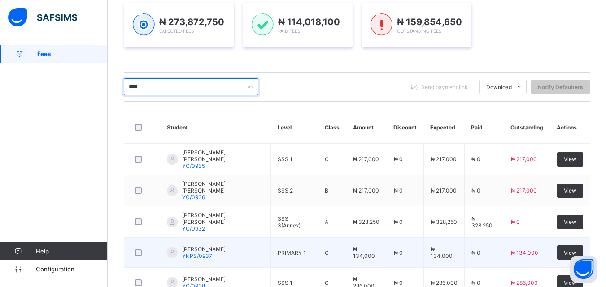
scroll to position [195, 0]
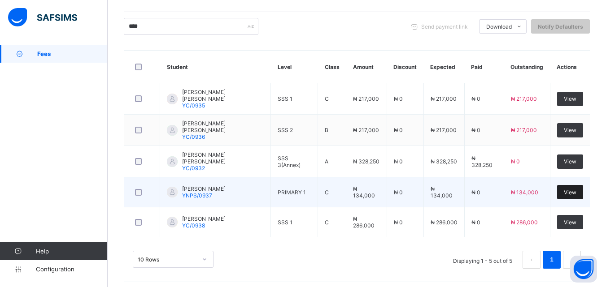
click at [567, 191] on div "View" at bounding box center [570, 192] width 26 height 14
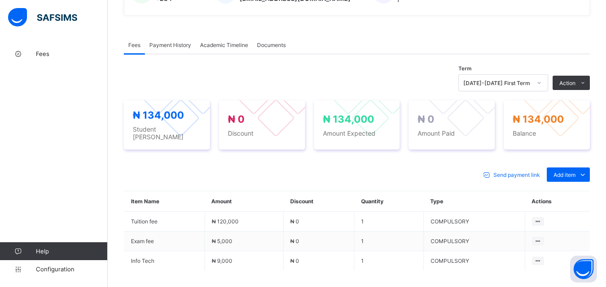
scroll to position [269, 0]
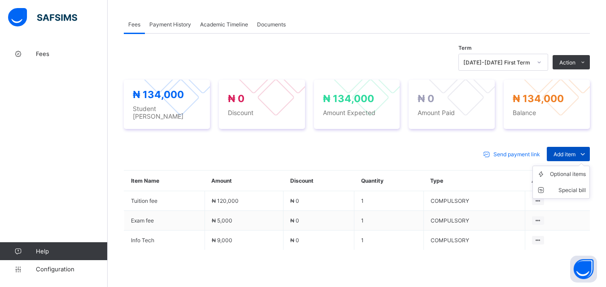
click at [569, 151] on span "Add item" at bounding box center [564, 154] width 22 height 7
click at [565, 173] on div "Optional items" at bounding box center [568, 174] width 36 height 9
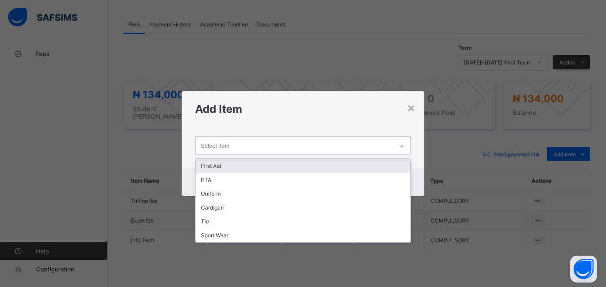
click at [401, 145] on icon at bounding box center [401, 146] width 5 height 9
click at [397, 160] on div "First Aid" at bounding box center [302, 166] width 214 height 14
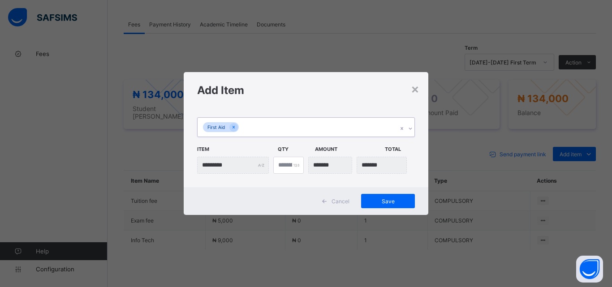
click at [412, 125] on div at bounding box center [410, 128] width 9 height 14
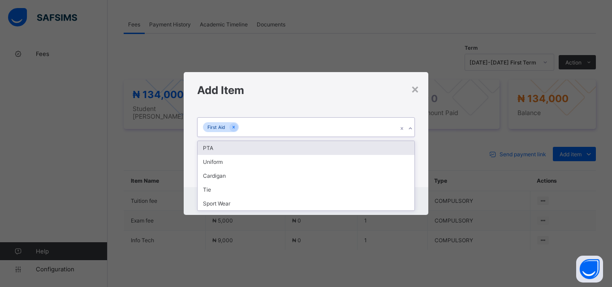
click at [406, 142] on div "PTA" at bounding box center [306, 148] width 217 height 14
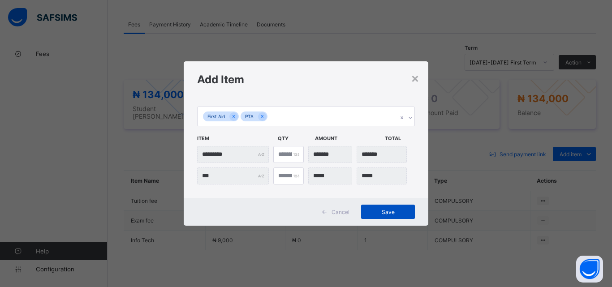
click at [386, 214] on span "Save" at bounding box center [388, 212] width 40 height 7
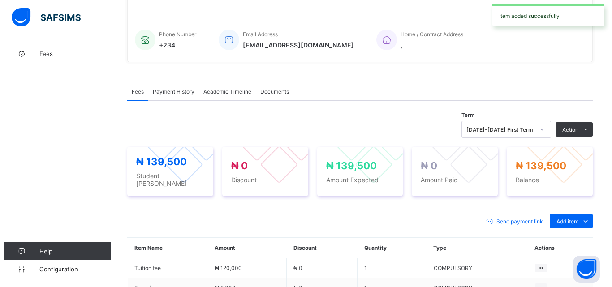
scroll to position [224, 0]
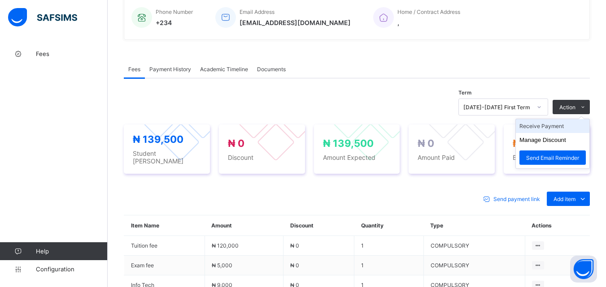
click at [549, 128] on li "Receive Payment" at bounding box center [553, 126] width 74 height 14
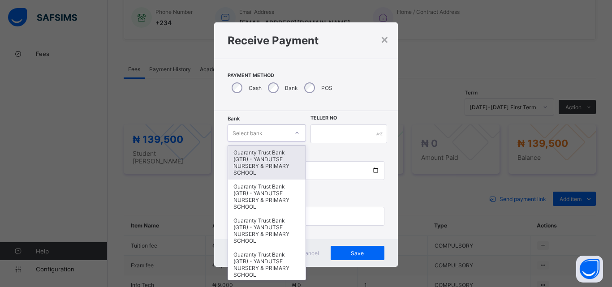
click at [290, 134] on div at bounding box center [297, 133] width 15 height 14
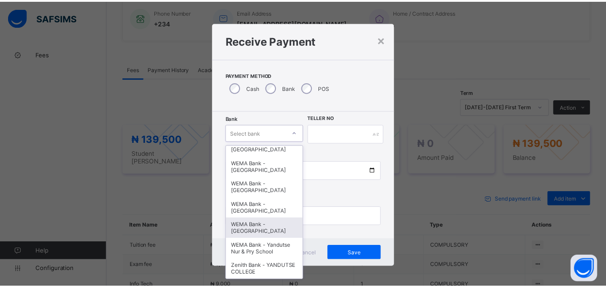
scroll to position [276, 0]
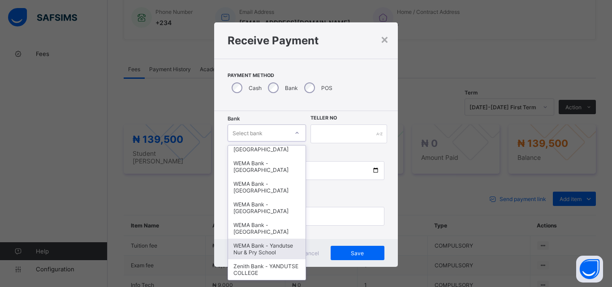
click at [254, 241] on div "WEMA Bank - Yandutse Nur & Pry School" at bounding box center [267, 249] width 78 height 21
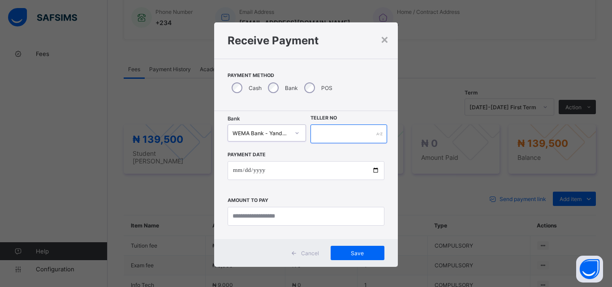
click at [325, 134] on input "text" at bounding box center [349, 134] width 77 height 19
type input "**********"
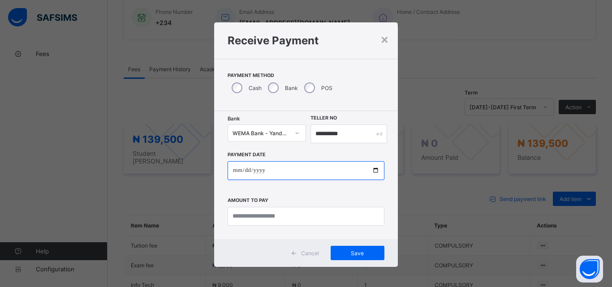
click at [370, 169] on input "date" at bounding box center [306, 170] width 157 height 19
type input "**********"
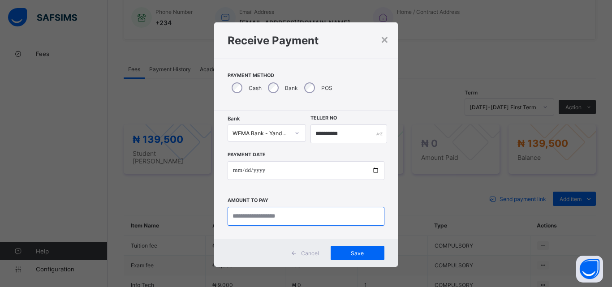
click at [250, 216] on input "currency" at bounding box center [306, 216] width 157 height 19
type input "***"
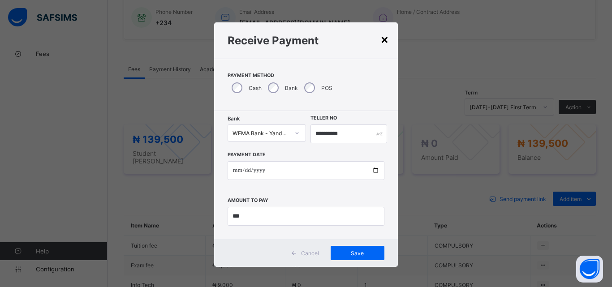
click at [384, 36] on div "×" at bounding box center [385, 38] width 9 height 15
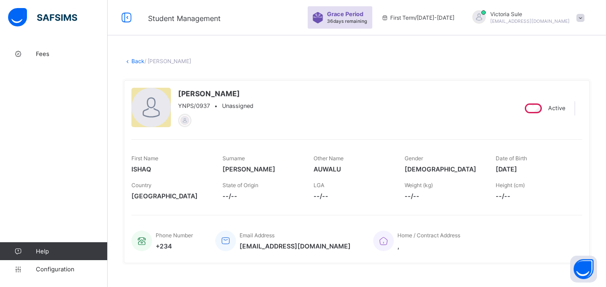
scroll to position [0, 0]
click at [134, 63] on link "Back" at bounding box center [137, 61] width 13 height 7
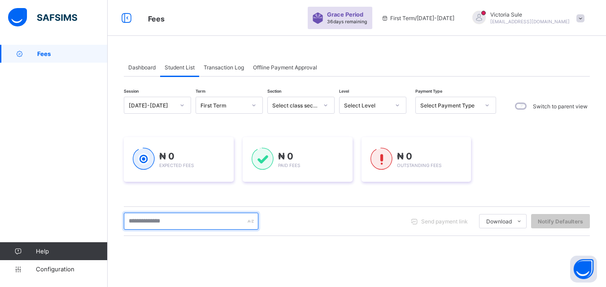
click at [142, 217] on input "text" at bounding box center [191, 221] width 134 height 17
type input "****"
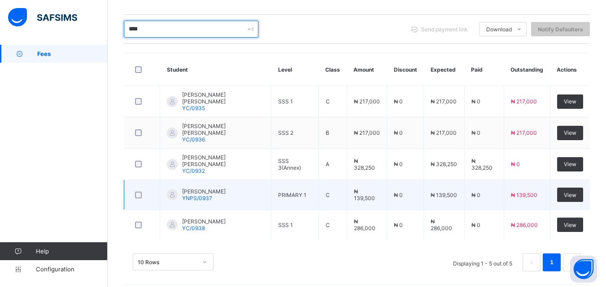
scroll to position [195, 0]
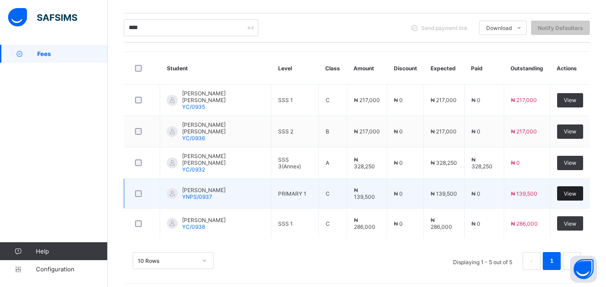
click at [574, 191] on span "View" at bounding box center [570, 194] width 13 height 7
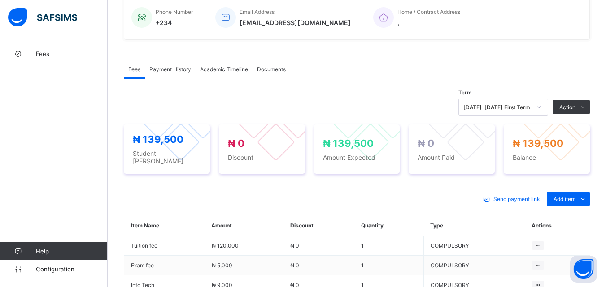
scroll to position [361, 0]
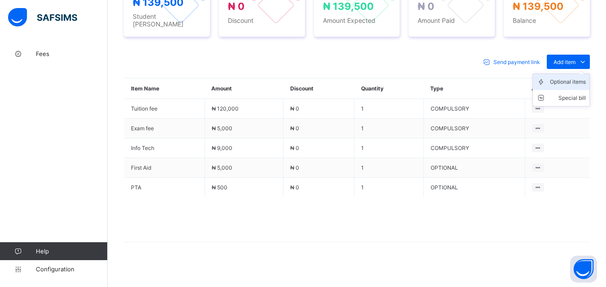
click at [578, 78] on div "Optional items" at bounding box center [568, 82] width 36 height 9
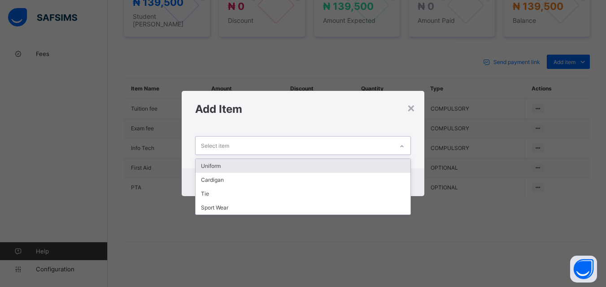
click at [402, 145] on icon at bounding box center [401, 146] width 5 height 9
click at [386, 166] on div "Uniform" at bounding box center [302, 166] width 214 height 14
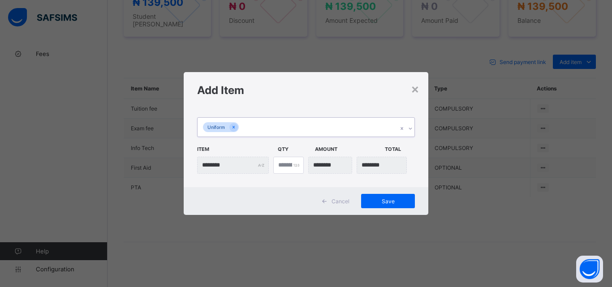
drag, startPoint x: 352, startPoint y: 121, endPoint x: 351, endPoint y: 131, distance: 10.0
click at [352, 122] on div "Uniform" at bounding box center [298, 127] width 200 height 19
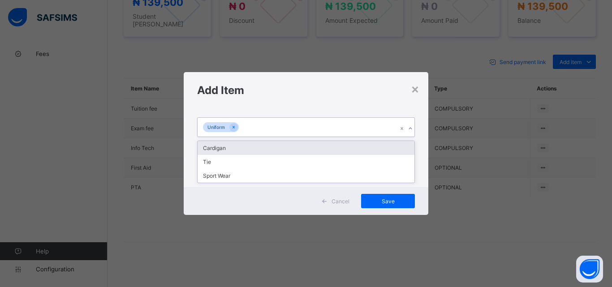
click at [348, 146] on div "Cardigan" at bounding box center [306, 148] width 217 height 14
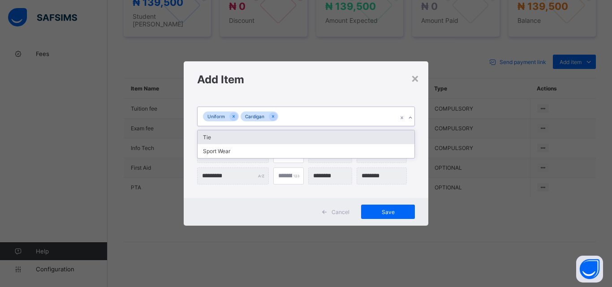
click at [347, 116] on div "Uniform Cardigan" at bounding box center [298, 116] width 200 height 19
click at [340, 140] on div "Tie" at bounding box center [306, 137] width 217 height 14
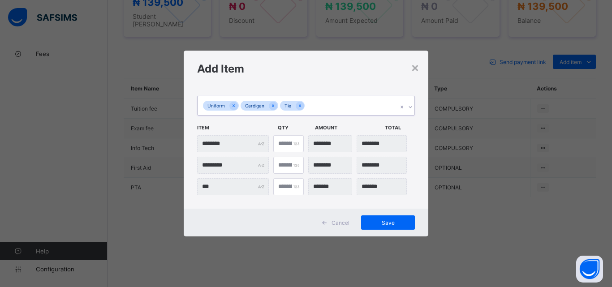
click at [344, 106] on div "Uniform Cardigan Tie" at bounding box center [298, 105] width 200 height 19
click at [345, 126] on div "Sport Wear" at bounding box center [306, 127] width 217 height 14
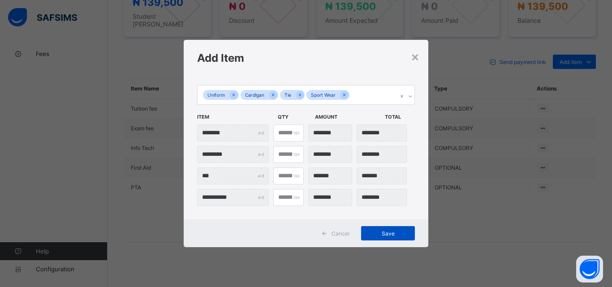
click at [391, 233] on span "Save" at bounding box center [388, 233] width 40 height 7
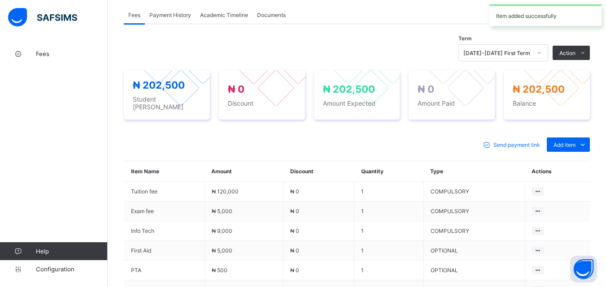
scroll to position [272, 0]
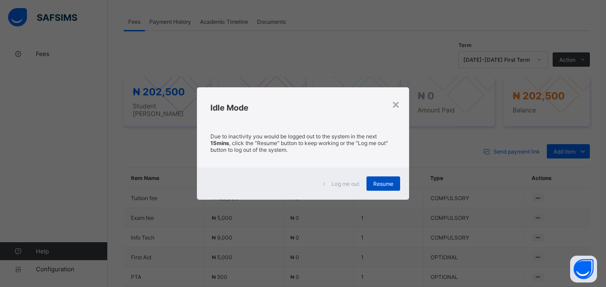
click at [386, 185] on span "Resume" at bounding box center [383, 184] width 20 height 7
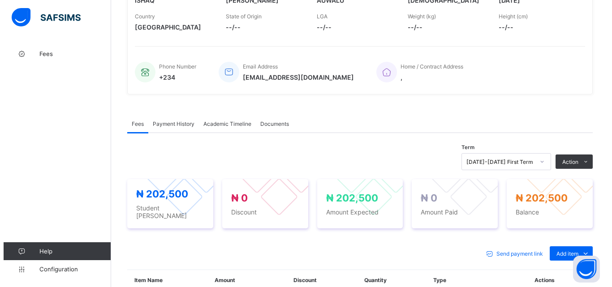
scroll to position [224, 0]
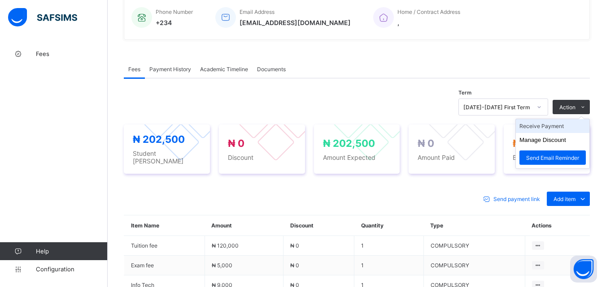
click at [559, 127] on li "Receive Payment" at bounding box center [553, 126] width 74 height 14
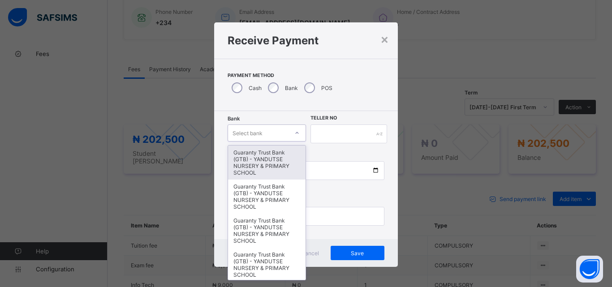
click at [294, 140] on div at bounding box center [297, 133] width 15 height 14
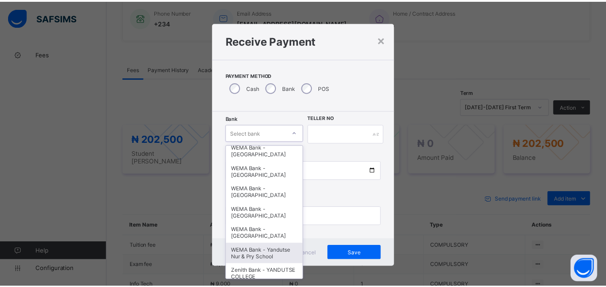
scroll to position [276, 0]
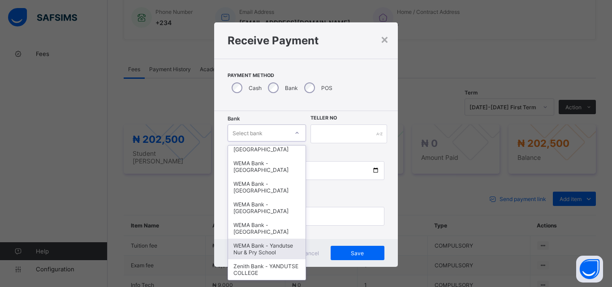
click at [260, 247] on div "WEMA Bank - Yandutse Nur & Pry School" at bounding box center [267, 249] width 78 height 21
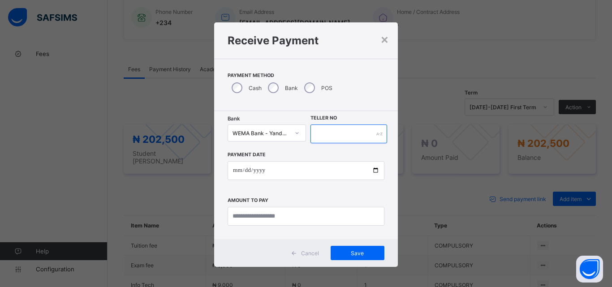
click at [331, 132] on input "text" at bounding box center [349, 134] width 77 height 19
type input "**********"
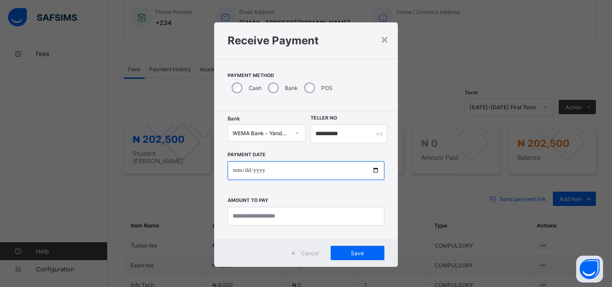
click at [373, 173] on input "date" at bounding box center [306, 170] width 157 height 19
type input "**********"
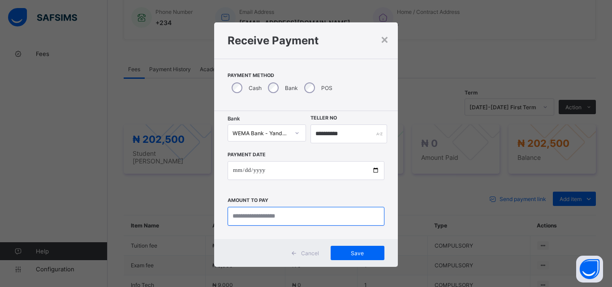
click at [252, 210] on input "currency" at bounding box center [306, 216] width 157 height 19
type input "*********"
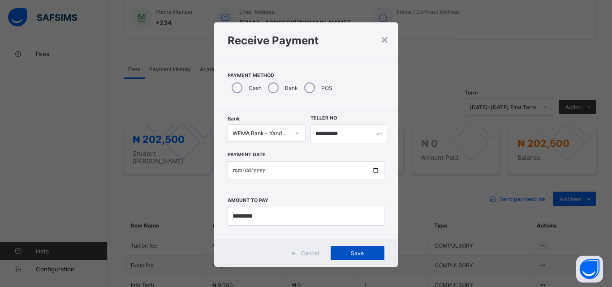
click at [366, 253] on span "Save" at bounding box center [358, 253] width 40 height 7
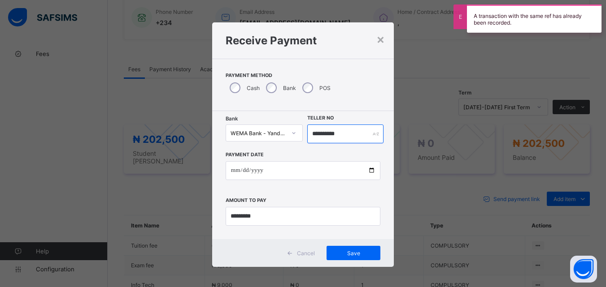
click at [355, 137] on input "**********" at bounding box center [345, 134] width 76 height 19
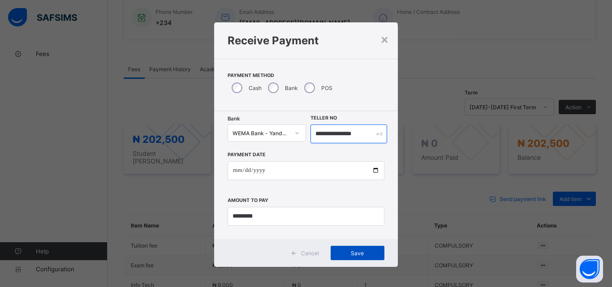
type input "**********"
click at [349, 251] on span "Save" at bounding box center [358, 253] width 40 height 7
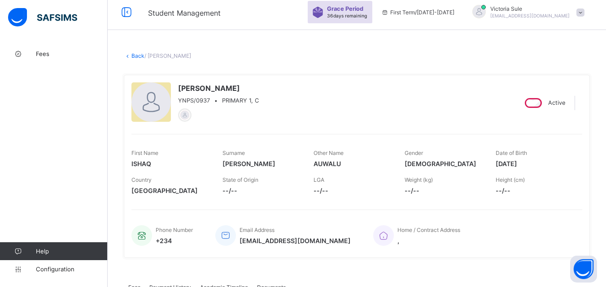
scroll to position [0, 0]
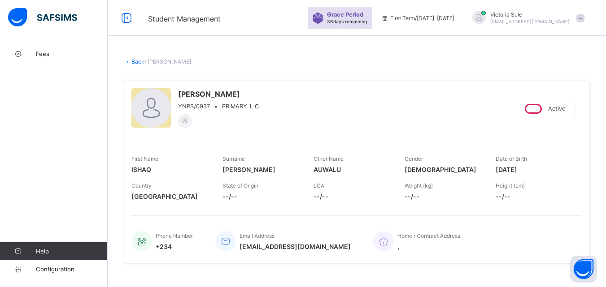
click at [139, 61] on link "Back" at bounding box center [137, 61] width 13 height 7
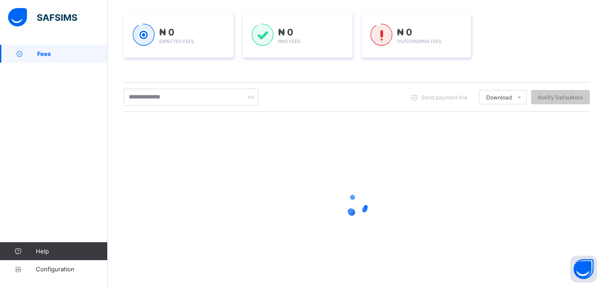
scroll to position [134, 0]
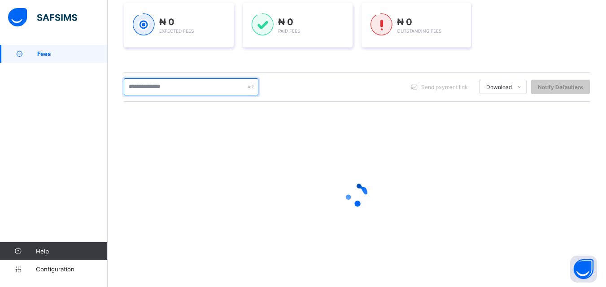
click at [139, 88] on input "text" at bounding box center [191, 86] width 134 height 17
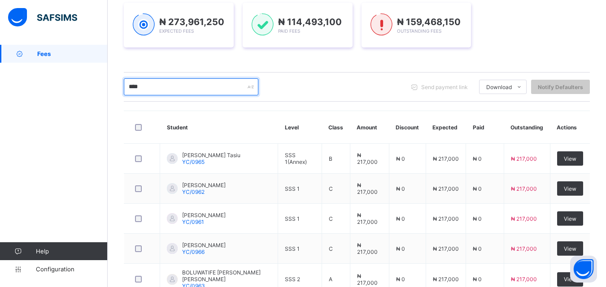
click at [177, 91] on input "****" at bounding box center [191, 86] width 134 height 17
type input "****"
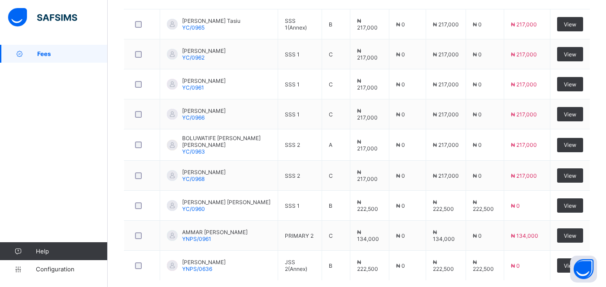
scroll to position [316, 0]
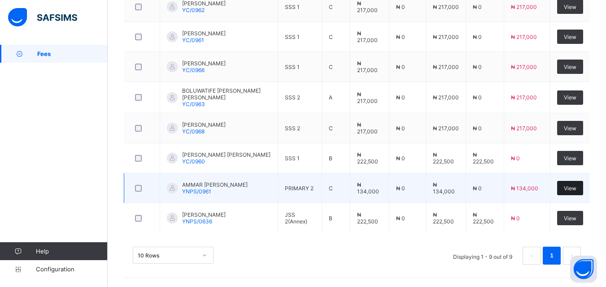
click at [570, 190] on span "View" at bounding box center [570, 188] width 13 height 7
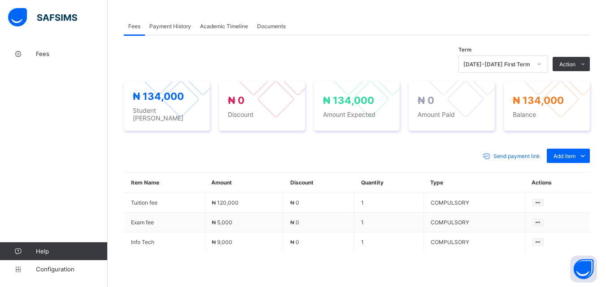
scroll to position [269, 0]
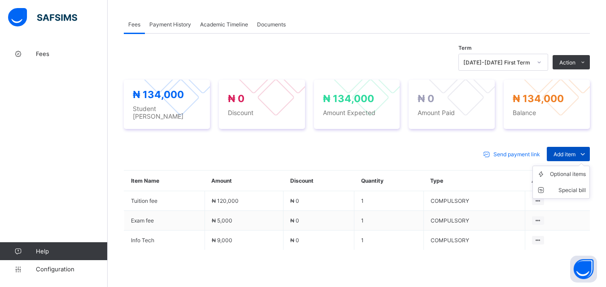
click at [569, 151] on span "Add item" at bounding box center [564, 154] width 22 height 7
click at [568, 171] on div "Optional items" at bounding box center [568, 174] width 36 height 9
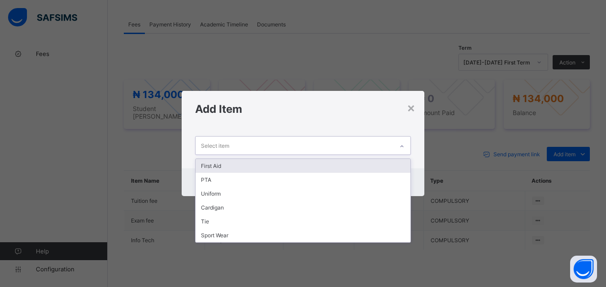
click at [404, 147] on icon at bounding box center [401, 146] width 5 height 9
click at [382, 167] on div "First Aid" at bounding box center [302, 166] width 214 height 14
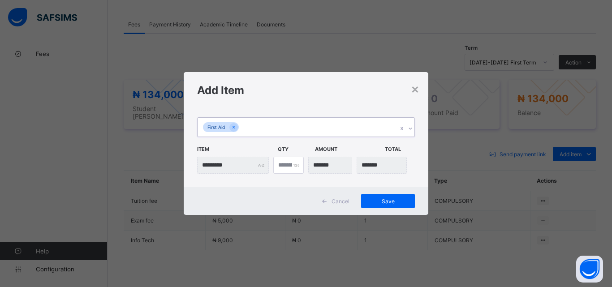
click at [410, 125] on div at bounding box center [410, 128] width 9 height 14
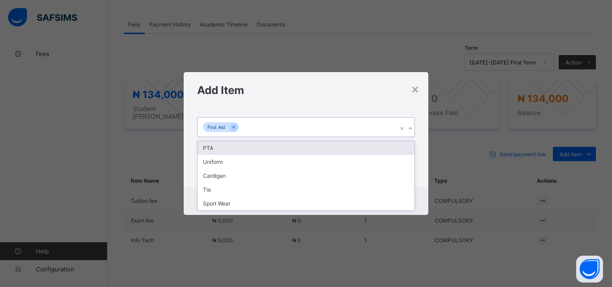
click at [396, 150] on div "PTA" at bounding box center [306, 148] width 217 height 14
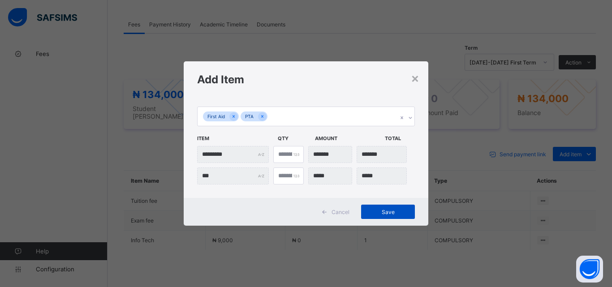
click at [395, 212] on span "Save" at bounding box center [388, 212] width 40 height 7
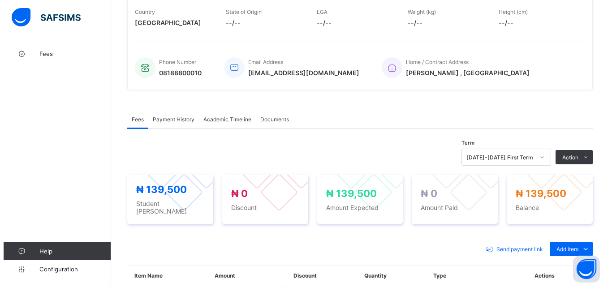
scroll to position [224, 0]
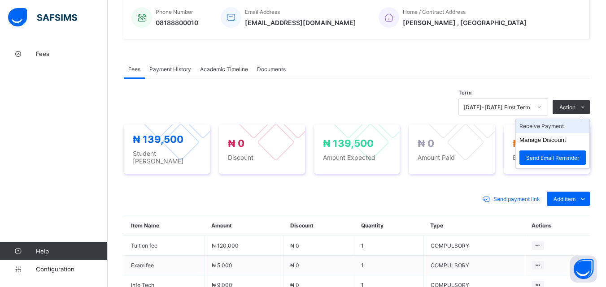
click at [556, 129] on li "Receive Payment" at bounding box center [553, 126] width 74 height 14
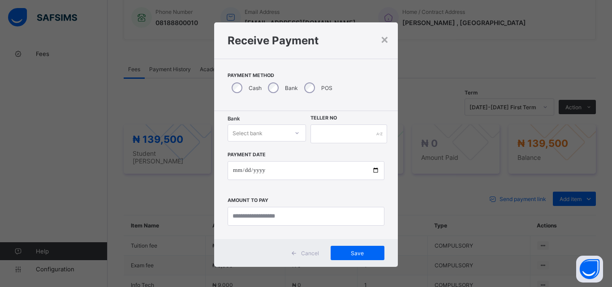
click at [286, 136] on div "Select bank" at bounding box center [258, 133] width 61 height 13
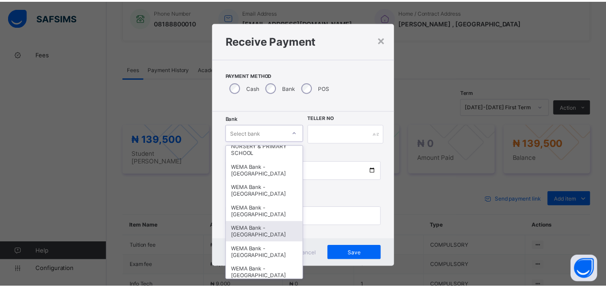
scroll to position [276, 0]
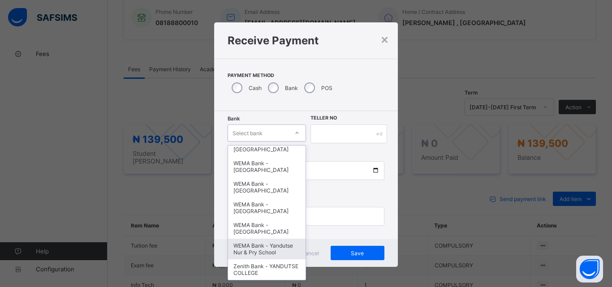
click at [253, 241] on div "WEMA Bank - Yandutse Nur & Pry School" at bounding box center [267, 249] width 78 height 21
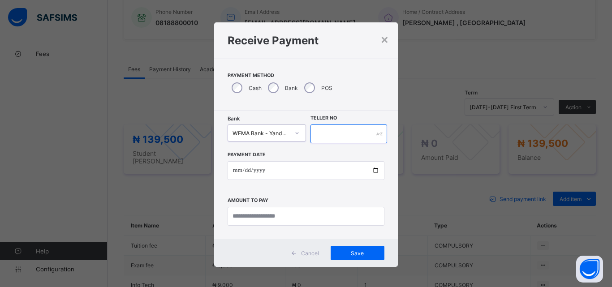
click at [339, 135] on input "text" at bounding box center [349, 134] width 77 height 19
type input "**********"
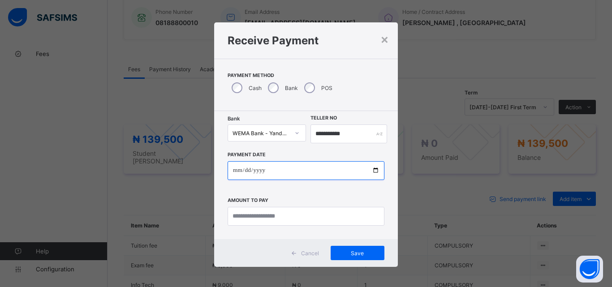
click at [375, 172] on input "date" at bounding box center [306, 170] width 157 height 19
type input "**********"
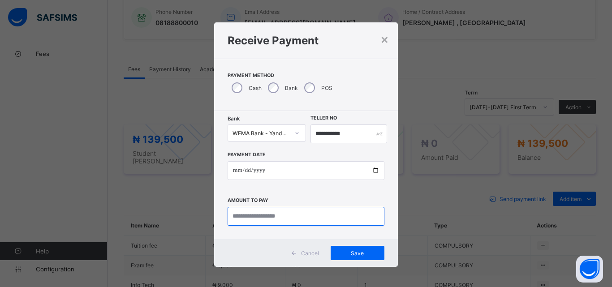
click at [259, 219] on input "currency" at bounding box center [306, 216] width 157 height 19
type input "*********"
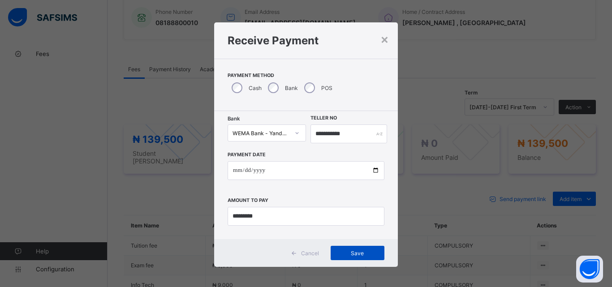
click at [358, 253] on span "Save" at bounding box center [358, 253] width 40 height 7
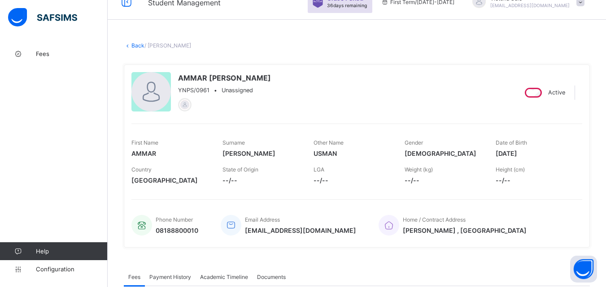
scroll to position [0, 0]
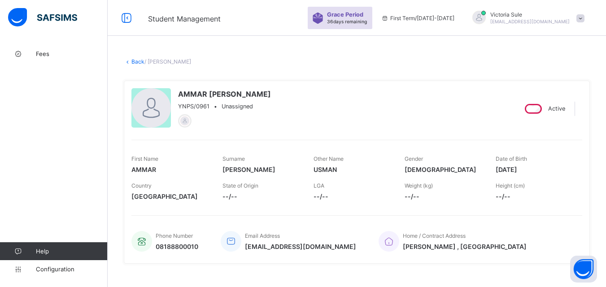
click at [134, 64] on link "Back" at bounding box center [137, 61] width 13 height 7
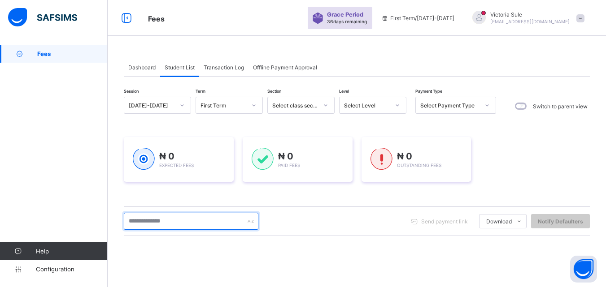
click at [166, 225] on input "text" at bounding box center [191, 221] width 134 height 17
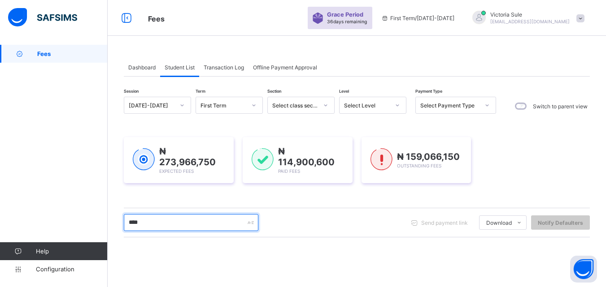
scroll to position [141, 0]
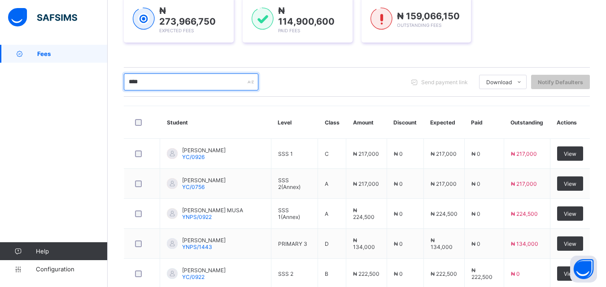
click at [139, 81] on input "****" at bounding box center [191, 82] width 134 height 17
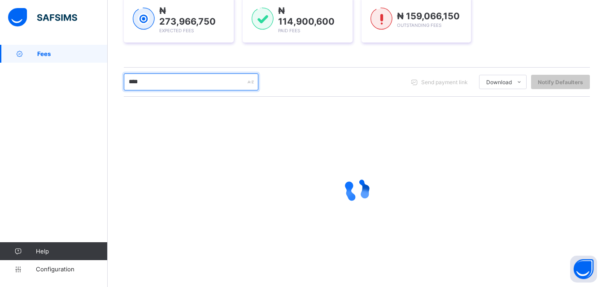
type input "****"
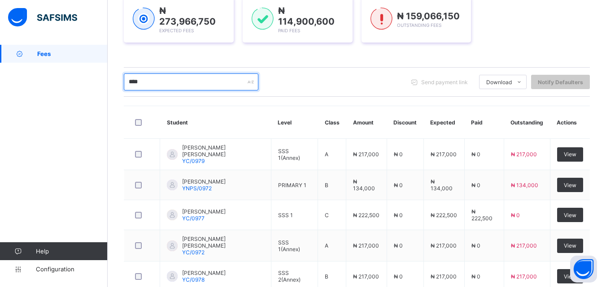
scroll to position [212, 0]
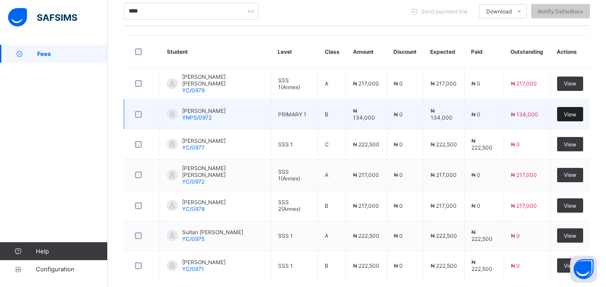
click at [576, 111] on span "View" at bounding box center [570, 114] width 13 height 7
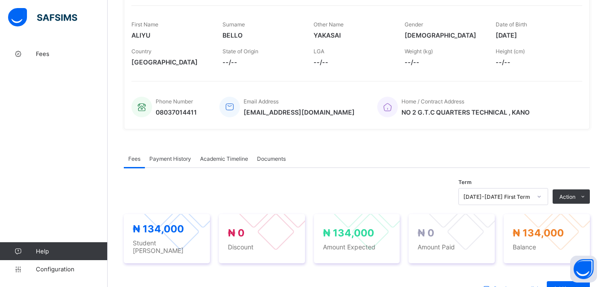
scroll to position [269, 0]
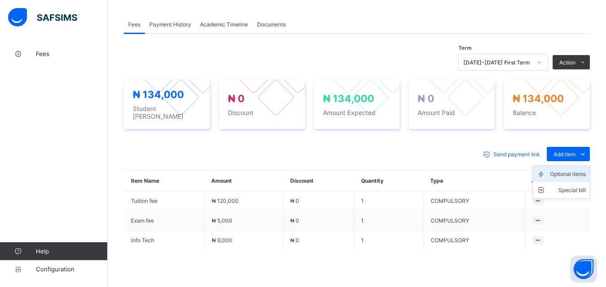
click at [569, 170] on div "Optional items" at bounding box center [568, 174] width 36 height 9
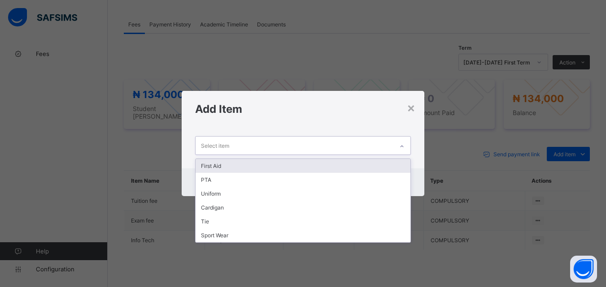
click at [401, 147] on icon at bounding box center [401, 146] width 5 height 9
click at [396, 166] on div "First Aid" at bounding box center [302, 166] width 214 height 14
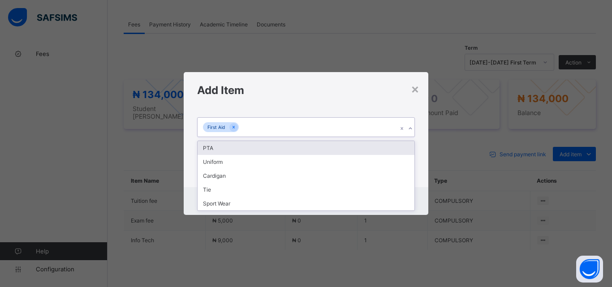
click at [368, 120] on div "First Aid" at bounding box center [298, 127] width 200 height 19
click at [359, 149] on div "PTA" at bounding box center [306, 148] width 217 height 14
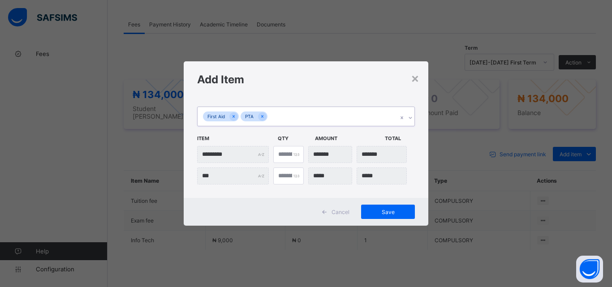
click at [354, 119] on div "First Aid PTA" at bounding box center [298, 116] width 200 height 19
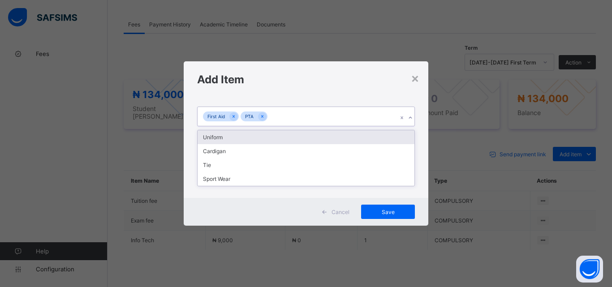
click at [350, 134] on div "Uniform" at bounding box center [306, 137] width 217 height 14
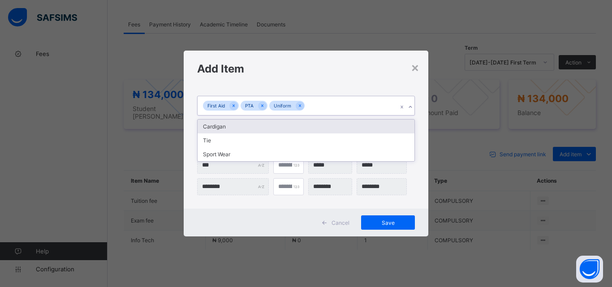
click at [350, 105] on div "First Aid PTA Uniform" at bounding box center [298, 105] width 200 height 19
click at [345, 126] on div "Cardigan" at bounding box center [306, 127] width 217 height 14
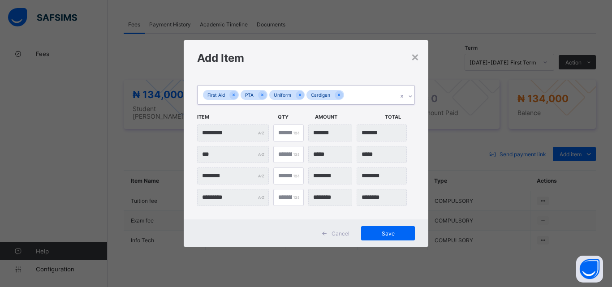
click at [357, 98] on div "First Aid PTA Uniform Cardigan" at bounding box center [298, 95] width 200 height 19
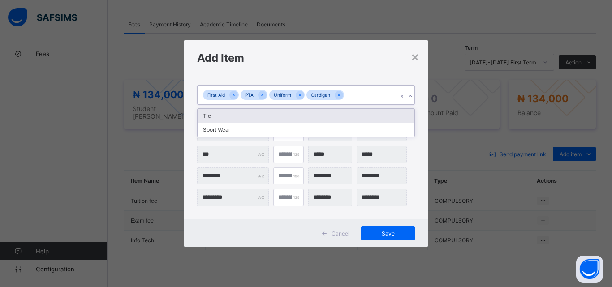
click at [352, 121] on div "Tie" at bounding box center [306, 116] width 217 height 14
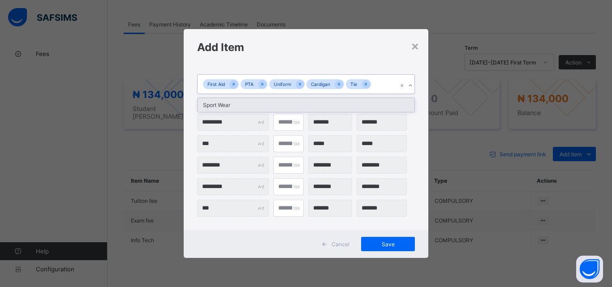
click at [376, 85] on div "First Aid PTA Uniform Cardigan Tie" at bounding box center [298, 84] width 200 height 19
click at [369, 102] on div "Sport Wear" at bounding box center [306, 105] width 217 height 14
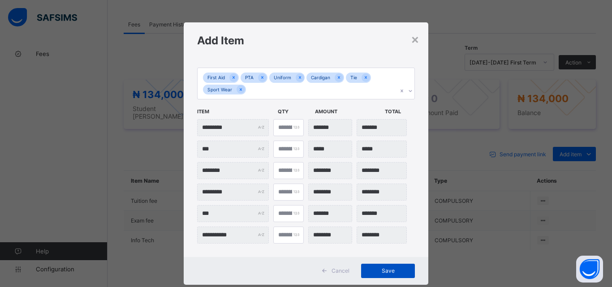
click at [388, 270] on span "Save" at bounding box center [388, 271] width 40 height 7
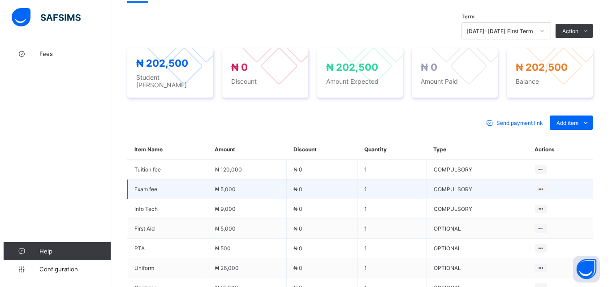
scroll to position [314, 0]
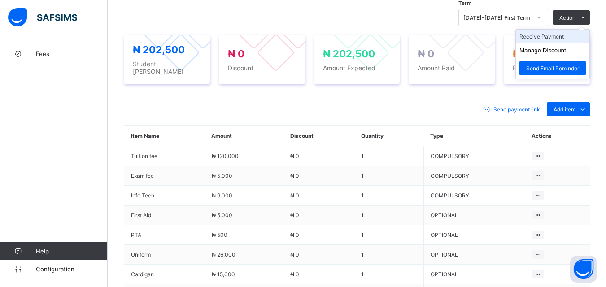
click at [551, 38] on li "Receive Payment" at bounding box center [553, 37] width 74 height 14
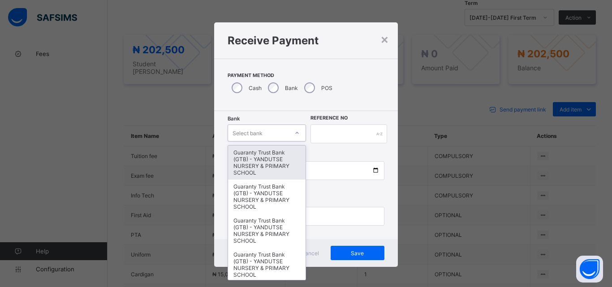
click at [299, 134] on div at bounding box center [297, 133] width 15 height 14
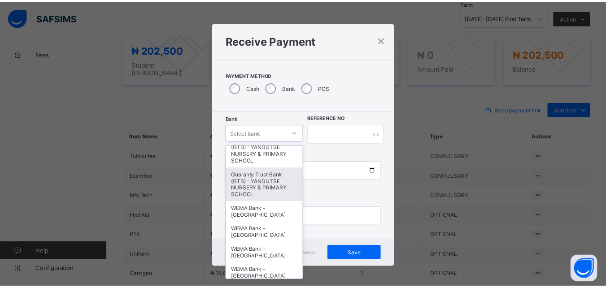
scroll to position [224, 0]
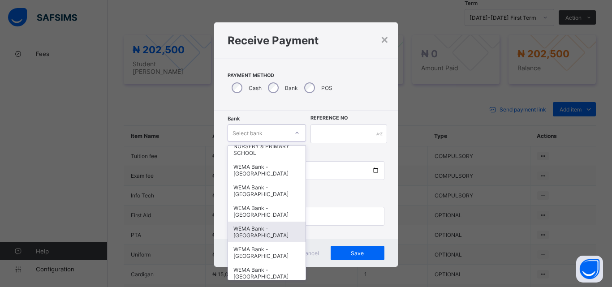
click at [260, 234] on div "WEMA Bank - [GEOGRAPHIC_DATA]" at bounding box center [267, 232] width 78 height 21
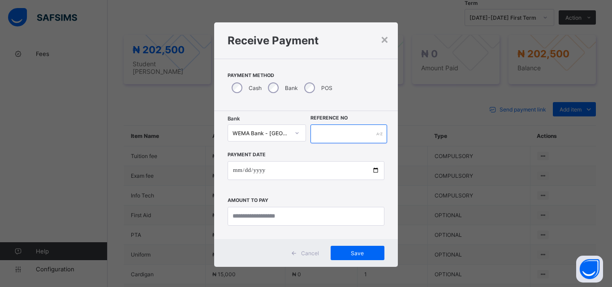
click at [339, 136] on input "text" at bounding box center [349, 134] width 77 height 19
type input "*********"
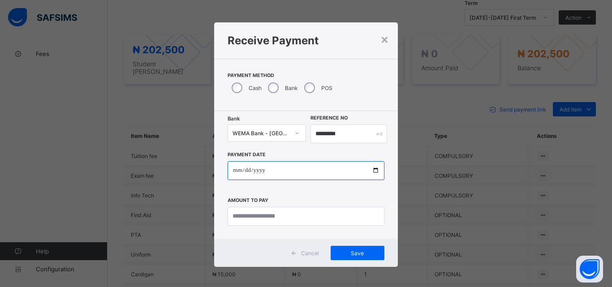
click at [372, 173] on input "date" at bounding box center [306, 170] width 157 height 19
type input "**********"
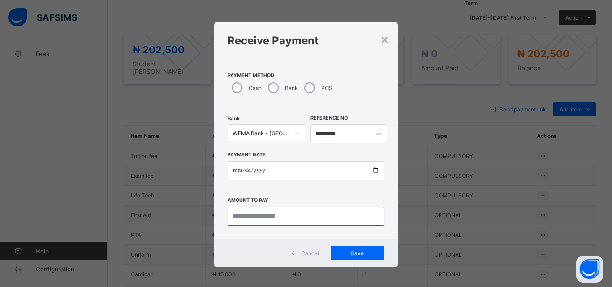
click at [249, 218] on input "currency" at bounding box center [306, 216] width 157 height 19
type input "*********"
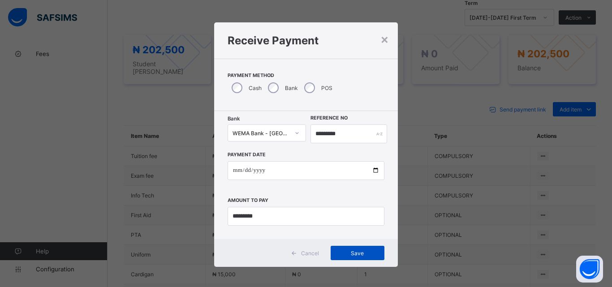
click at [354, 250] on span "Save" at bounding box center [358, 253] width 40 height 7
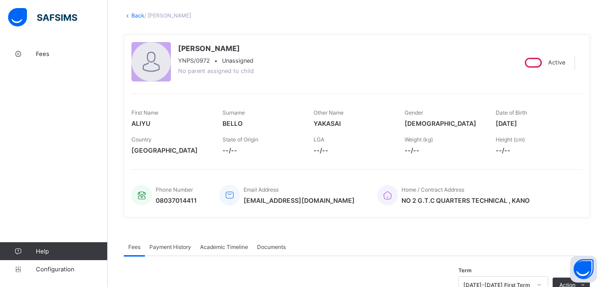
scroll to position [0, 0]
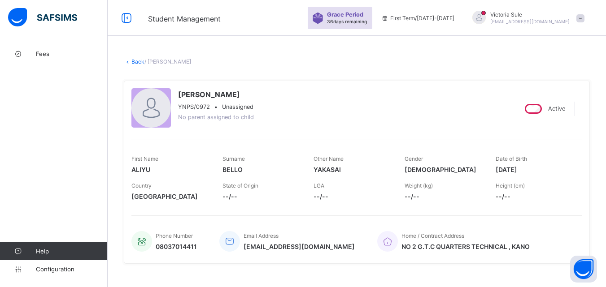
drag, startPoint x: 139, startPoint y: 61, endPoint x: 162, endPoint y: 77, distance: 29.0
click at [138, 61] on link "Back" at bounding box center [137, 61] width 13 height 7
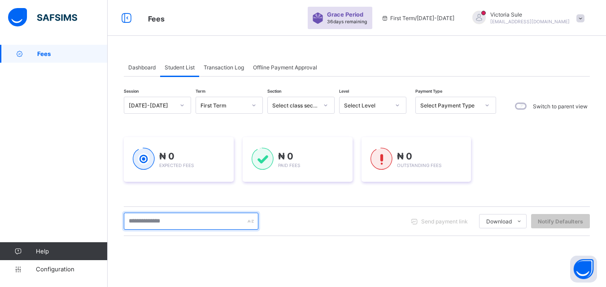
click at [179, 218] on input "text" at bounding box center [191, 221] width 134 height 17
type input "****"
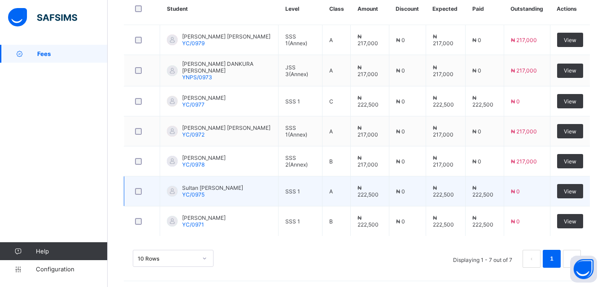
scroll to position [255, 0]
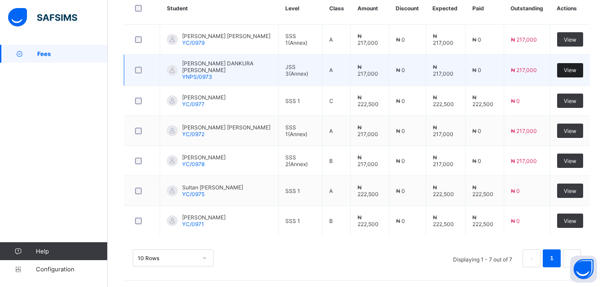
click at [573, 69] on span "View" at bounding box center [570, 70] width 13 height 7
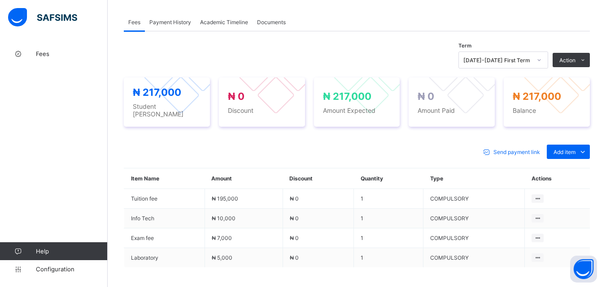
scroll to position [314, 0]
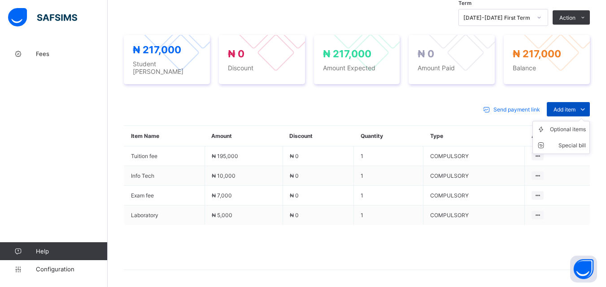
click at [575, 111] on span "Add item" at bounding box center [564, 109] width 22 height 7
click at [571, 129] on div "Optional items" at bounding box center [568, 129] width 36 height 9
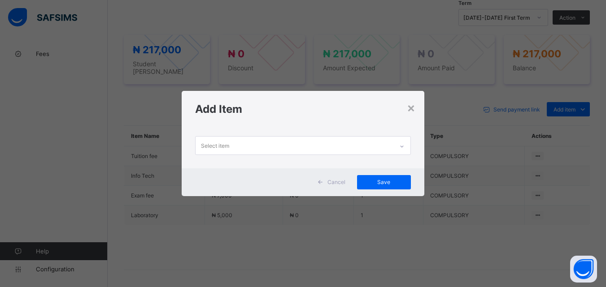
click at [403, 145] on icon at bounding box center [401, 146] width 5 height 9
click at [413, 105] on div "×" at bounding box center [411, 107] width 9 height 15
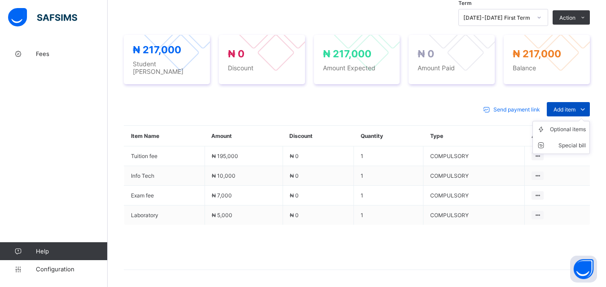
click at [569, 107] on span "Add item" at bounding box center [564, 109] width 22 height 7
click at [564, 133] on div "Optional items" at bounding box center [568, 129] width 36 height 9
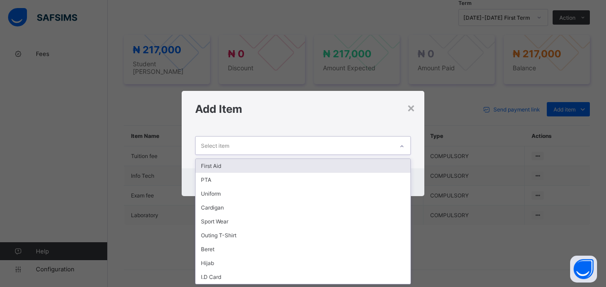
click at [401, 146] on icon at bounding box center [401, 146] width 5 height 9
click at [395, 165] on div "First Aid" at bounding box center [302, 166] width 214 height 14
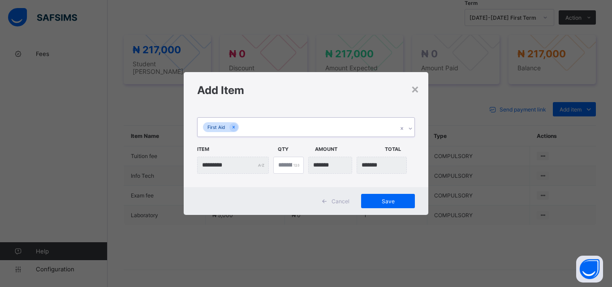
click at [361, 125] on div "First Aid" at bounding box center [298, 127] width 200 height 19
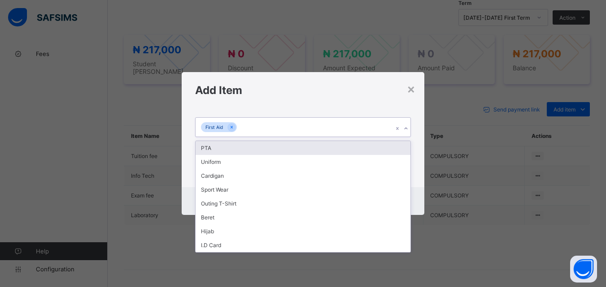
click at [350, 150] on div "PTA" at bounding box center [302, 148] width 214 height 14
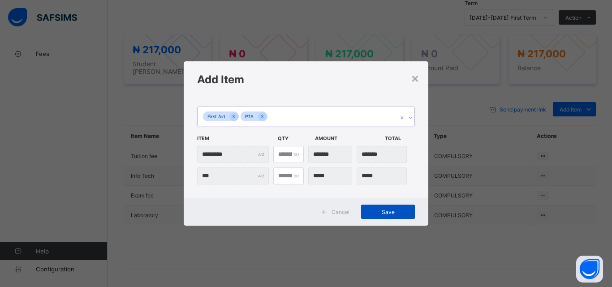
click at [383, 209] on span "Save" at bounding box center [388, 212] width 40 height 7
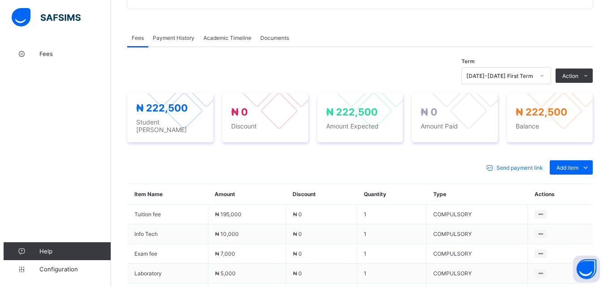
scroll to position [269, 0]
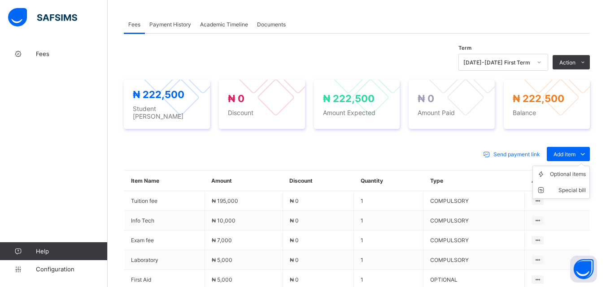
click at [577, 166] on ul "Optional items Special bill" at bounding box center [560, 182] width 57 height 33
click at [575, 175] on div "Optional items" at bounding box center [568, 174] width 36 height 9
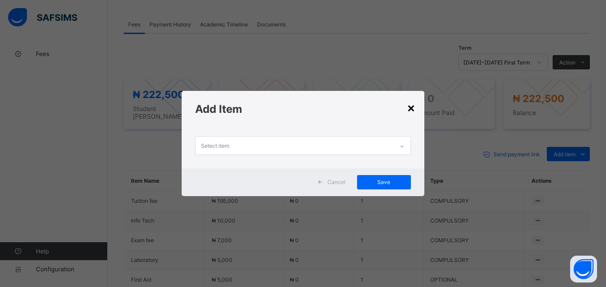
click at [412, 108] on div "×" at bounding box center [411, 107] width 9 height 15
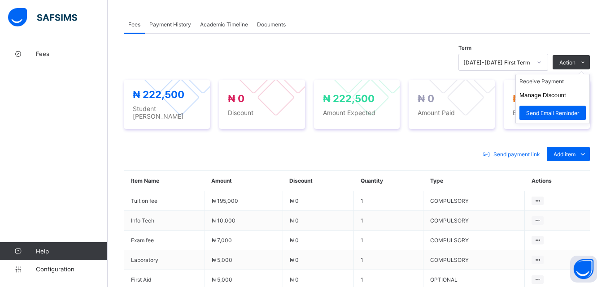
click at [580, 74] on ul "Receive Payment Manage Discount Send Email Reminder" at bounding box center [552, 99] width 74 height 50
click at [557, 88] on li "Receive Payment" at bounding box center [553, 81] width 74 height 14
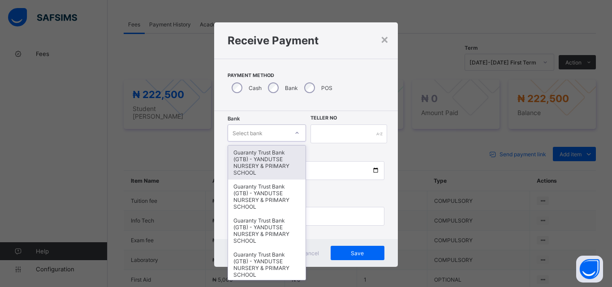
click at [294, 130] on div at bounding box center [297, 133] width 15 height 14
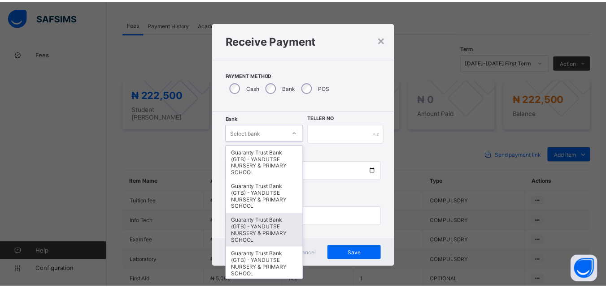
scroll to position [179, 0]
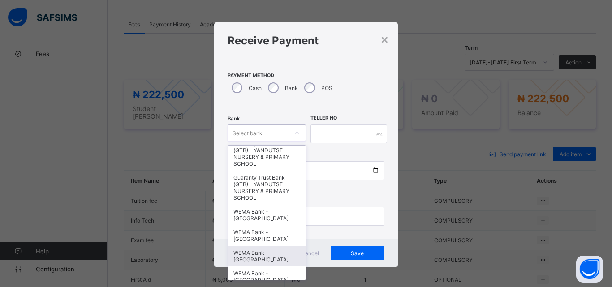
click at [275, 248] on div "WEMA Bank - [GEOGRAPHIC_DATA]" at bounding box center [267, 256] width 78 height 21
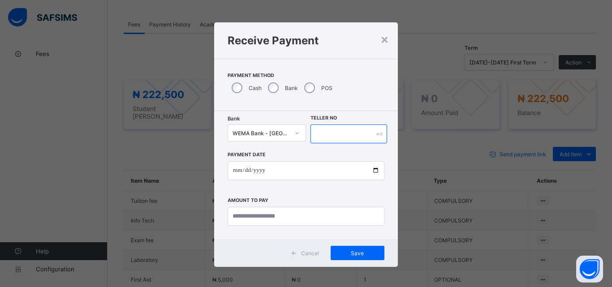
click at [340, 134] on input "text" at bounding box center [349, 134] width 77 height 19
type input "**********"
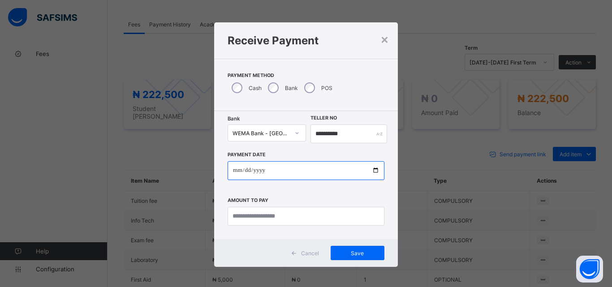
click at [375, 171] on input "date" at bounding box center [306, 170] width 157 height 19
type input "**********"
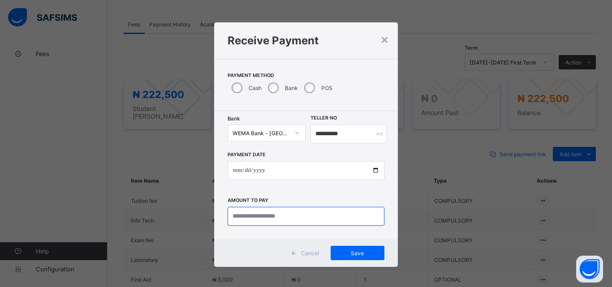
click at [261, 221] on input "currency" at bounding box center [306, 216] width 157 height 19
type input "*********"
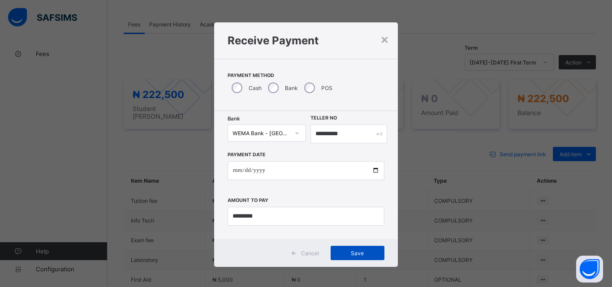
click at [361, 252] on span "Save" at bounding box center [358, 253] width 40 height 7
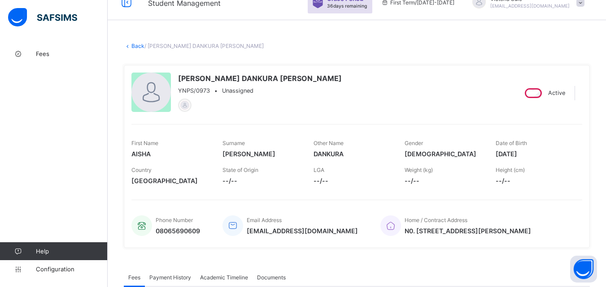
scroll to position [0, 0]
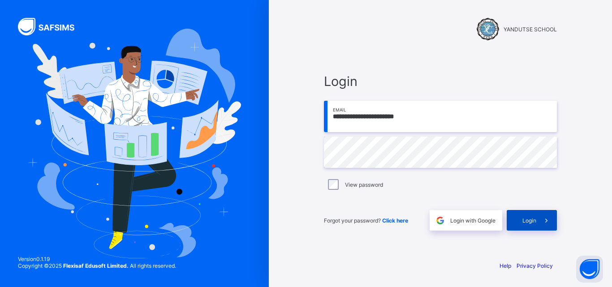
click at [532, 215] on div "Login" at bounding box center [532, 220] width 50 height 21
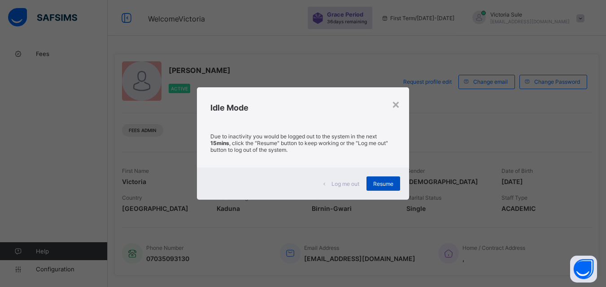
click at [382, 182] on span "Resume" at bounding box center [383, 184] width 20 height 7
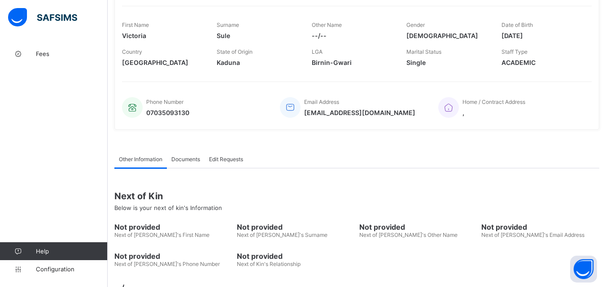
scroll to position [133, 0]
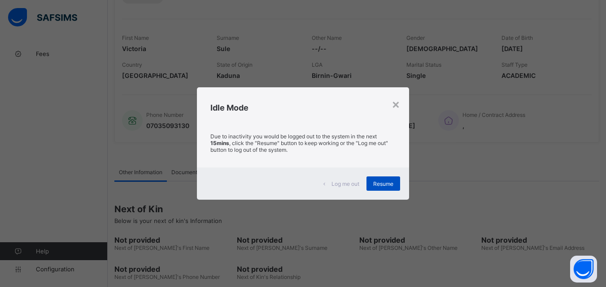
click at [384, 183] on span "Resume" at bounding box center [383, 184] width 20 height 7
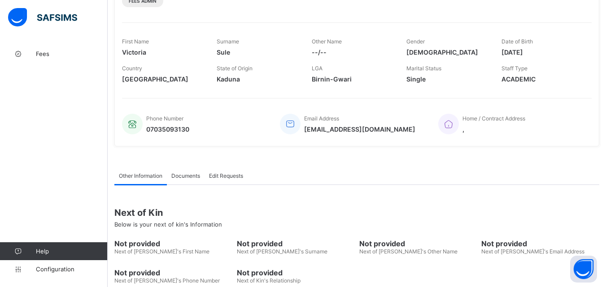
scroll to position [178, 0]
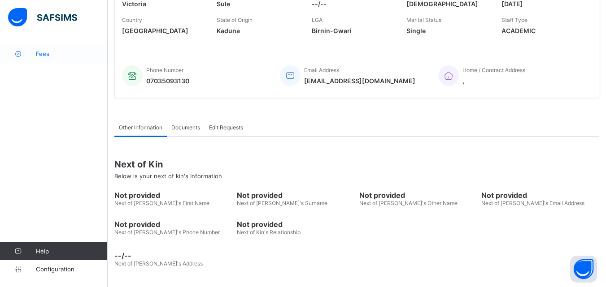
click at [47, 55] on span "Fees" at bounding box center [72, 53] width 72 height 7
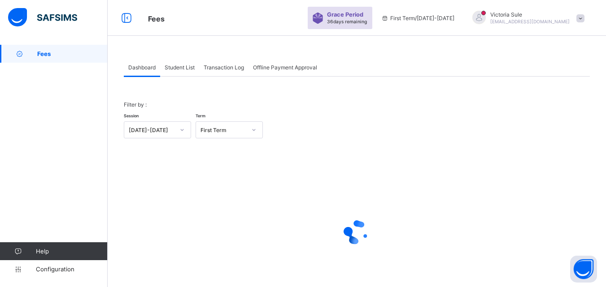
click at [177, 69] on span "Student List" at bounding box center [180, 67] width 30 height 7
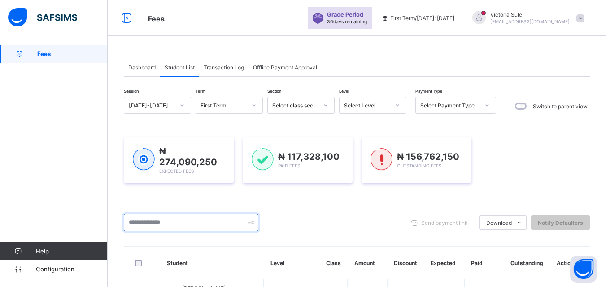
click at [165, 229] on input "text" at bounding box center [191, 222] width 134 height 17
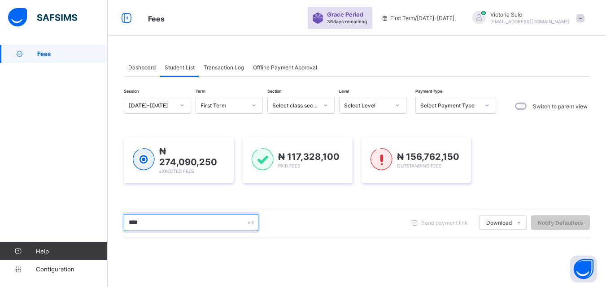
type input "****"
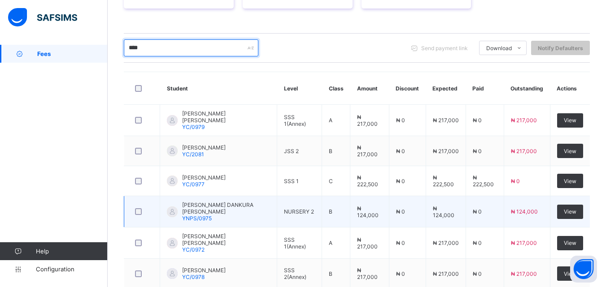
scroll to position [230, 0]
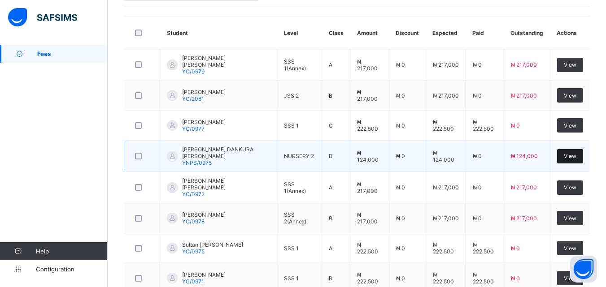
click at [583, 151] on div "View" at bounding box center [570, 156] width 26 height 14
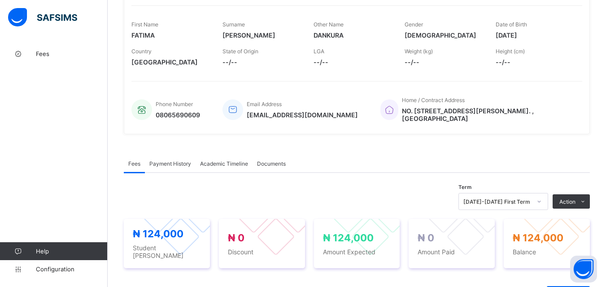
scroll to position [307, 0]
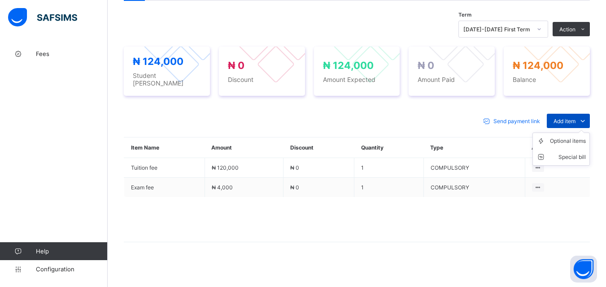
click at [584, 114] on span at bounding box center [582, 121] width 14 height 14
click at [574, 137] on div "Optional items" at bounding box center [568, 141] width 36 height 9
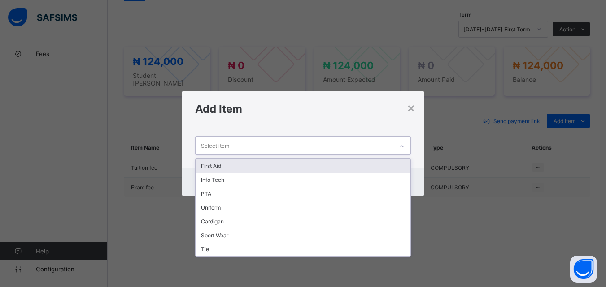
click at [404, 145] on icon at bounding box center [401, 146] width 5 height 9
click at [392, 164] on div "First Aid" at bounding box center [302, 166] width 214 height 14
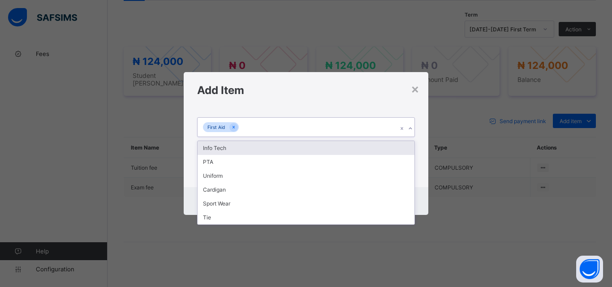
click at [410, 129] on icon at bounding box center [410, 129] width 3 height 2
click at [404, 144] on div "Info Tech" at bounding box center [306, 148] width 217 height 14
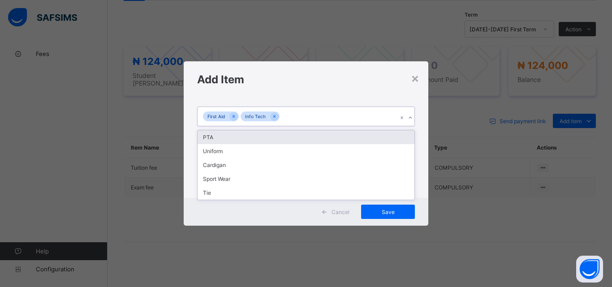
click at [410, 114] on div at bounding box center [410, 118] width 9 height 14
click at [400, 132] on div "PTA" at bounding box center [306, 137] width 217 height 14
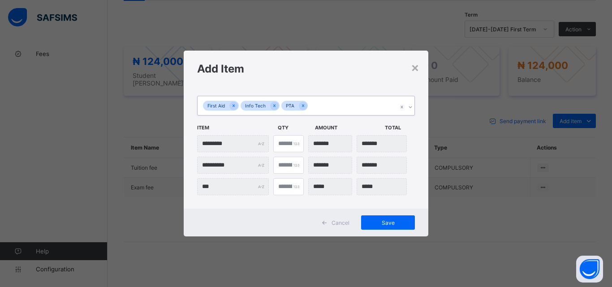
click at [365, 231] on div "Cancel Save" at bounding box center [306, 223] width 245 height 28
click at [369, 225] on span "Save" at bounding box center [388, 223] width 40 height 7
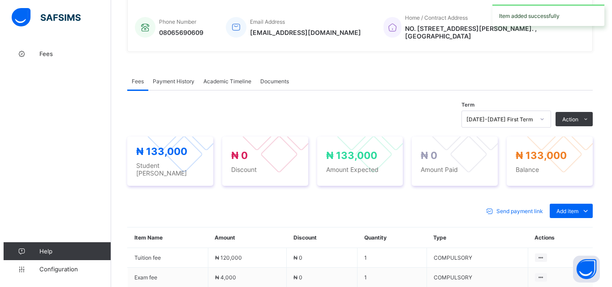
scroll to position [217, 0]
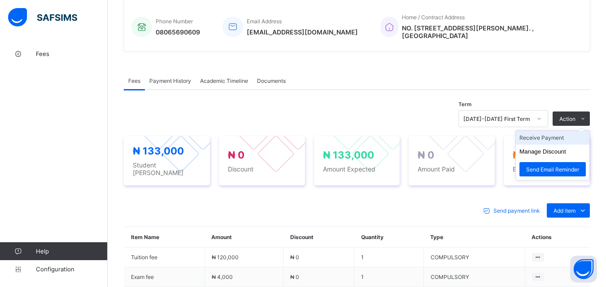
click at [554, 136] on li "Receive Payment" at bounding box center [553, 138] width 74 height 14
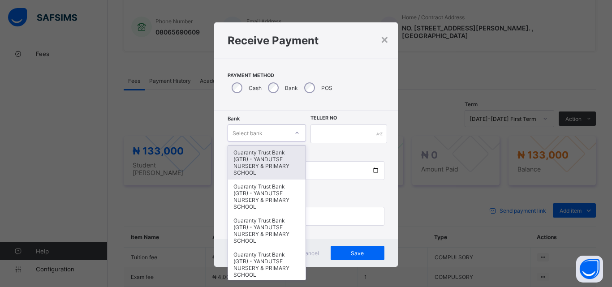
click at [290, 130] on div at bounding box center [297, 133] width 15 height 14
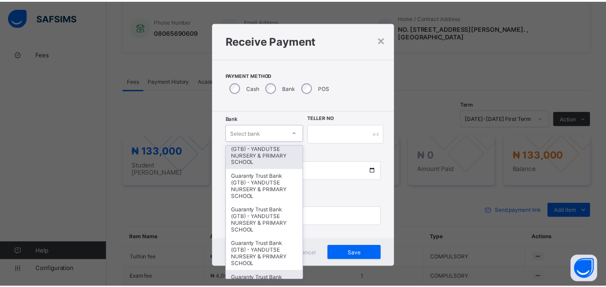
scroll to position [0, 0]
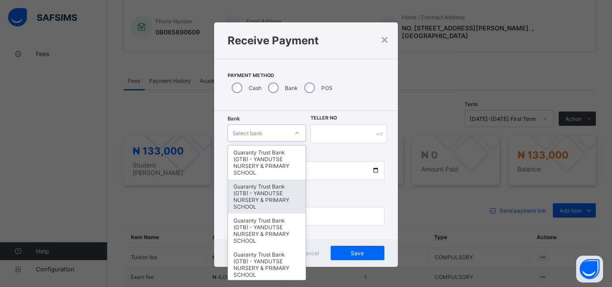
click at [262, 191] on div "Guaranty Trust Bank (GTB) - YANDUTSE NURSERY & PRIMARY SCHOOL" at bounding box center [267, 197] width 78 height 34
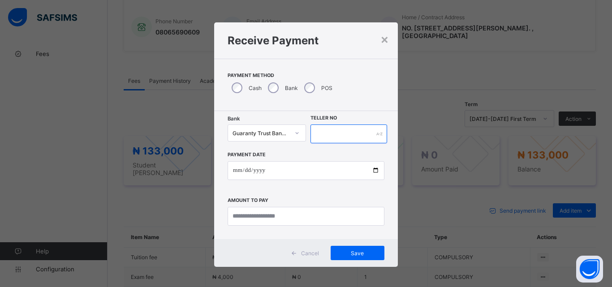
click at [323, 133] on input "text" at bounding box center [349, 134] width 77 height 19
type input "**********"
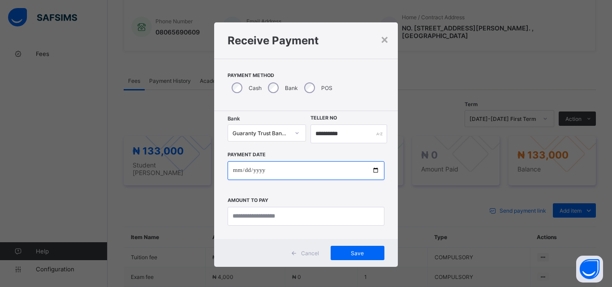
click at [373, 171] on input "date" at bounding box center [306, 170] width 157 height 19
type input "**********"
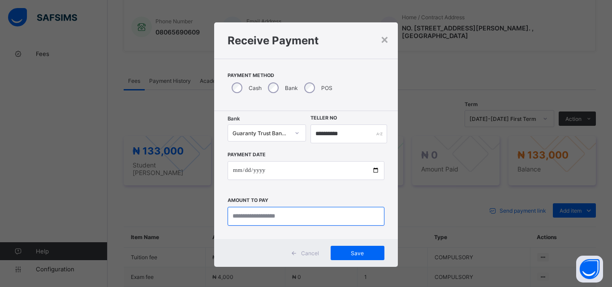
click at [271, 215] on input "currency" at bounding box center [306, 216] width 157 height 19
type input "*********"
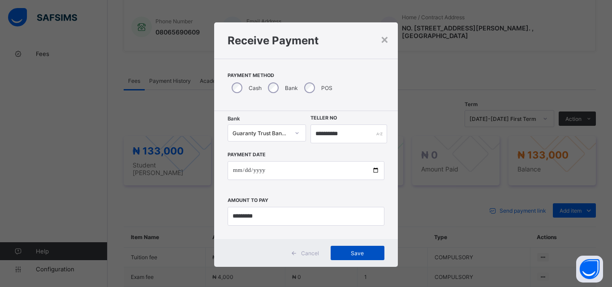
click at [350, 258] on div "Save" at bounding box center [358, 253] width 54 height 14
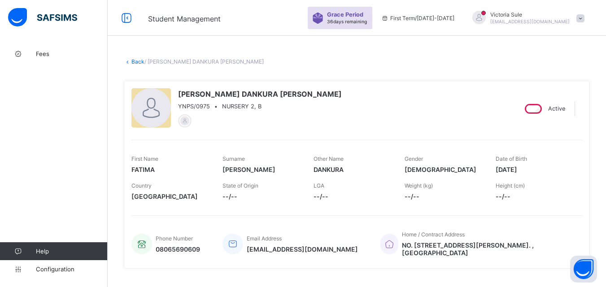
click at [138, 64] on link "Back" at bounding box center [137, 61] width 13 height 7
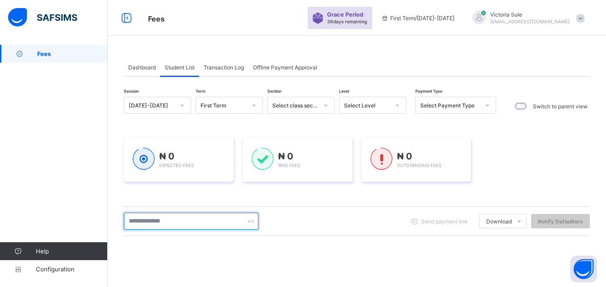
click at [153, 226] on input "text" at bounding box center [191, 221] width 134 height 17
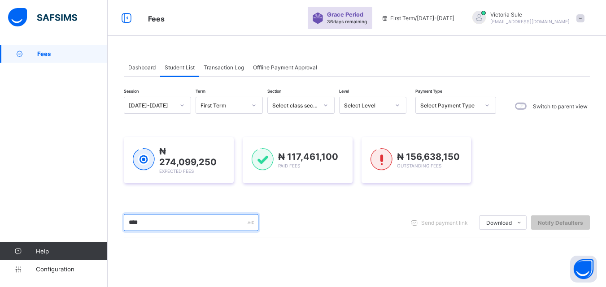
type input "****"
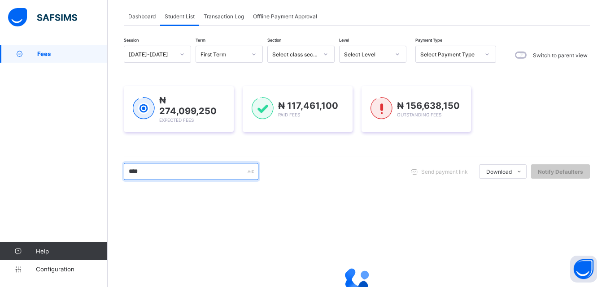
scroll to position [141, 0]
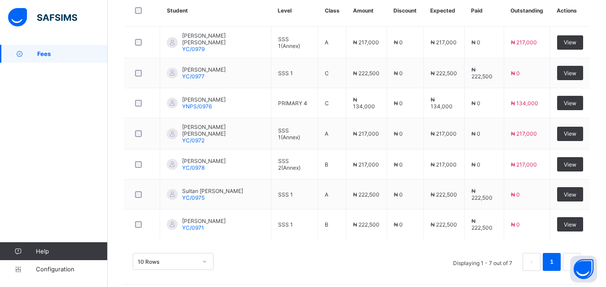
scroll to position [255, 0]
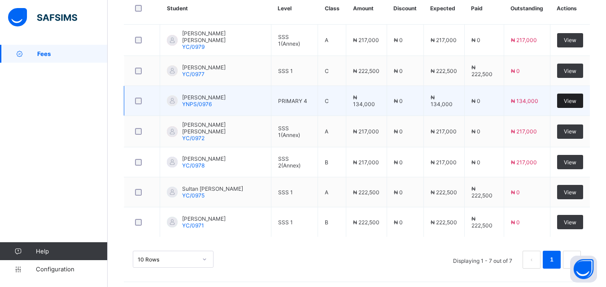
click at [572, 99] on span "View" at bounding box center [570, 101] width 13 height 7
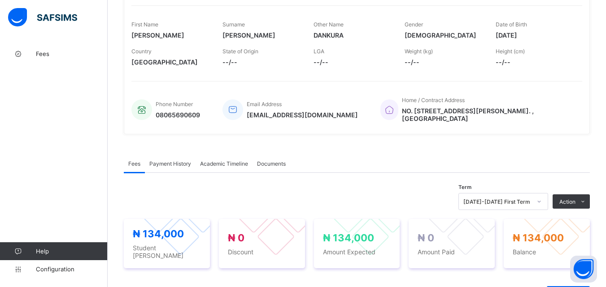
scroll to position [314, 0]
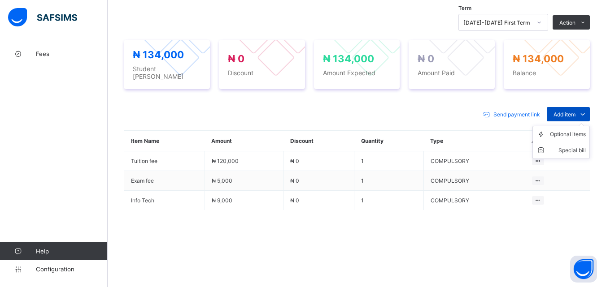
click at [575, 111] on span "Add item" at bounding box center [564, 114] width 22 height 7
click at [578, 130] on div "Optional items" at bounding box center [568, 134] width 36 height 9
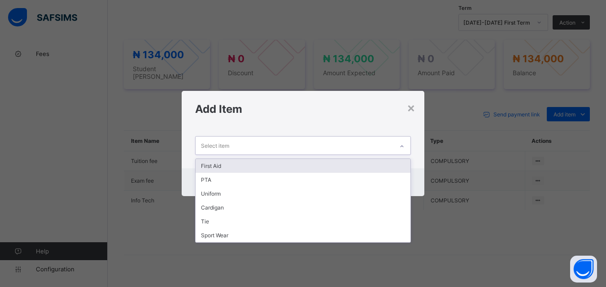
click at [400, 145] on icon at bounding box center [401, 146] width 5 height 9
click at [394, 163] on div "First Aid" at bounding box center [302, 166] width 214 height 14
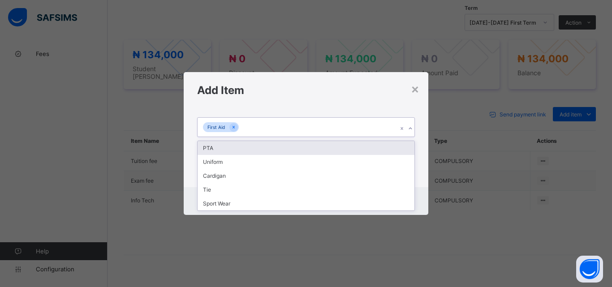
click at [345, 125] on div "First Aid" at bounding box center [298, 127] width 200 height 19
click at [340, 147] on div "PTA" at bounding box center [306, 148] width 217 height 14
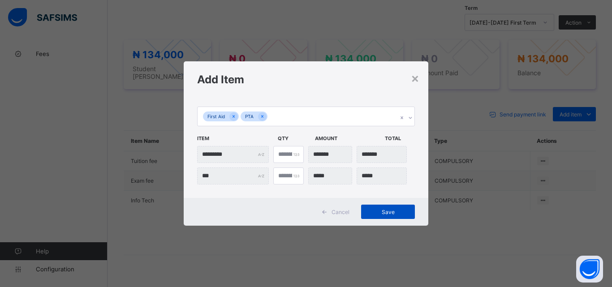
click at [392, 211] on span "Save" at bounding box center [388, 212] width 40 height 7
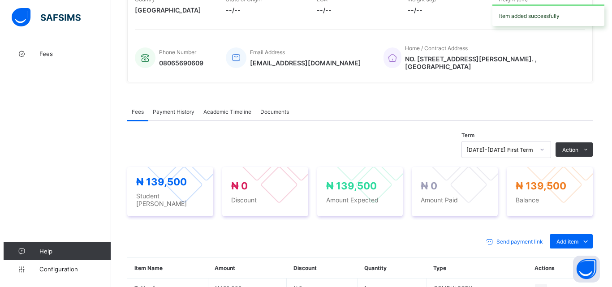
scroll to position [179, 0]
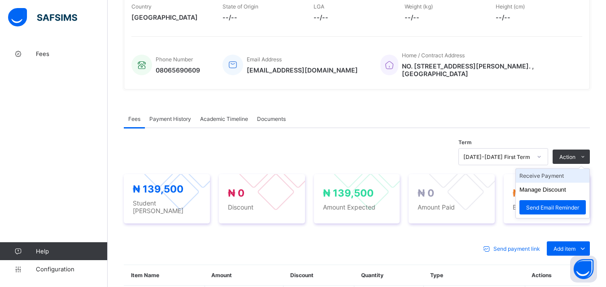
click at [560, 178] on li "Receive Payment" at bounding box center [553, 176] width 74 height 14
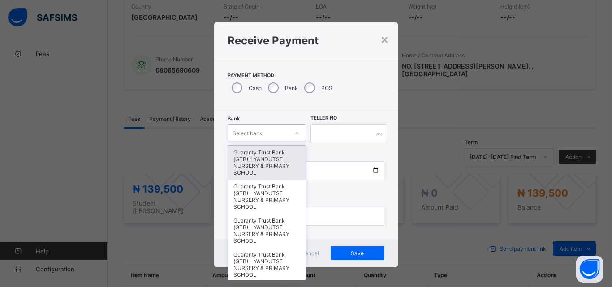
click at [295, 132] on icon at bounding box center [297, 133] width 5 height 9
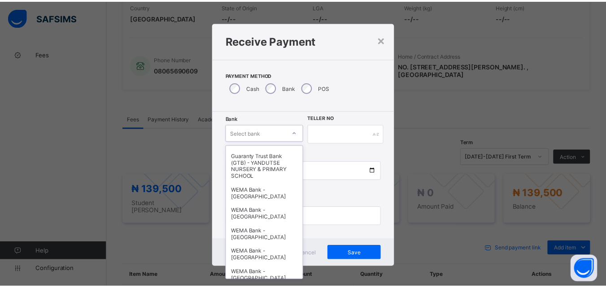
scroll to position [269, 0]
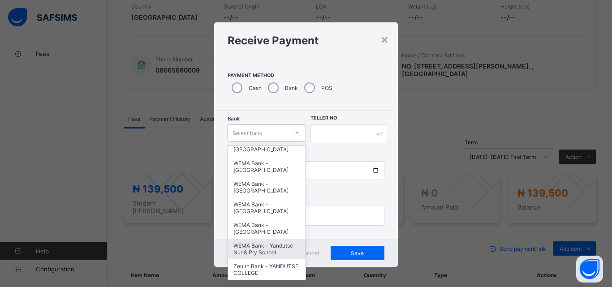
click at [269, 250] on div "WEMA Bank - Yandutse Nur & Pry School" at bounding box center [267, 249] width 78 height 21
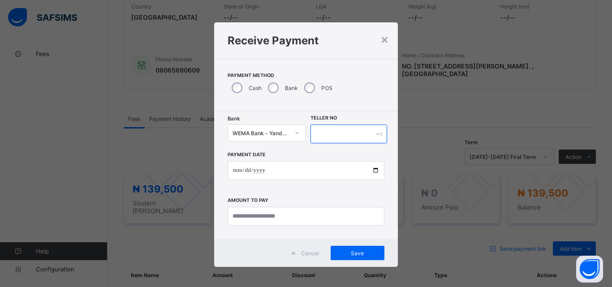
click at [336, 133] on input "text" at bounding box center [349, 134] width 77 height 19
type input "**********"
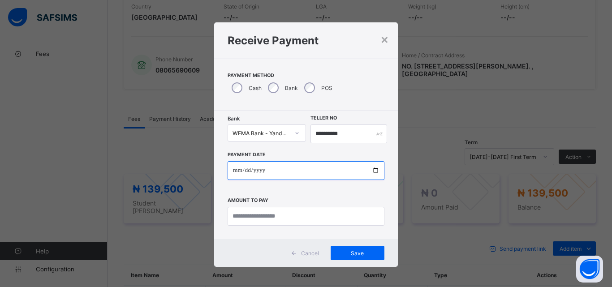
click at [371, 166] on input "date" at bounding box center [306, 170] width 157 height 19
click at [373, 171] on input "date" at bounding box center [306, 170] width 157 height 19
type input "**********"
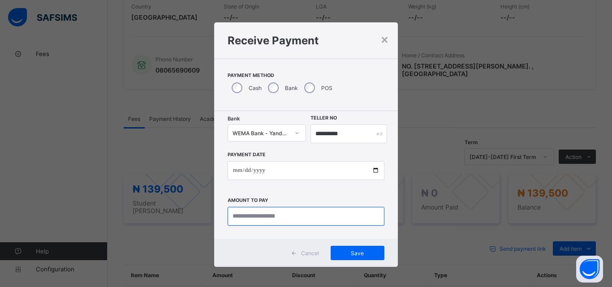
click at [243, 220] on input "currency" at bounding box center [306, 216] width 157 height 19
type input "*********"
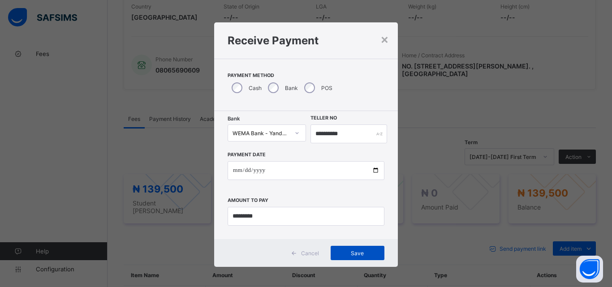
click at [355, 251] on span "Save" at bounding box center [358, 253] width 40 height 7
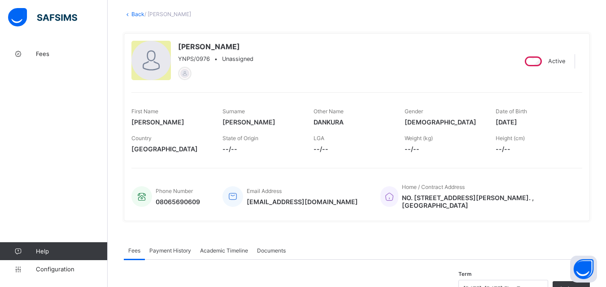
scroll to position [0, 0]
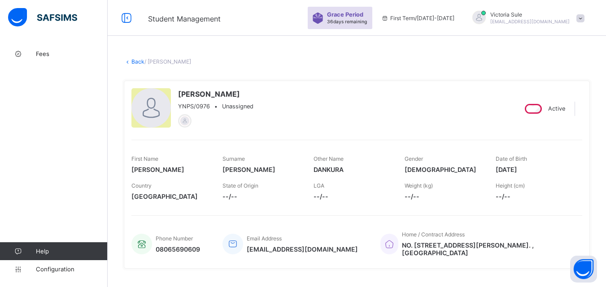
click at [139, 63] on link "Back" at bounding box center [137, 61] width 13 height 7
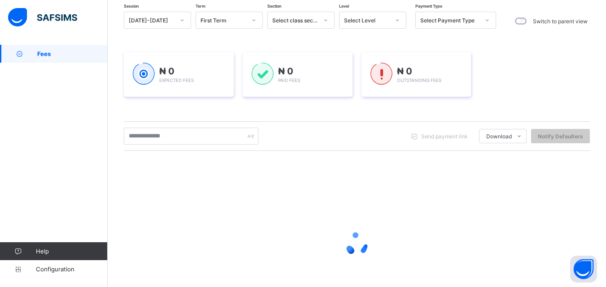
scroll to position [134, 0]
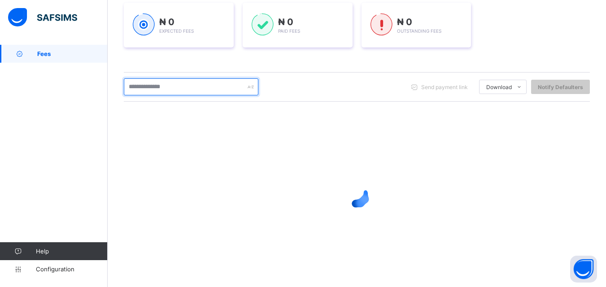
click at [171, 90] on input "text" at bounding box center [191, 86] width 134 height 17
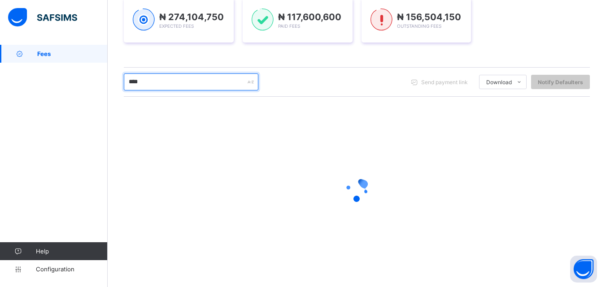
scroll to position [141, 0]
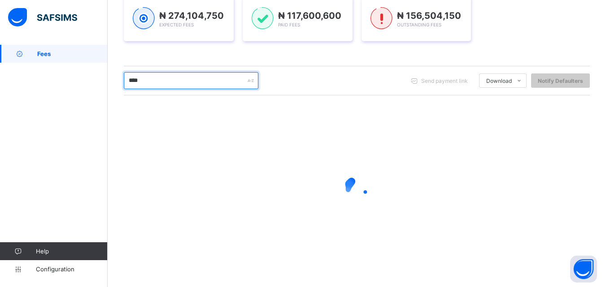
type input "****"
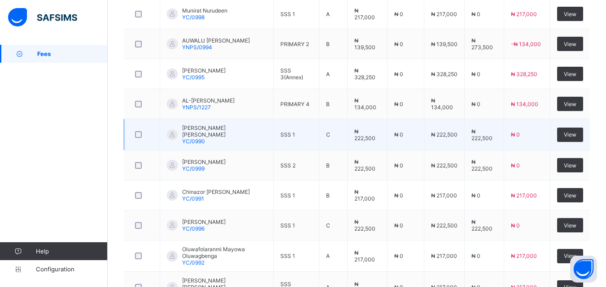
scroll to position [230, 0]
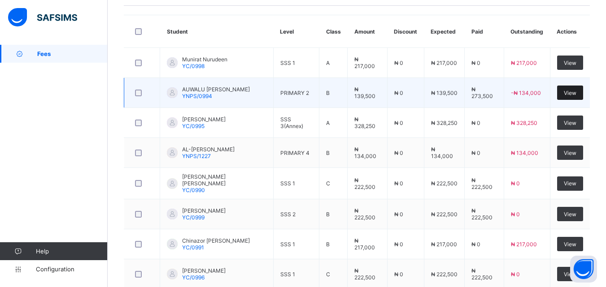
click at [576, 94] on span "View" at bounding box center [570, 93] width 13 height 7
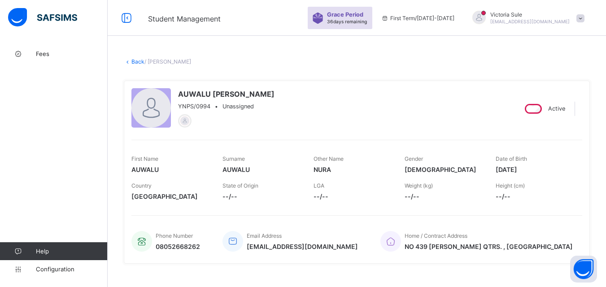
click at [139, 59] on link "Back" at bounding box center [137, 61] width 13 height 7
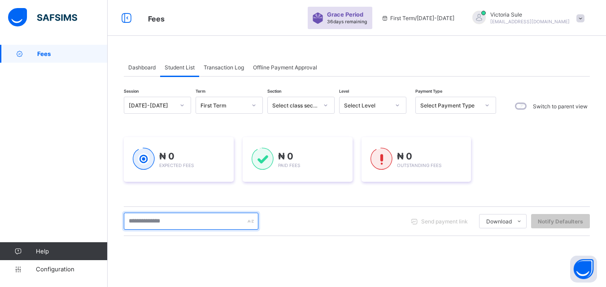
click at [184, 215] on input "text" at bounding box center [191, 221] width 134 height 17
type input "****"
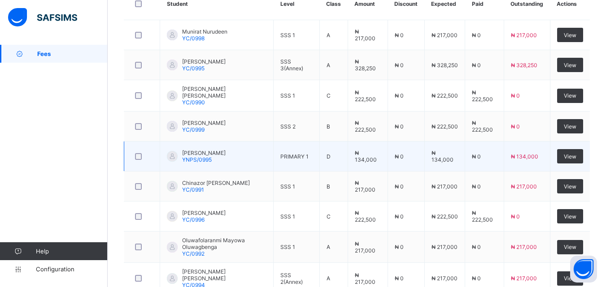
scroll to position [257, 0]
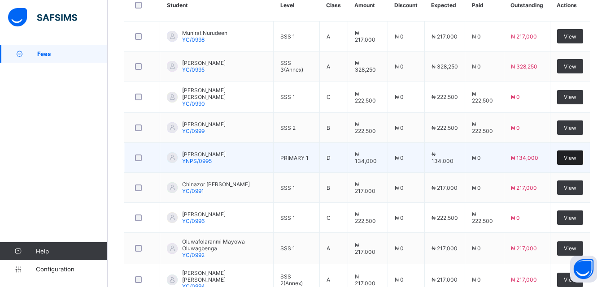
click at [576, 155] on span "View" at bounding box center [570, 158] width 13 height 7
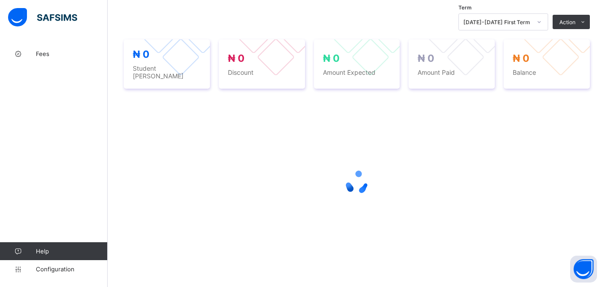
scroll to position [317, 0]
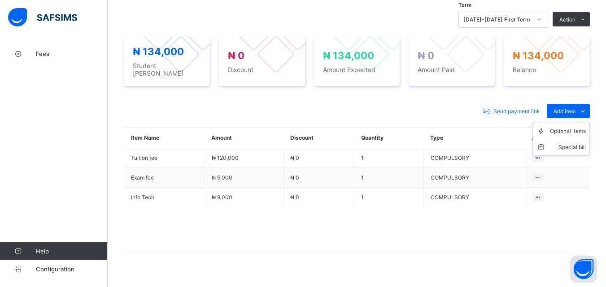
click at [563, 108] on span "Add item" at bounding box center [564, 111] width 22 height 7
click at [563, 127] on div "Optional items" at bounding box center [568, 131] width 36 height 9
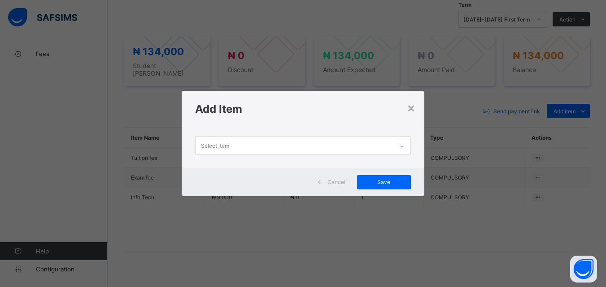
click at [400, 147] on icon at bounding box center [401, 146] width 5 height 9
click at [411, 112] on div "×" at bounding box center [411, 107] width 9 height 15
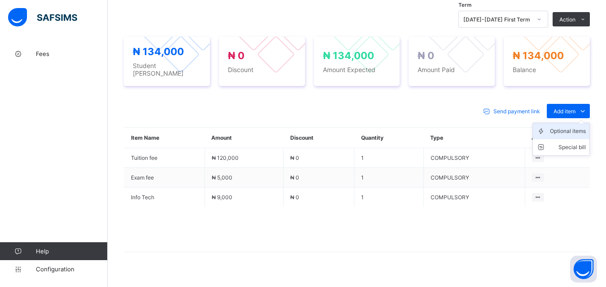
drag, startPoint x: 572, startPoint y: 102, endPoint x: 564, endPoint y: 124, distance: 23.1
click at [572, 108] on span "Add item" at bounding box center [564, 111] width 22 height 7
click at [564, 127] on div "Optional items" at bounding box center [568, 131] width 36 height 9
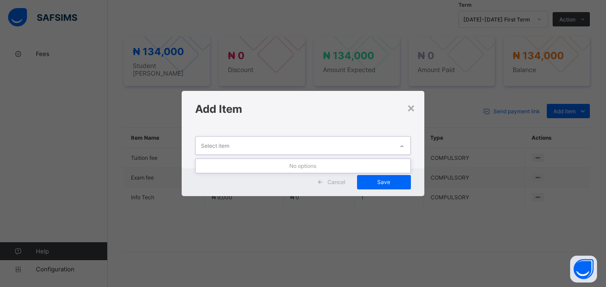
click at [406, 142] on div at bounding box center [401, 146] width 15 height 14
click at [412, 113] on div "×" at bounding box center [411, 107] width 9 height 15
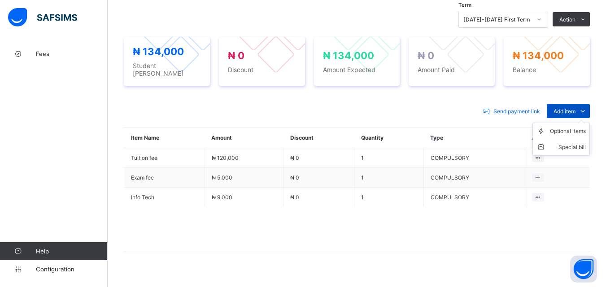
click at [566, 108] on span "Add item" at bounding box center [564, 111] width 22 height 7
click at [566, 127] on div "Optional items" at bounding box center [568, 131] width 36 height 9
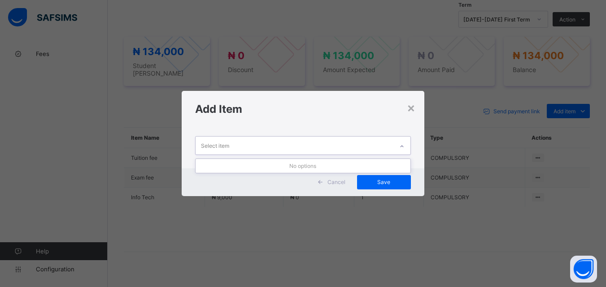
click at [404, 143] on icon at bounding box center [401, 146] width 5 height 9
click at [411, 107] on div "×" at bounding box center [411, 107] width 9 height 15
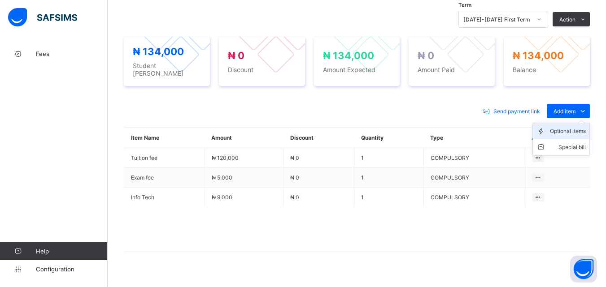
drag, startPoint x: 569, startPoint y: 99, endPoint x: 567, endPoint y: 129, distance: 29.6
click at [569, 108] on span "Add item" at bounding box center [564, 111] width 22 height 7
click at [568, 127] on div "Optional items" at bounding box center [568, 131] width 36 height 9
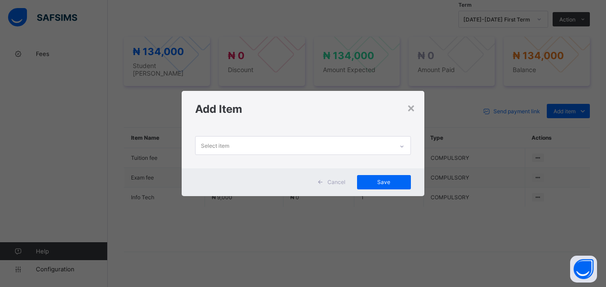
click at [406, 148] on div at bounding box center [401, 146] width 15 height 14
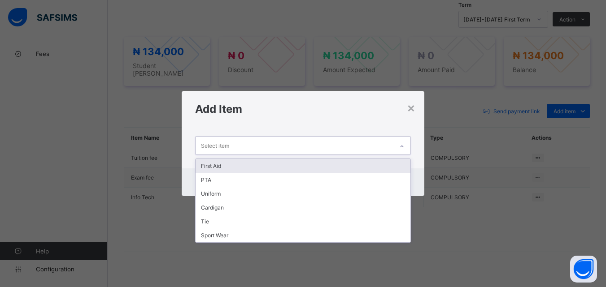
click at [390, 167] on div "First Aid" at bounding box center [302, 166] width 214 height 14
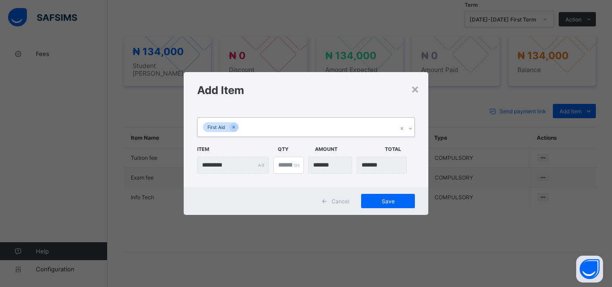
click at [339, 129] on div "First Aid" at bounding box center [298, 127] width 200 height 19
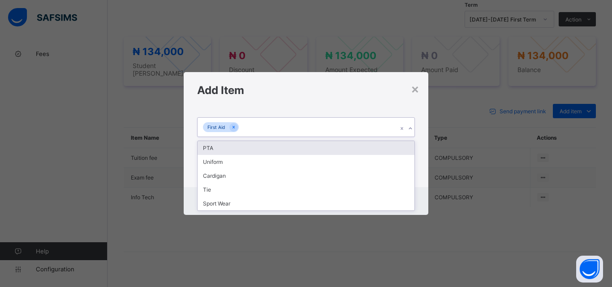
click at [335, 145] on div "PTA" at bounding box center [306, 148] width 217 height 14
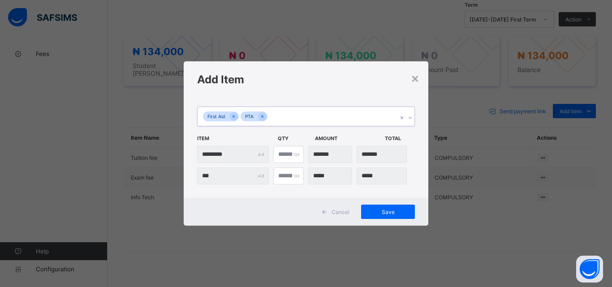
click at [336, 119] on div "First Aid PTA" at bounding box center [298, 116] width 200 height 19
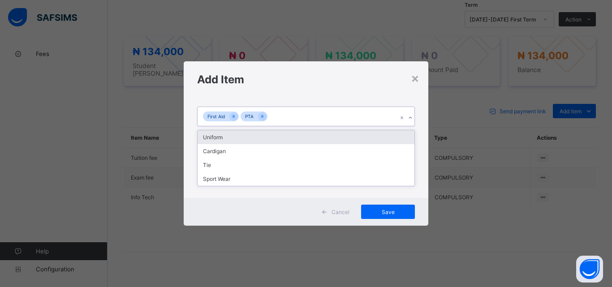
click at [335, 135] on div "Uniform" at bounding box center [306, 137] width 217 height 14
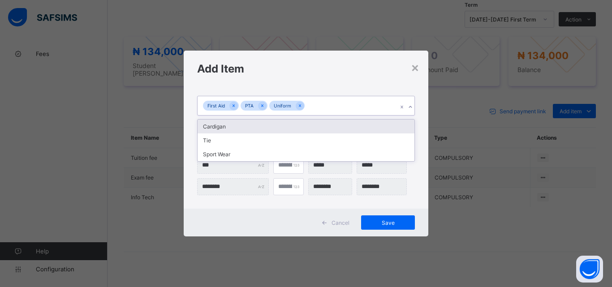
click at [335, 111] on div "First Aid PTA Uniform" at bounding box center [298, 105] width 200 height 19
click at [337, 128] on div "Cardigan" at bounding box center [306, 127] width 217 height 14
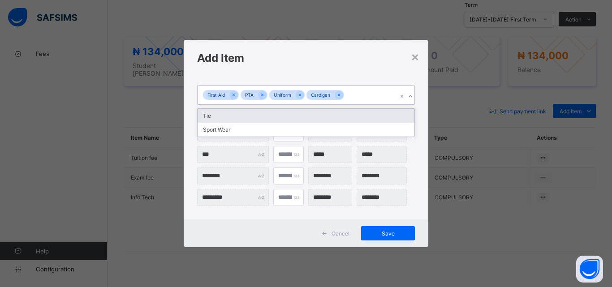
click at [354, 99] on div "First Aid PTA Uniform Cardigan" at bounding box center [298, 95] width 200 height 19
click at [347, 116] on div "Tie" at bounding box center [306, 116] width 217 height 14
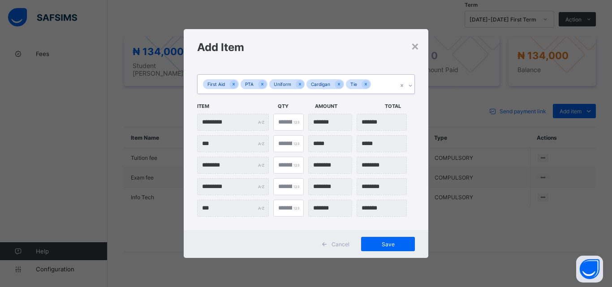
click at [382, 86] on div "First Aid PTA Uniform Cardigan Tie" at bounding box center [298, 84] width 200 height 19
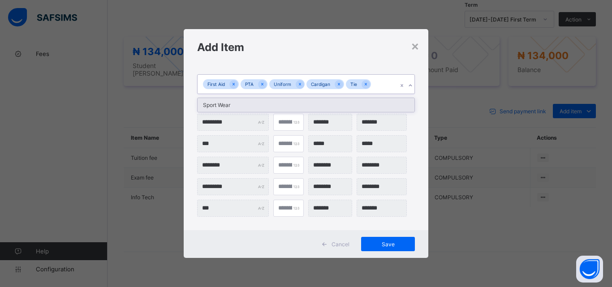
click at [372, 105] on div "Sport Wear" at bounding box center [306, 105] width 217 height 14
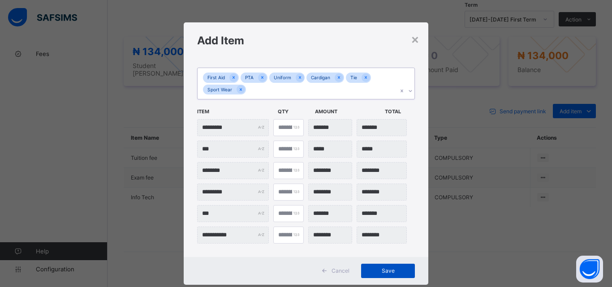
click at [387, 267] on div "Save" at bounding box center [388, 271] width 54 height 14
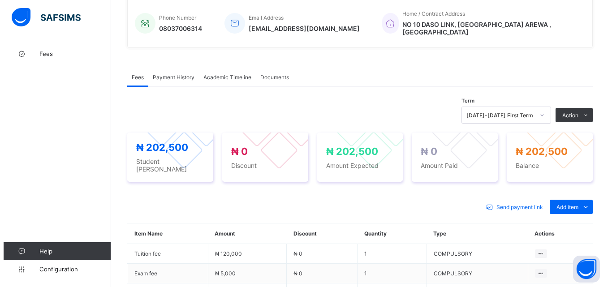
scroll to position [269, 0]
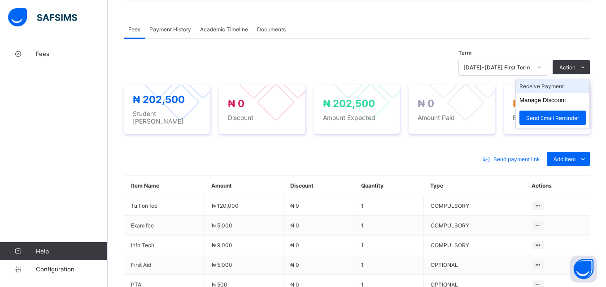
click at [570, 81] on li "Receive Payment" at bounding box center [553, 86] width 74 height 14
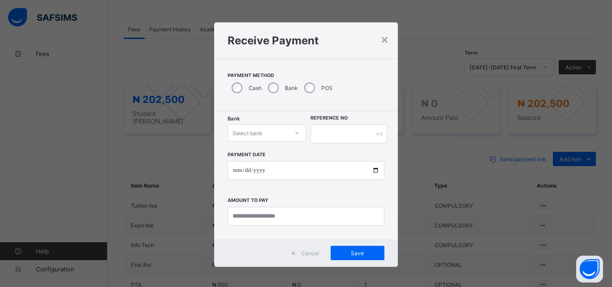
click at [291, 130] on div at bounding box center [297, 133] width 15 height 14
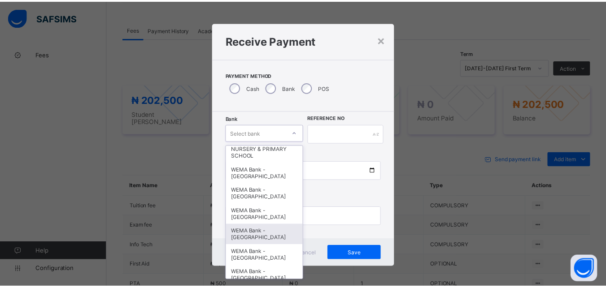
scroll to position [276, 0]
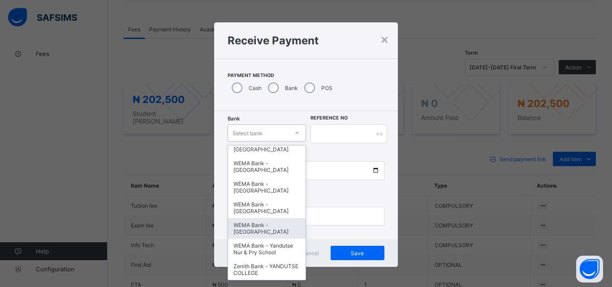
click at [255, 222] on div "WEMA Bank - [GEOGRAPHIC_DATA]" at bounding box center [267, 228] width 78 height 21
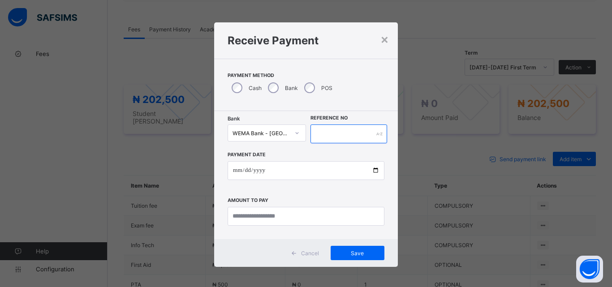
click at [332, 134] on input "text" at bounding box center [349, 134] width 77 height 19
type input "**********"
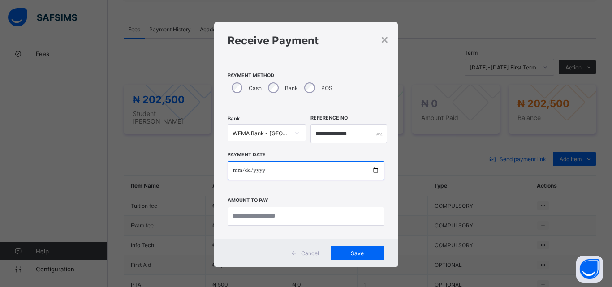
click at [372, 173] on input "date" at bounding box center [306, 170] width 157 height 19
type input "**********"
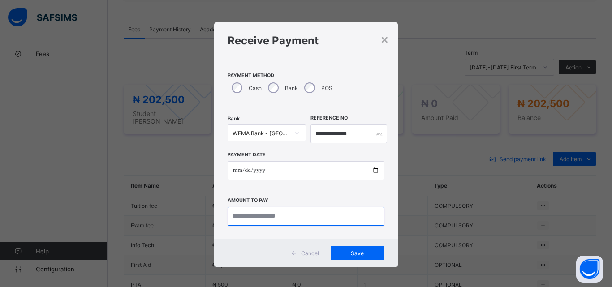
click at [244, 220] on input "currency" at bounding box center [306, 216] width 157 height 19
type input "********"
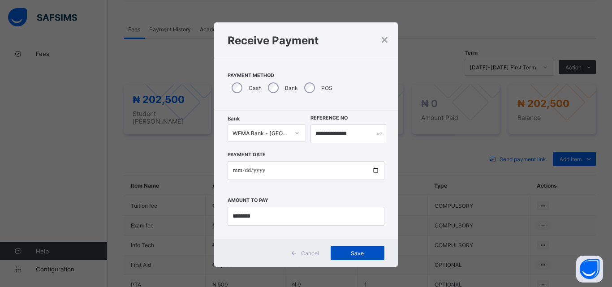
click at [359, 251] on span "Save" at bounding box center [358, 253] width 40 height 7
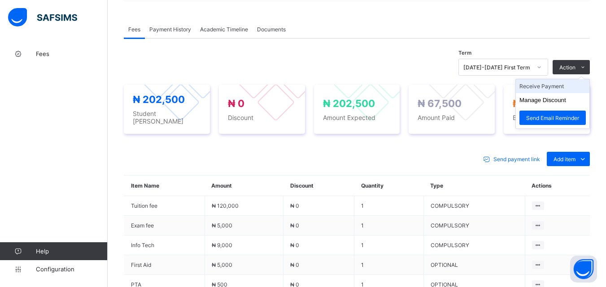
click at [565, 82] on li "Receive Payment" at bounding box center [553, 86] width 74 height 14
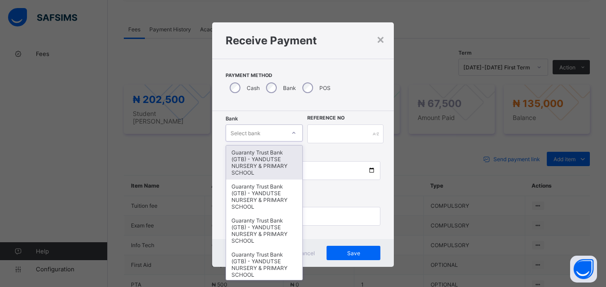
click at [291, 131] on icon at bounding box center [293, 133] width 5 height 9
click at [272, 168] on div "Guaranty Trust Bank (GTB) - YANDUTSE NURSERY & PRIMARY SCHOOL" at bounding box center [264, 163] width 77 height 34
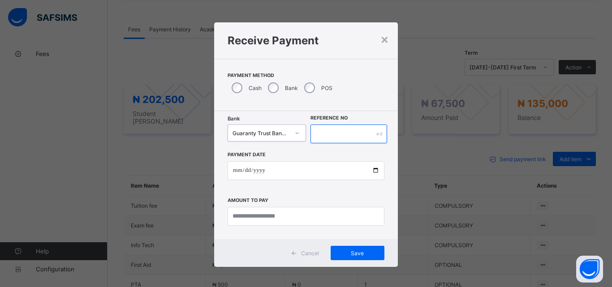
click at [365, 137] on input "text" at bounding box center [349, 134] width 77 height 19
type input "**********"
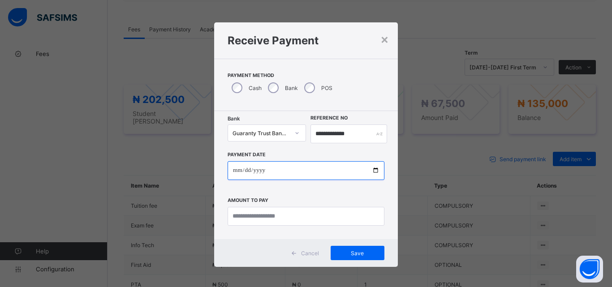
click at [375, 169] on input "date" at bounding box center [306, 170] width 157 height 19
type input "**********"
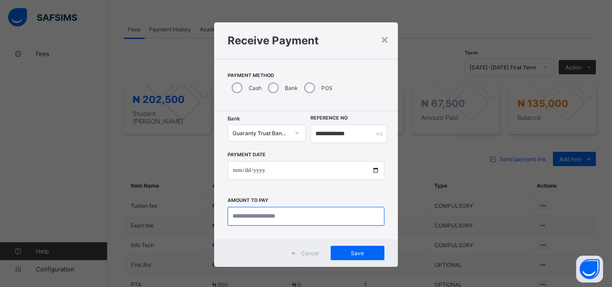
click at [251, 215] on input "currency" at bounding box center [306, 216] width 157 height 19
type input "*********"
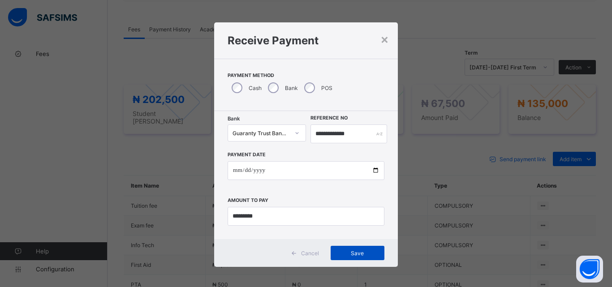
click at [353, 254] on span "Save" at bounding box center [358, 253] width 40 height 7
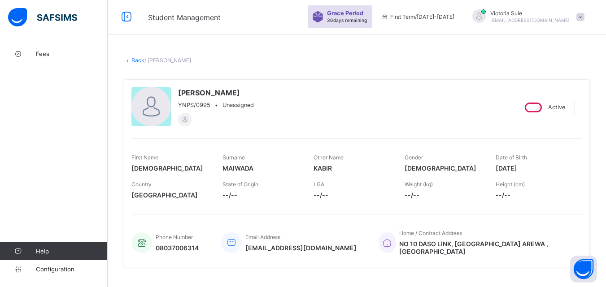
scroll to position [0, 0]
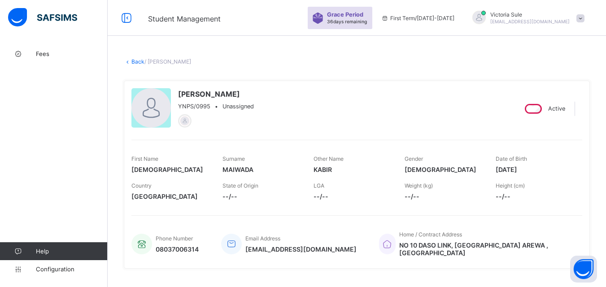
click at [138, 61] on link "Back" at bounding box center [137, 61] width 13 height 7
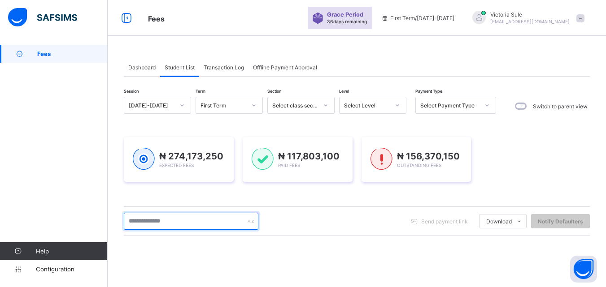
click at [155, 222] on input "text" at bounding box center [191, 221] width 134 height 17
type input "****"
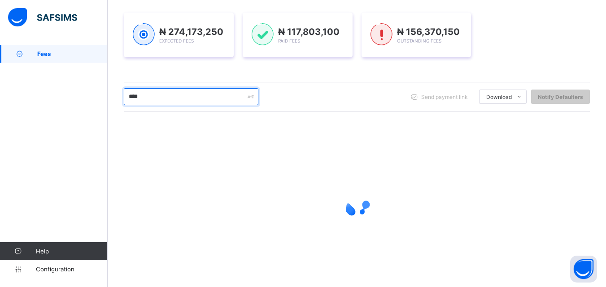
scroll to position [141, 0]
